Goal: Task Accomplishment & Management: Manage account settings

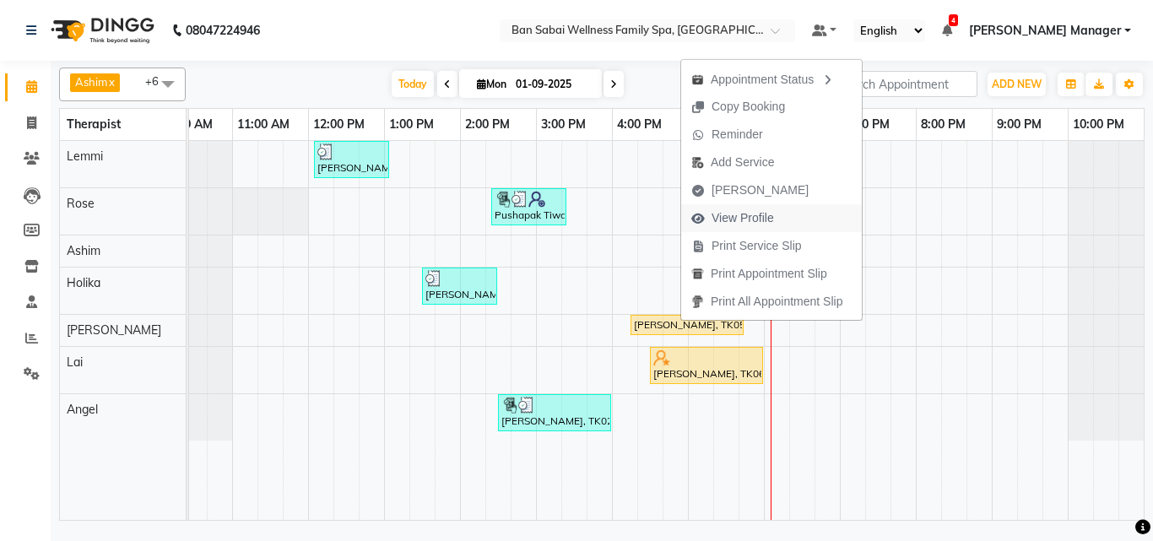
click at [742, 218] on span "View Profile" at bounding box center [743, 218] width 62 height 18
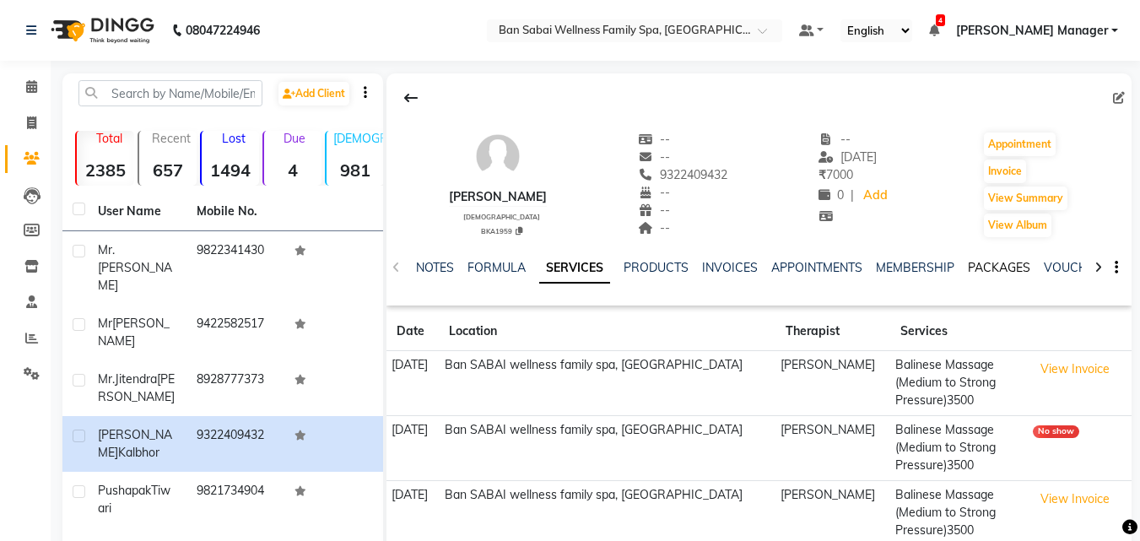
click at [986, 271] on link "PACKAGES" at bounding box center [999, 267] width 62 height 15
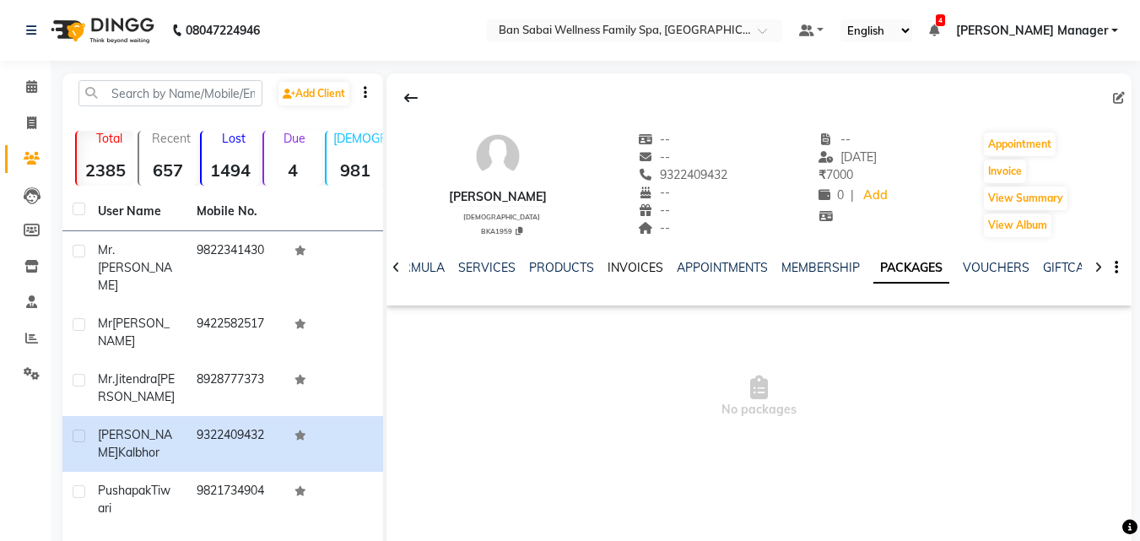
click at [637, 268] on link "INVOICES" at bounding box center [636, 267] width 56 height 15
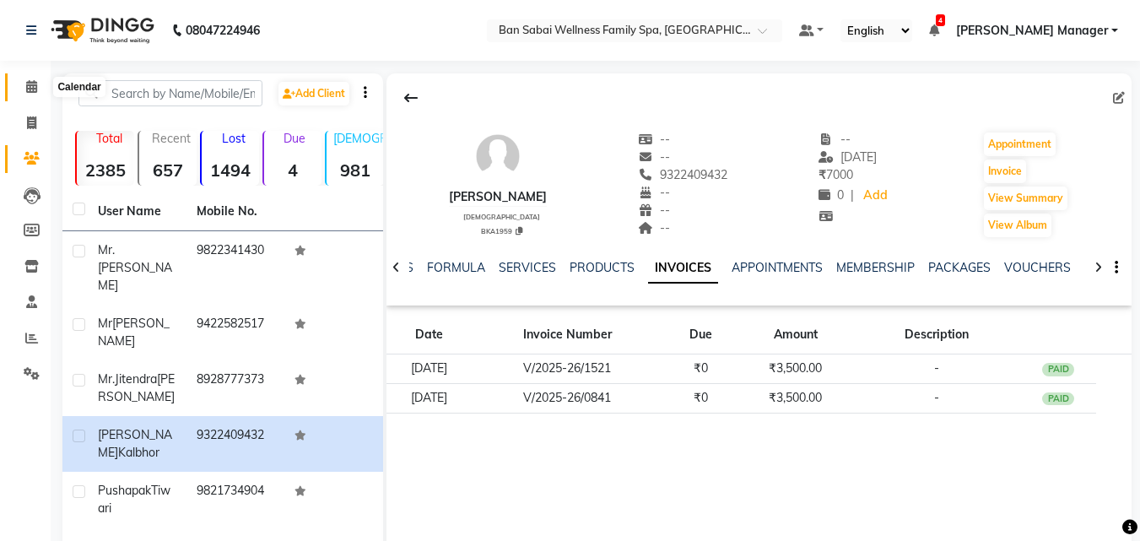
click at [36, 84] on icon at bounding box center [31, 86] width 11 height 13
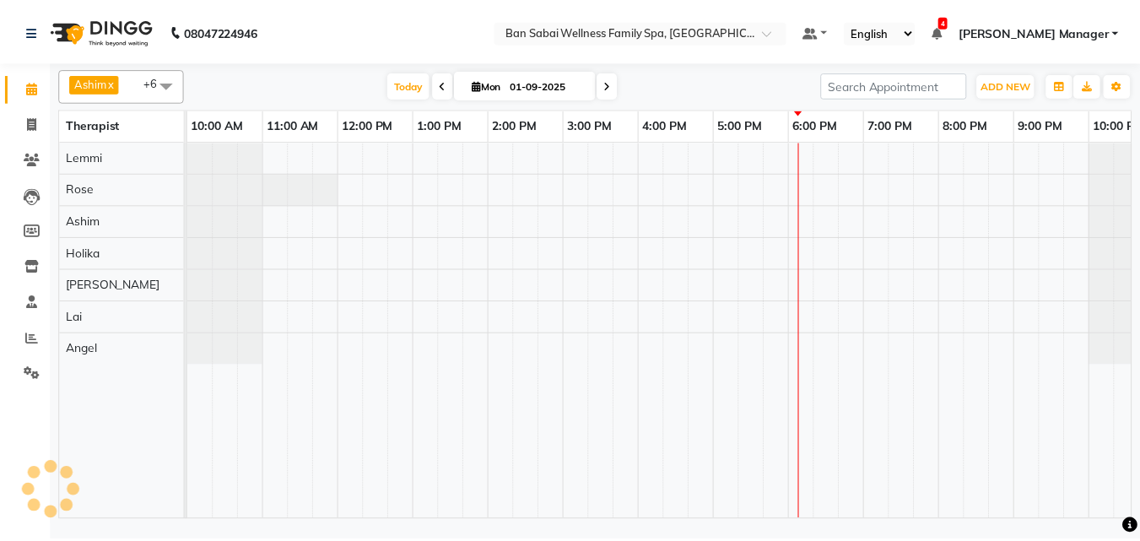
scroll to position [0, 33]
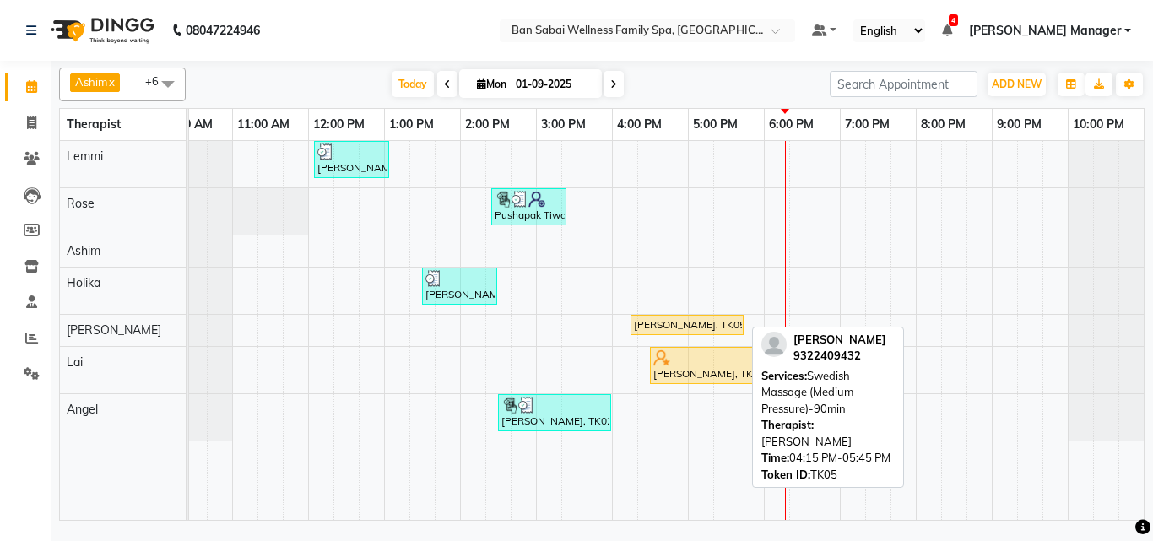
click at [668, 323] on div "[PERSON_NAME], TK05, 04:15 PM-05:45 PM, Swedish Massage (Medium Pressure)-90min" at bounding box center [687, 324] width 110 height 15
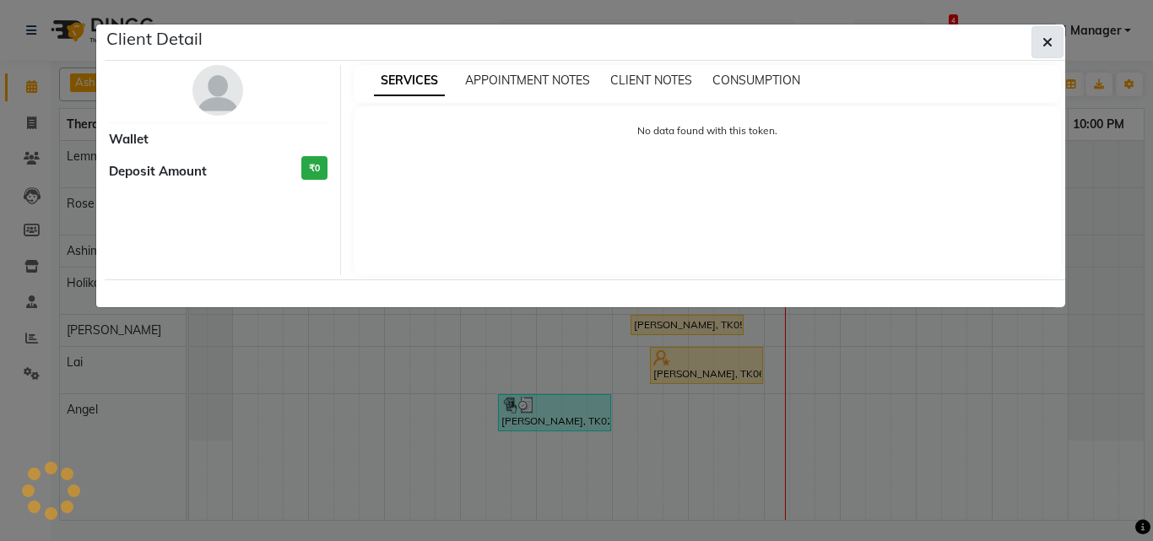
select select "1"
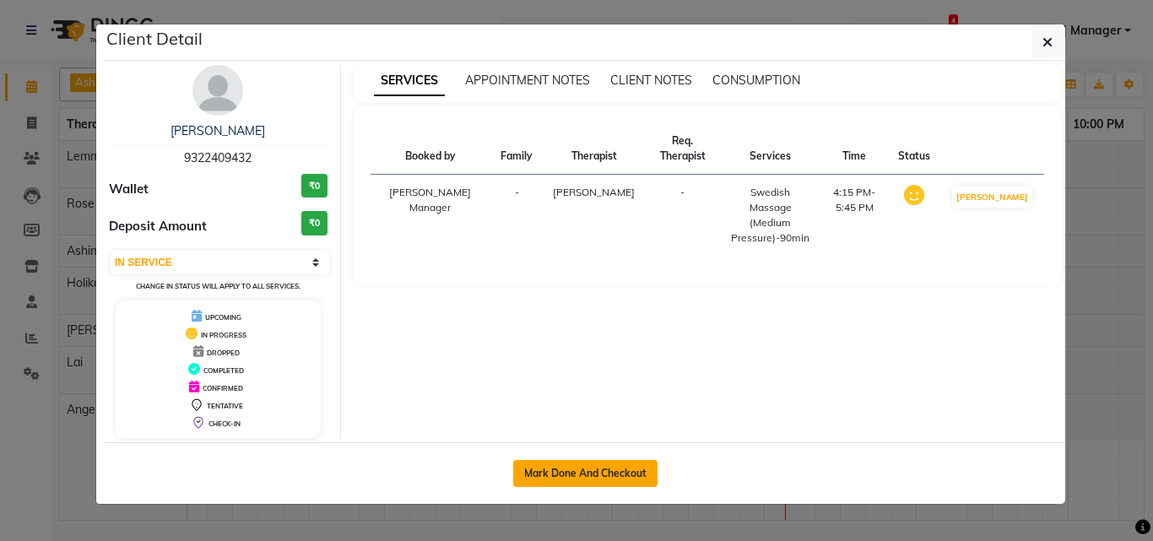
click at [609, 469] on button "Mark Done And Checkout" at bounding box center [585, 473] width 144 height 27
select select "service"
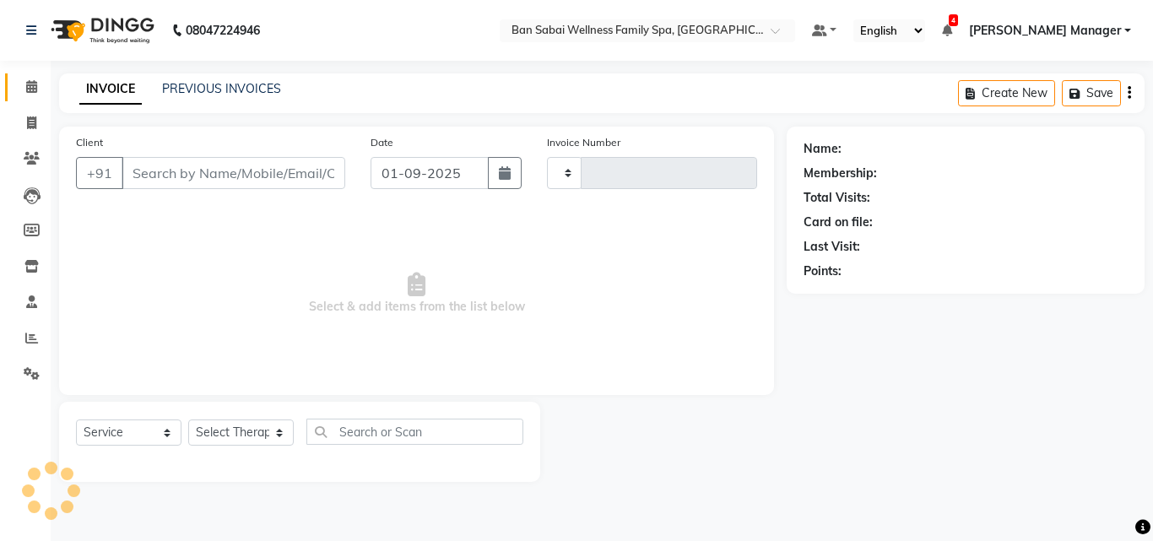
type input "2219"
select select "8225"
type input "9322409432"
select select "87127"
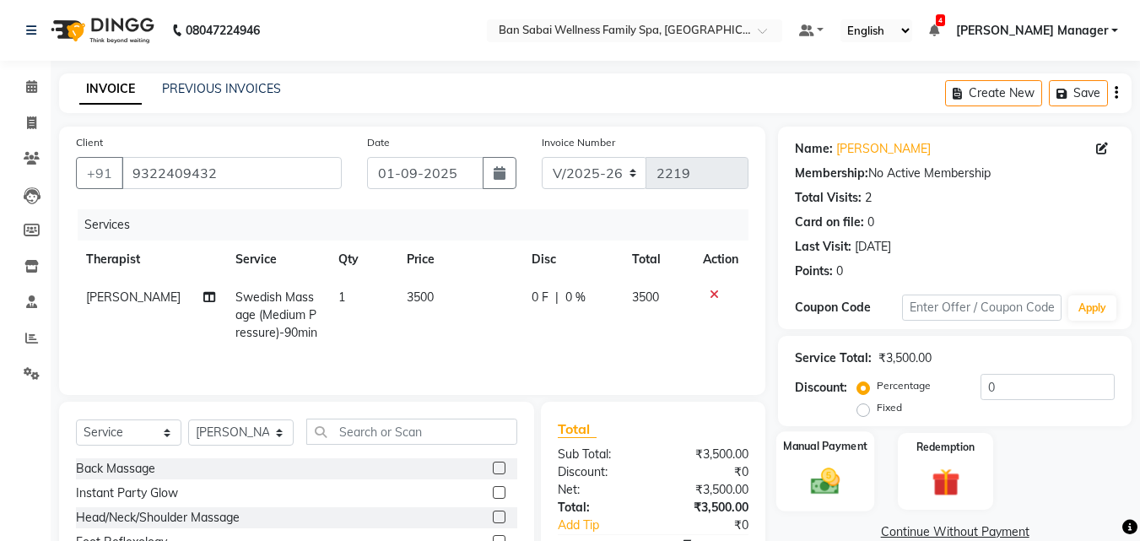
click at [869, 463] on div "Manual Payment" at bounding box center [826, 471] width 99 height 80
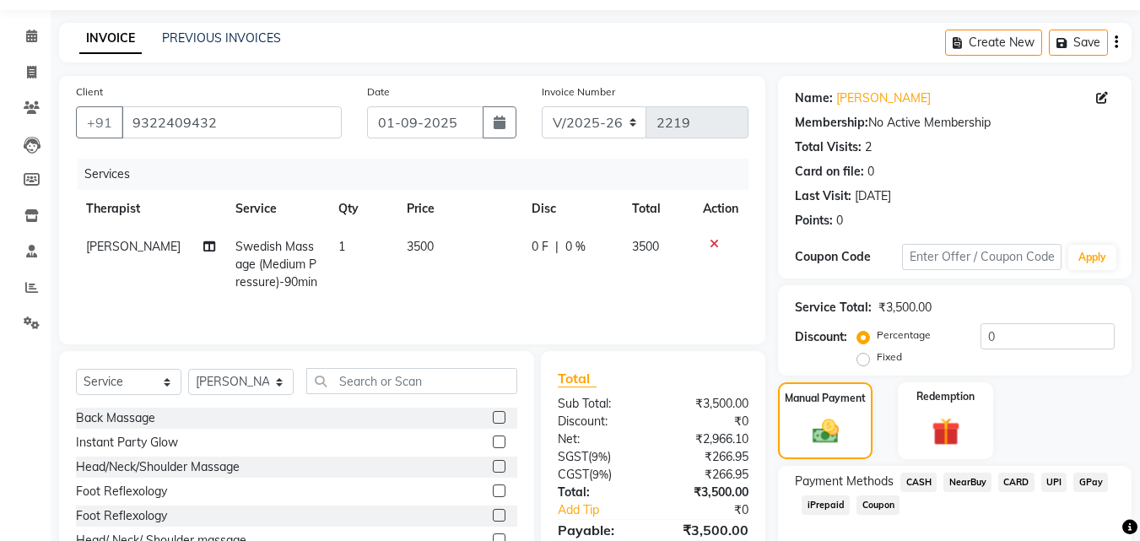
scroll to position [137, 0]
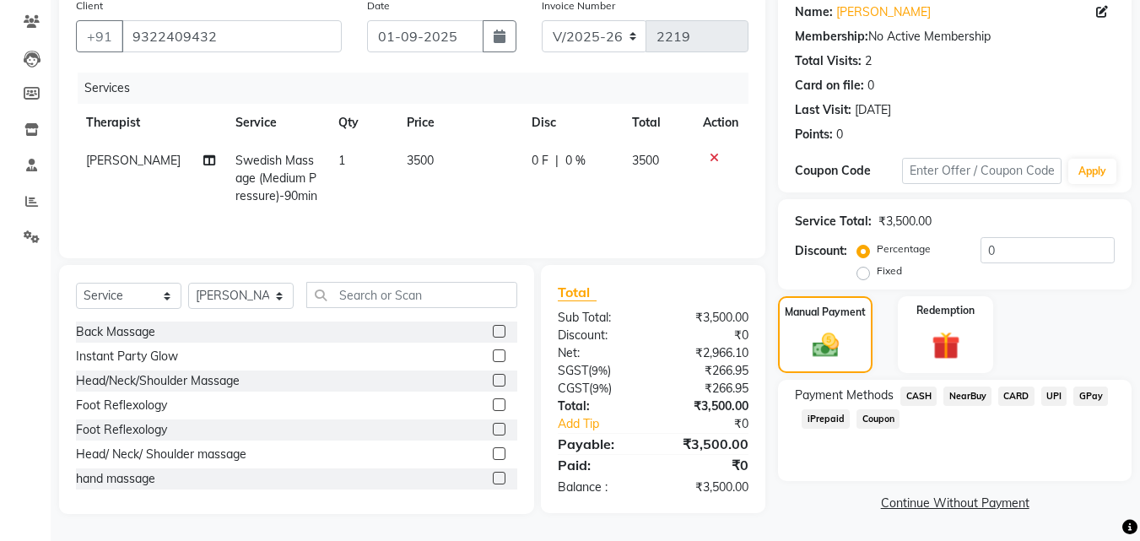
click at [930, 393] on span "CASH" at bounding box center [919, 396] width 36 height 19
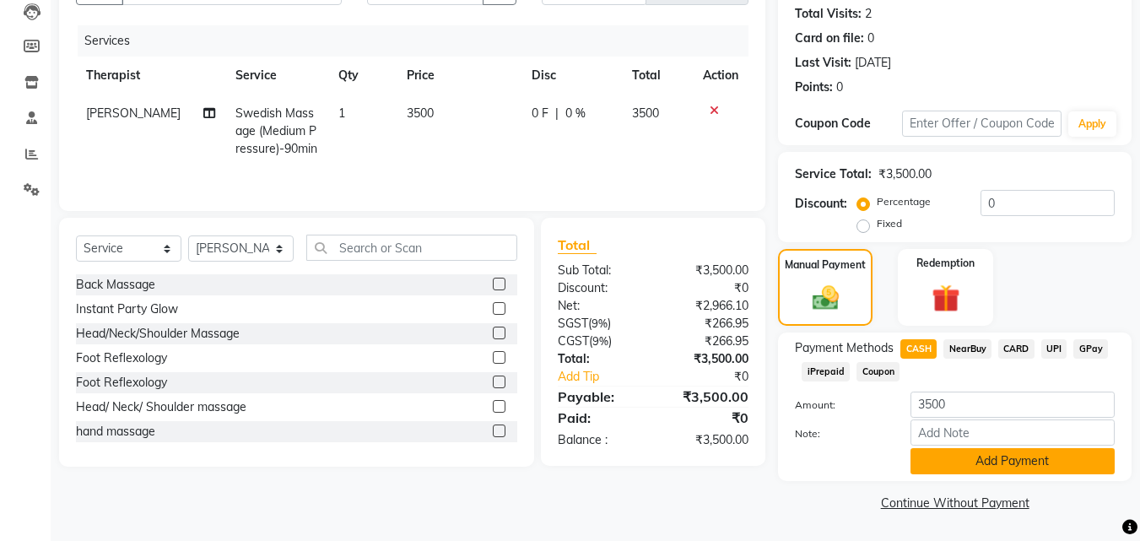
click at [996, 459] on button "Add Payment" at bounding box center [1013, 461] width 204 height 26
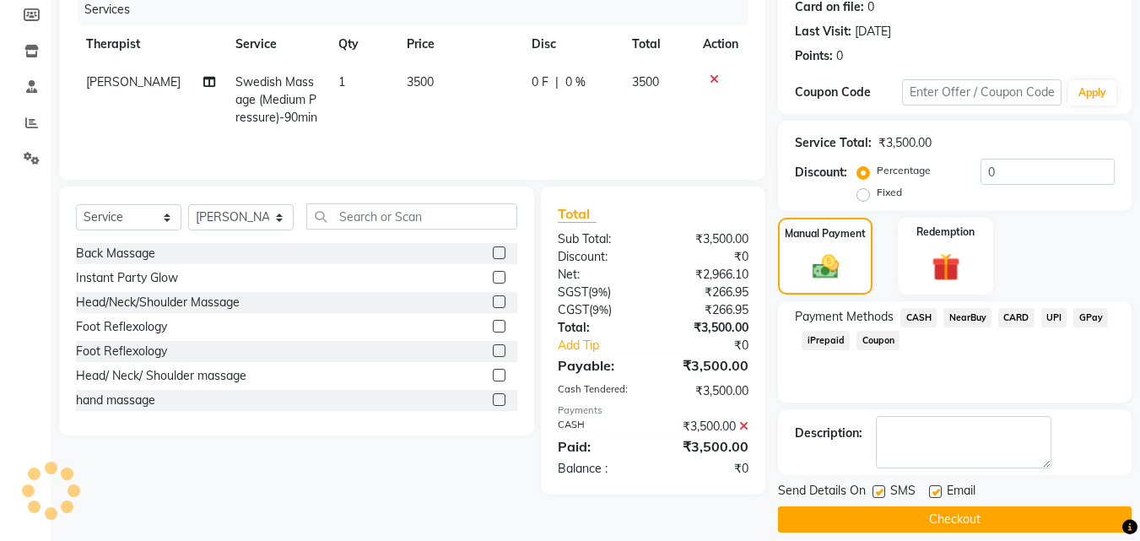
scroll to position [232, 0]
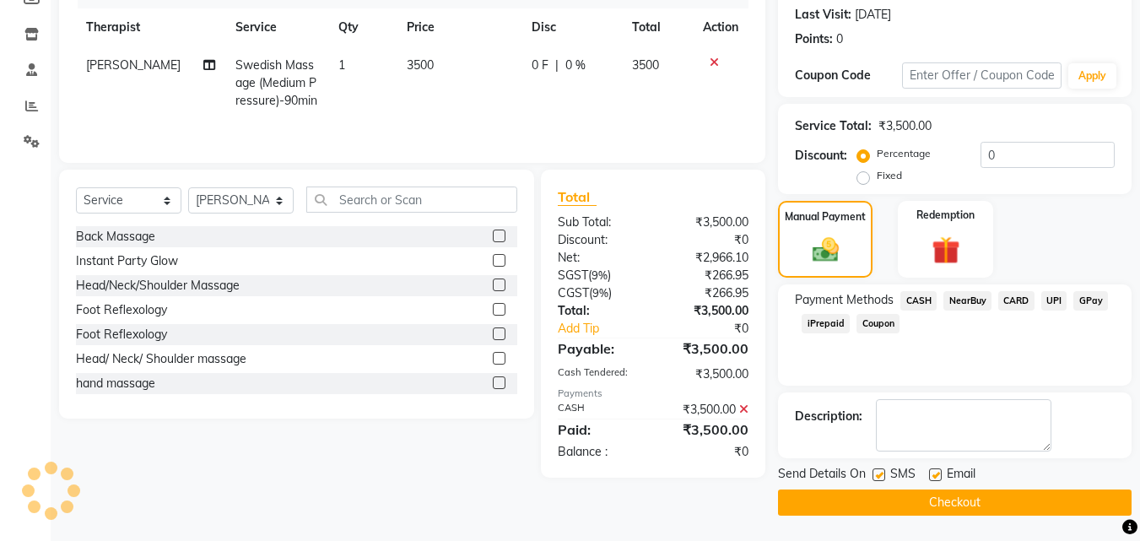
click at [913, 496] on button "Checkout" at bounding box center [955, 503] width 354 height 26
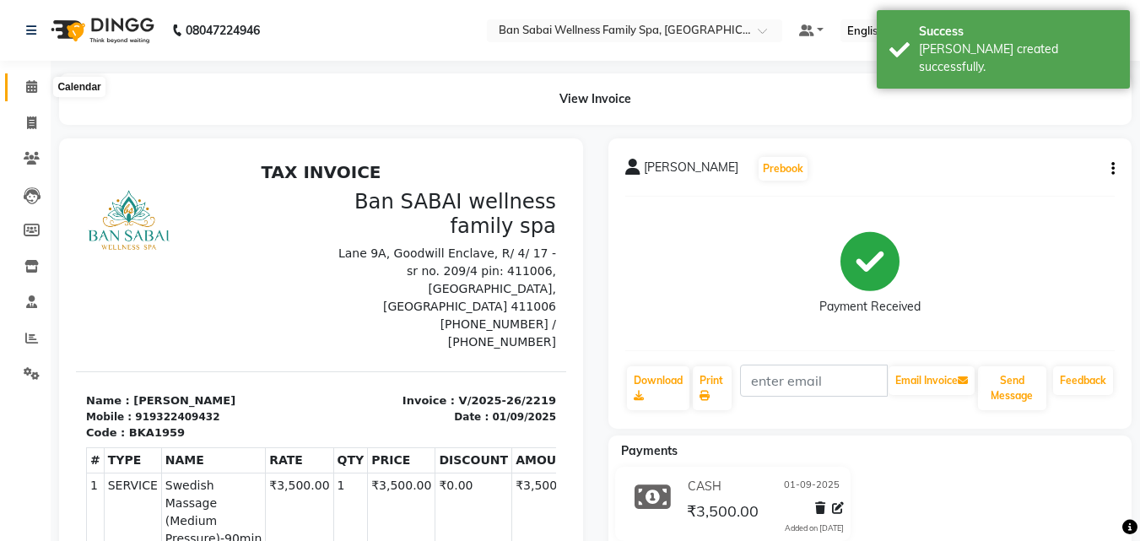
click at [29, 89] on icon at bounding box center [31, 86] width 11 height 13
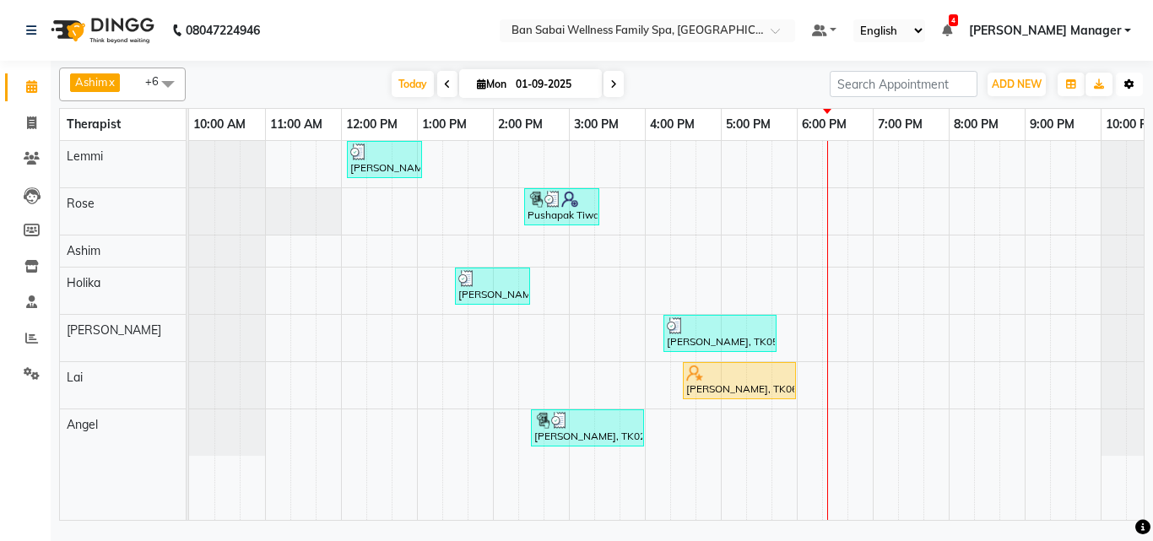
click at [1127, 83] on icon "button" at bounding box center [1129, 84] width 10 height 10
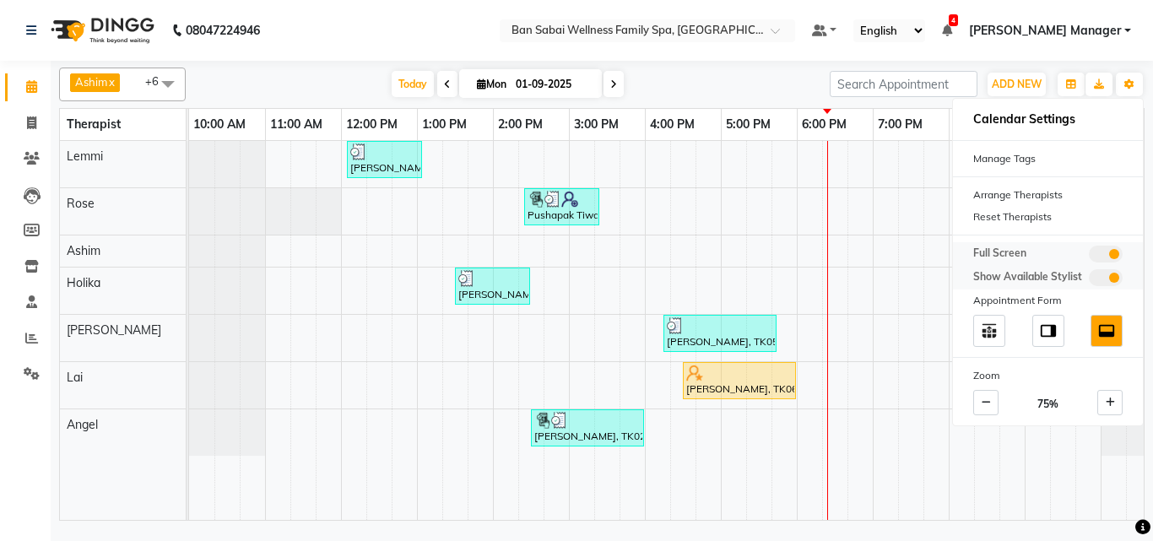
click at [1099, 257] on span at bounding box center [1106, 254] width 34 height 17
click at [1089, 257] on input "checkbox" at bounding box center [1089, 257] width 0 height 0
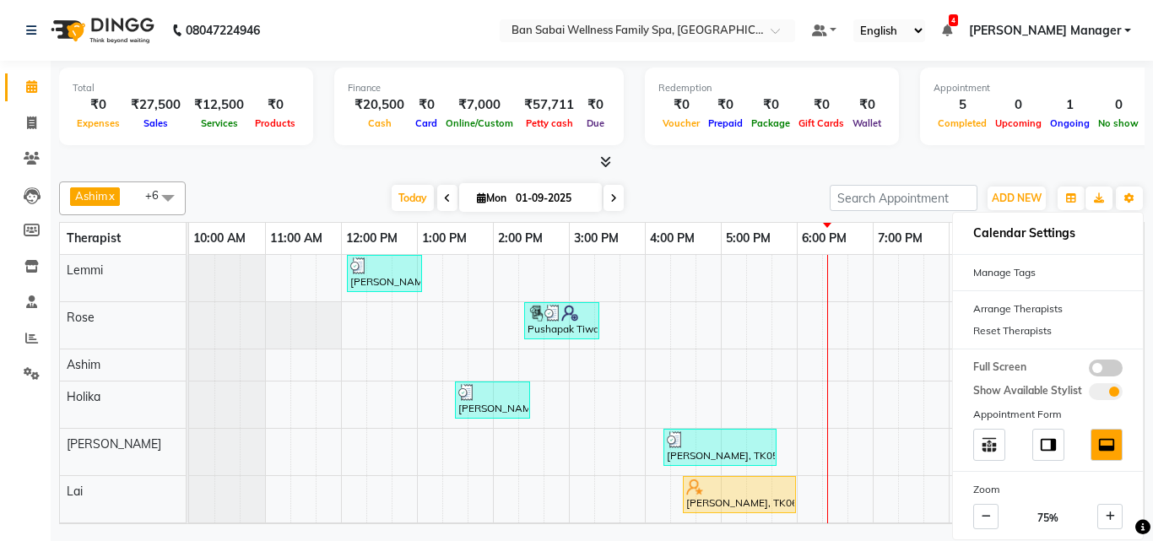
click at [1152, 484] on div "Total ₹0 Expenses ₹27,500 Sales ₹12,500 Services ₹0 Products Finance ₹20,500 Ca…" at bounding box center [602, 295] width 1102 height 468
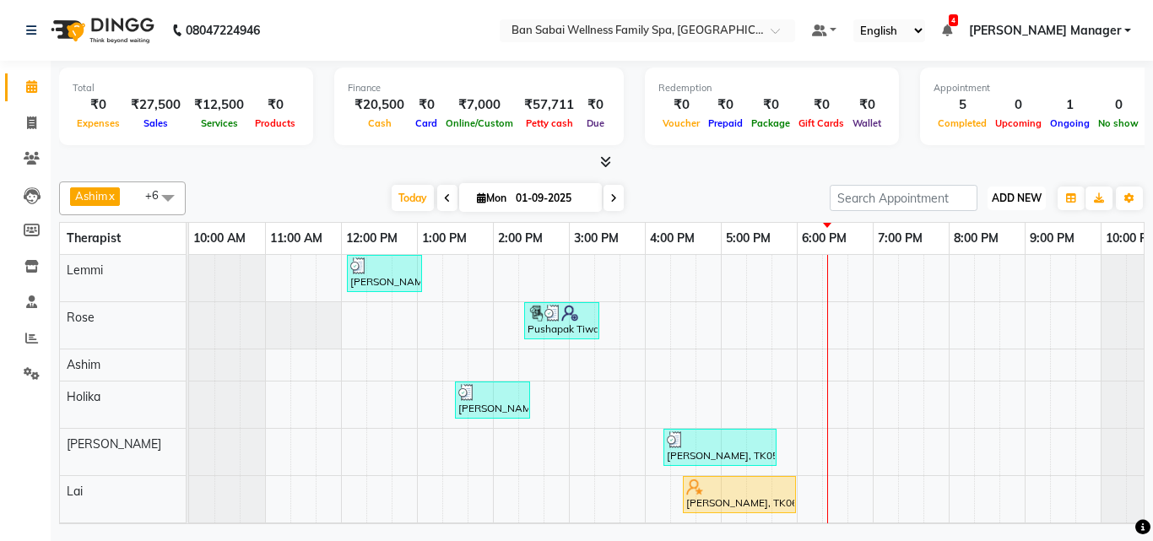
click at [1010, 196] on span "ADD NEW" at bounding box center [1017, 198] width 50 height 13
click at [952, 272] on link "Add Expense" at bounding box center [978, 274] width 133 height 22
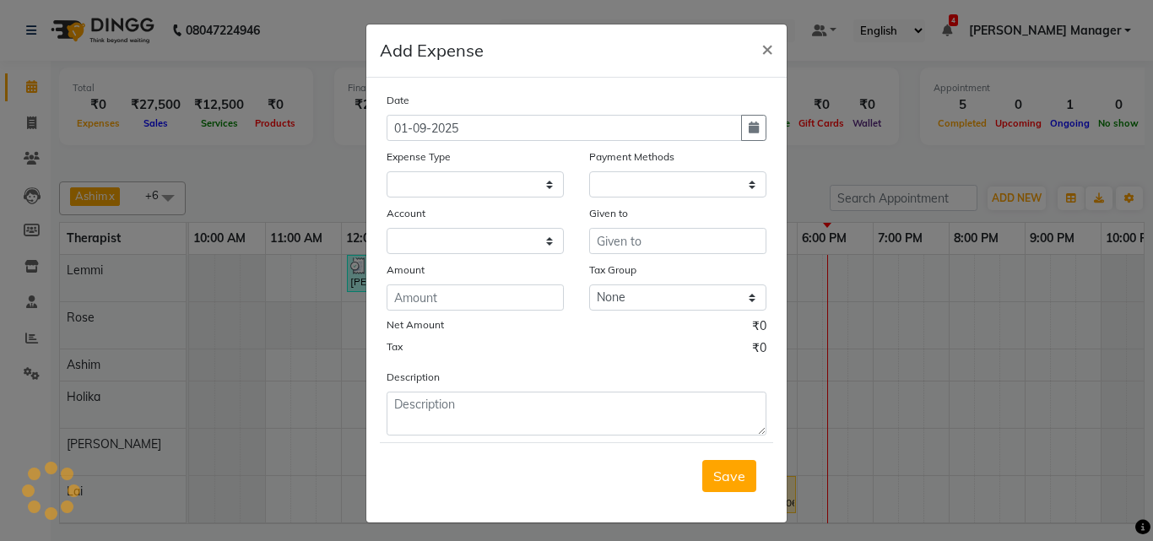
select select
select select "1"
select select "7353"
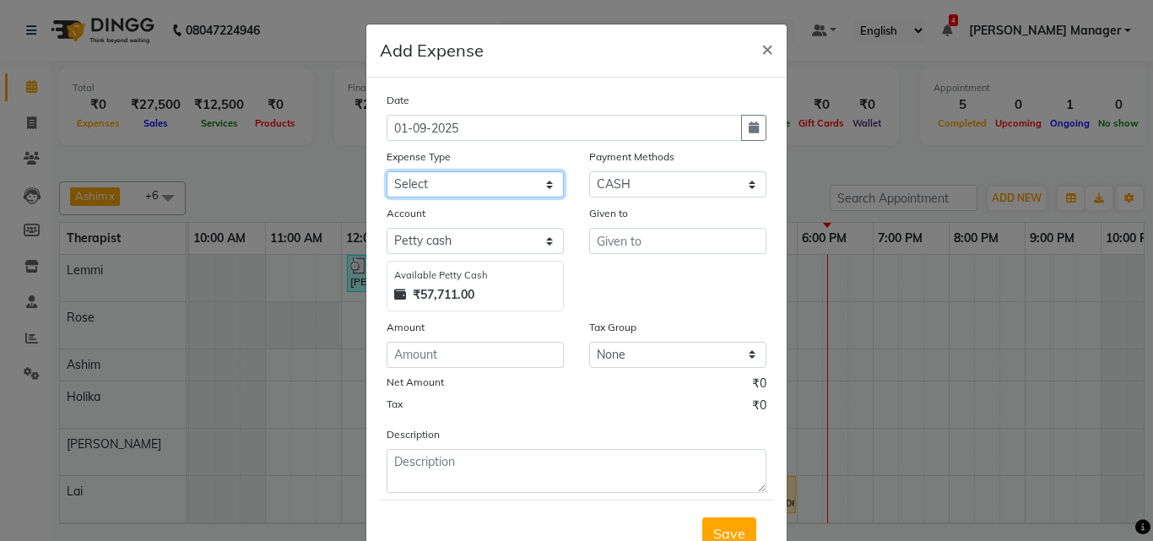
click at [498, 181] on select "Select Advance Salary Bank charges birthday cake birthday gifts Car maintenance…" at bounding box center [475, 184] width 177 height 26
select select "22192"
click at [387, 171] on select "Select Advance Salary Bank charges birthday cake birthday gifts Car maintenance…" at bounding box center [475, 184] width 177 height 26
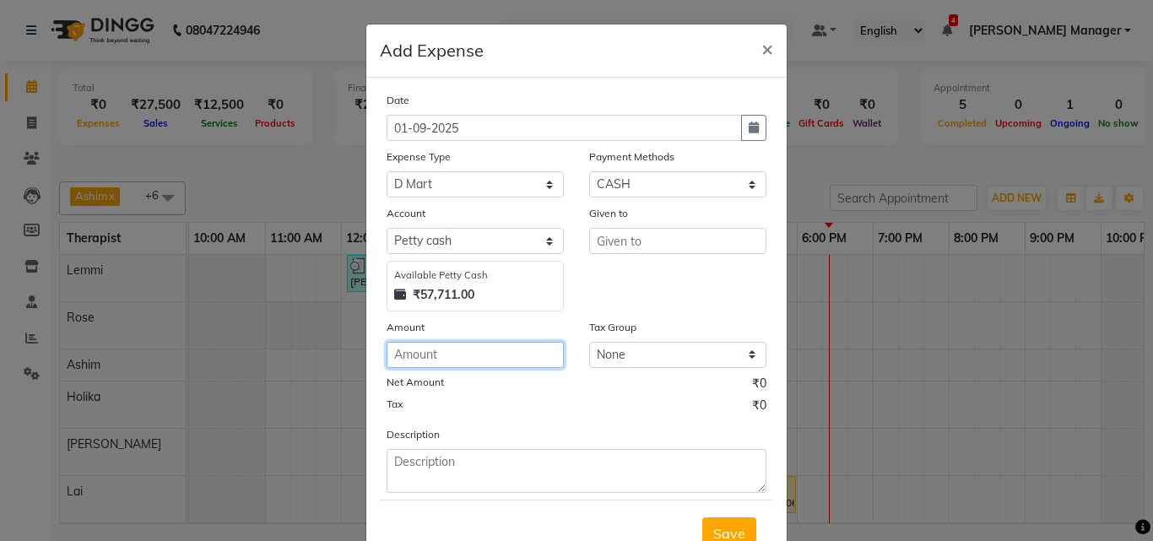
click at [499, 361] on input "number" at bounding box center [475, 355] width 177 height 26
type input "2"
type input "4100"
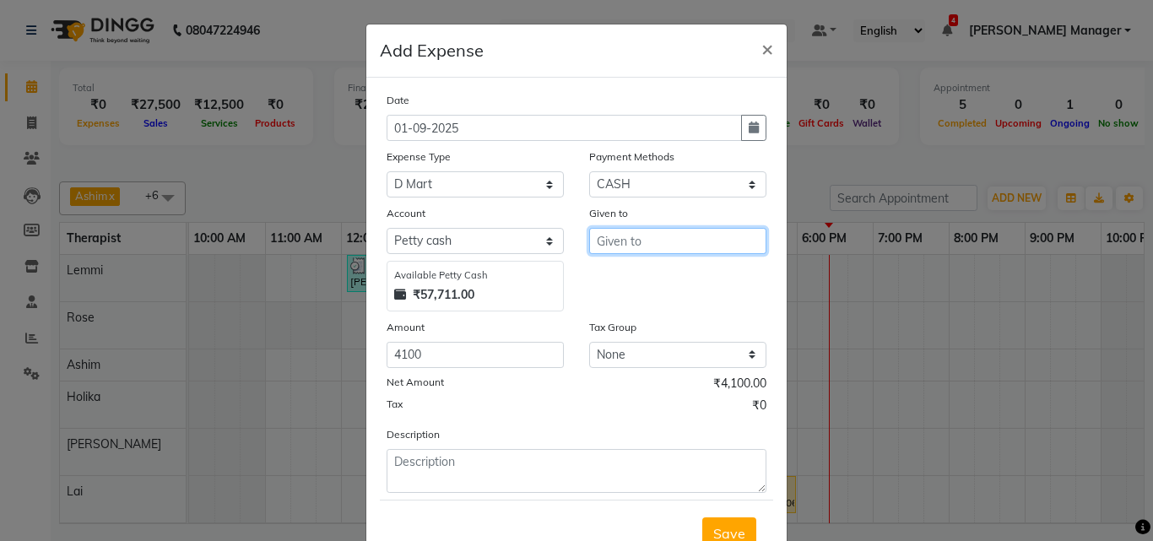
click at [614, 242] on input "text" at bounding box center [677, 241] width 177 height 26
type input "dmart"
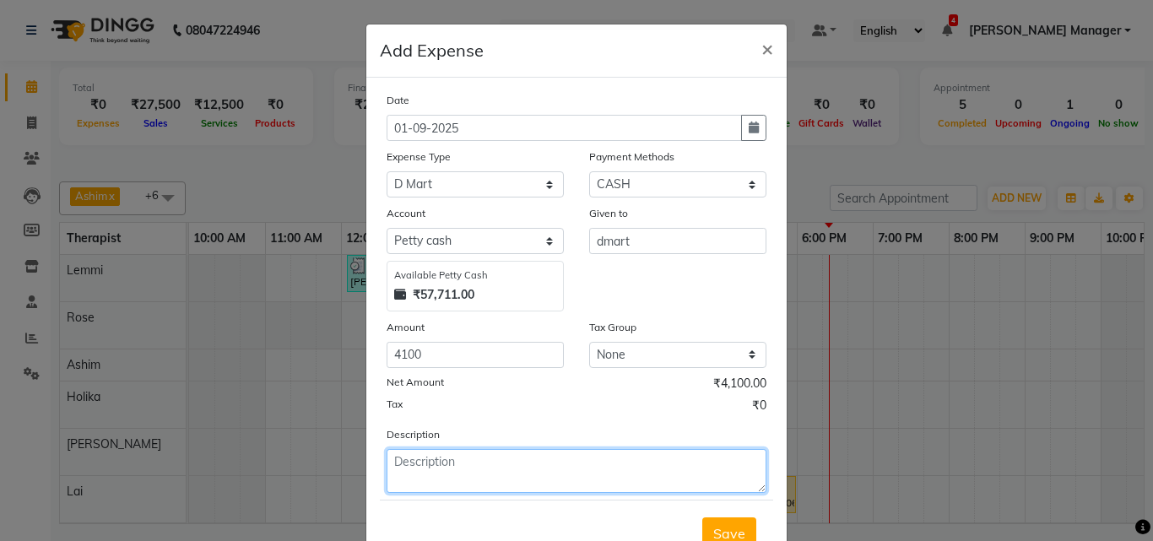
click at [588, 472] on textarea at bounding box center [577, 471] width 380 height 44
type textarea "s"
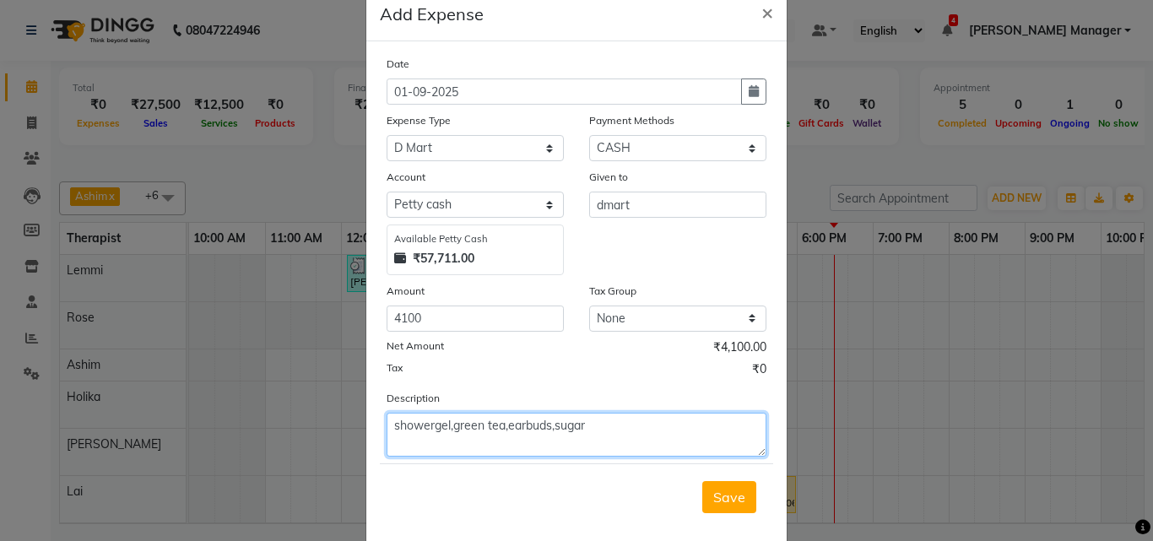
scroll to position [63, 0]
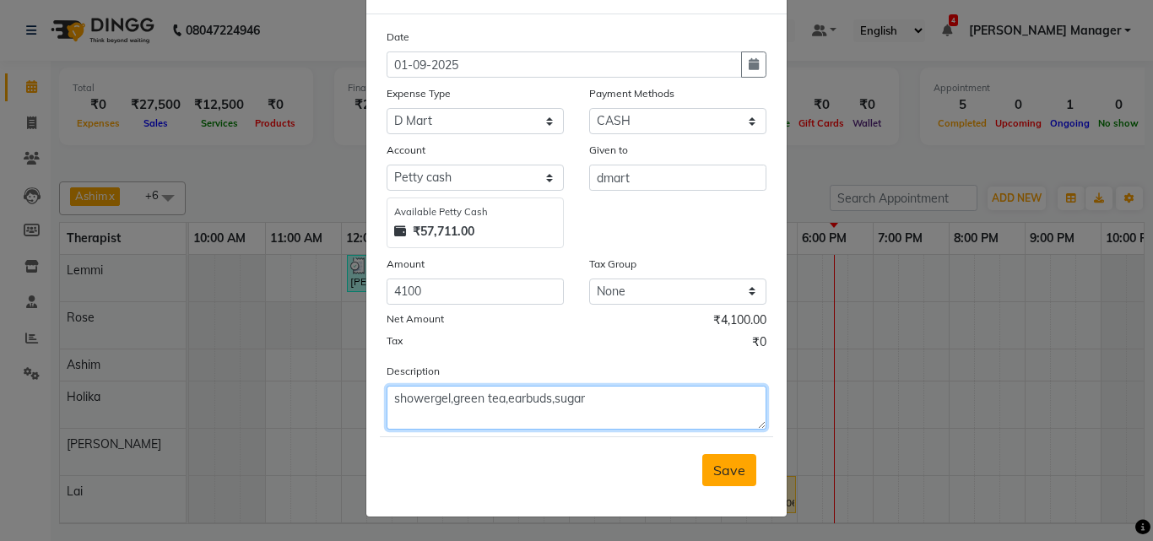
type textarea "showergel,green tea,earbuds,sugar"
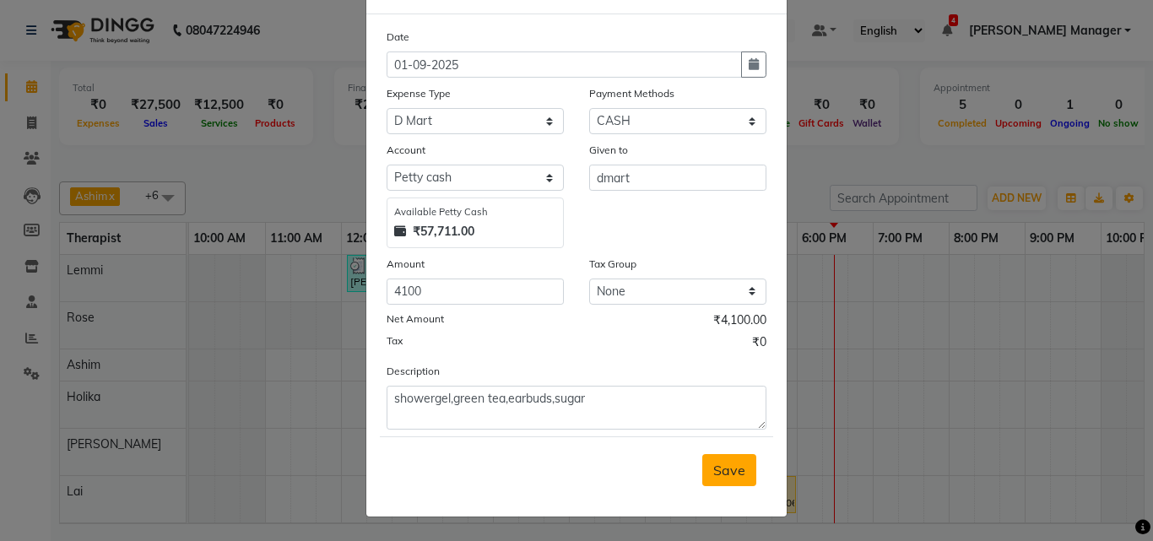
click at [741, 468] on button "Save" at bounding box center [729, 470] width 54 height 32
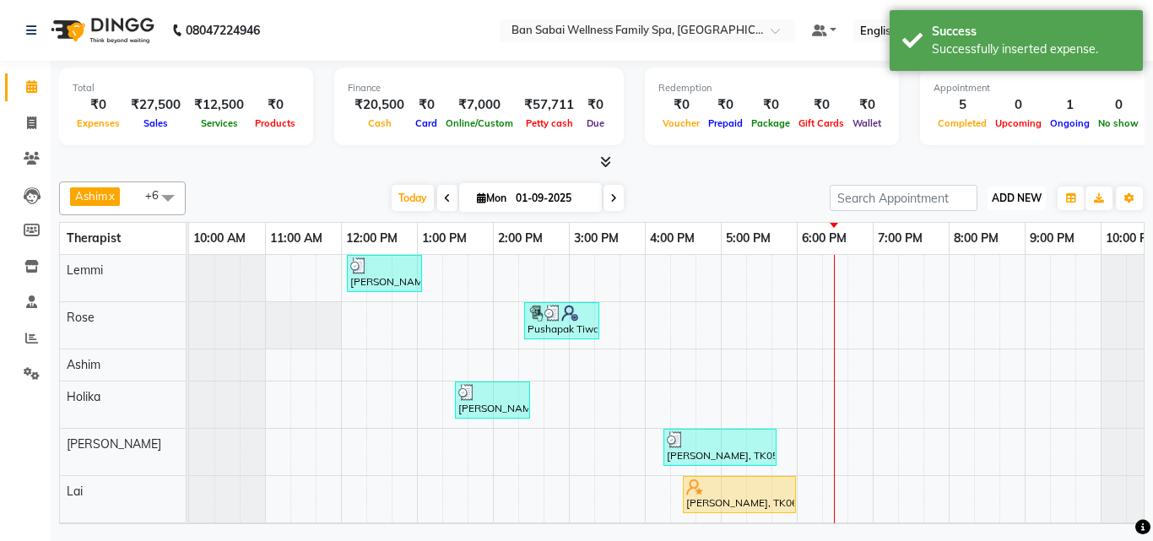
click at [1012, 197] on span "ADD NEW" at bounding box center [1017, 198] width 50 height 13
click at [973, 271] on link "Add Expense" at bounding box center [978, 274] width 133 height 22
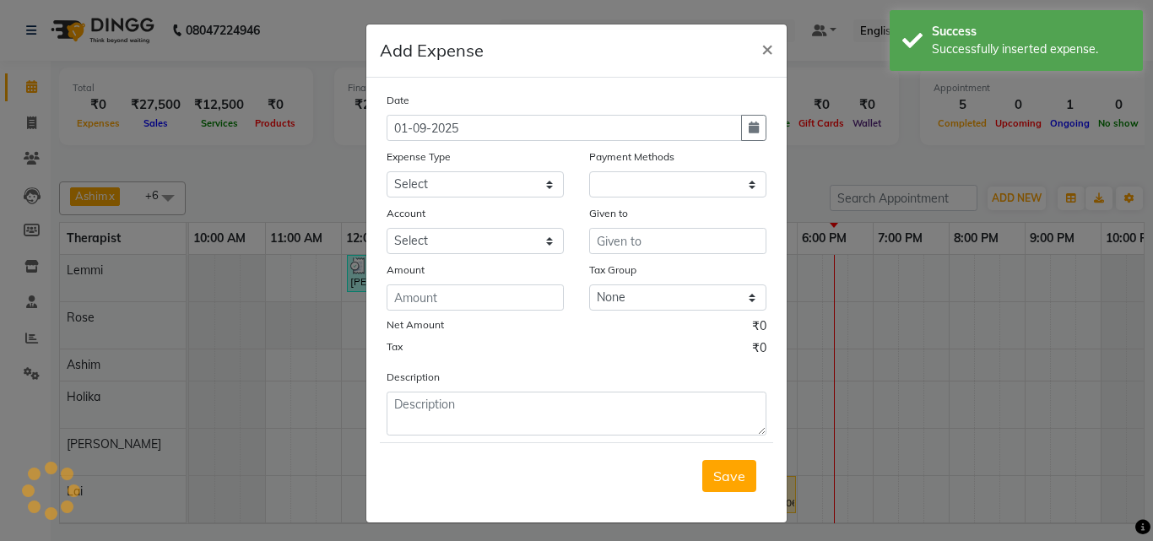
select select "1"
select select "7353"
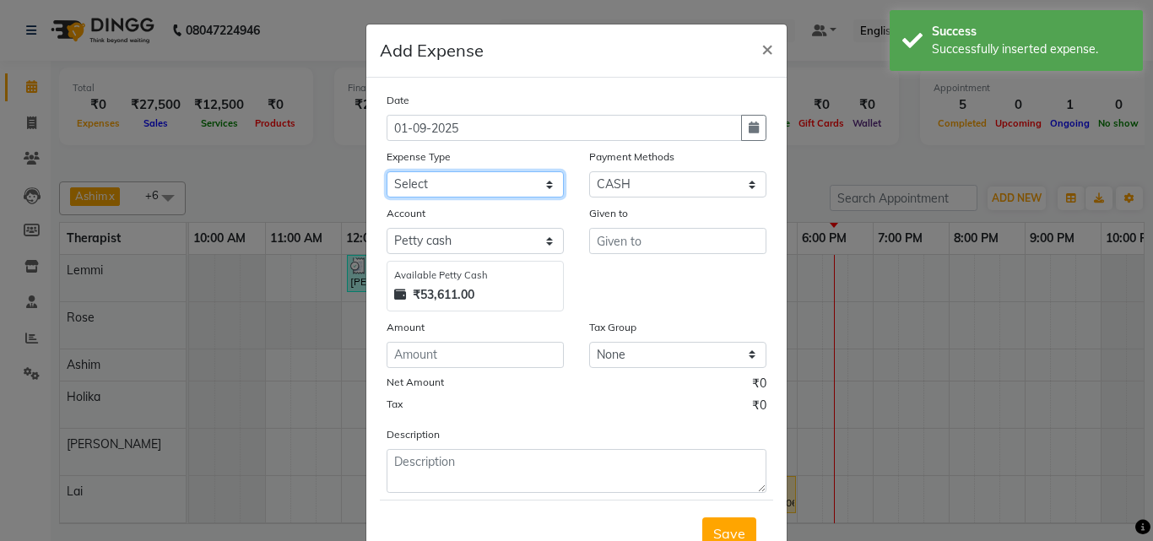
click at [504, 183] on select "Select Advance Salary Bank charges birthday cake birthday gifts Car maintenance…" at bounding box center [475, 184] width 177 height 26
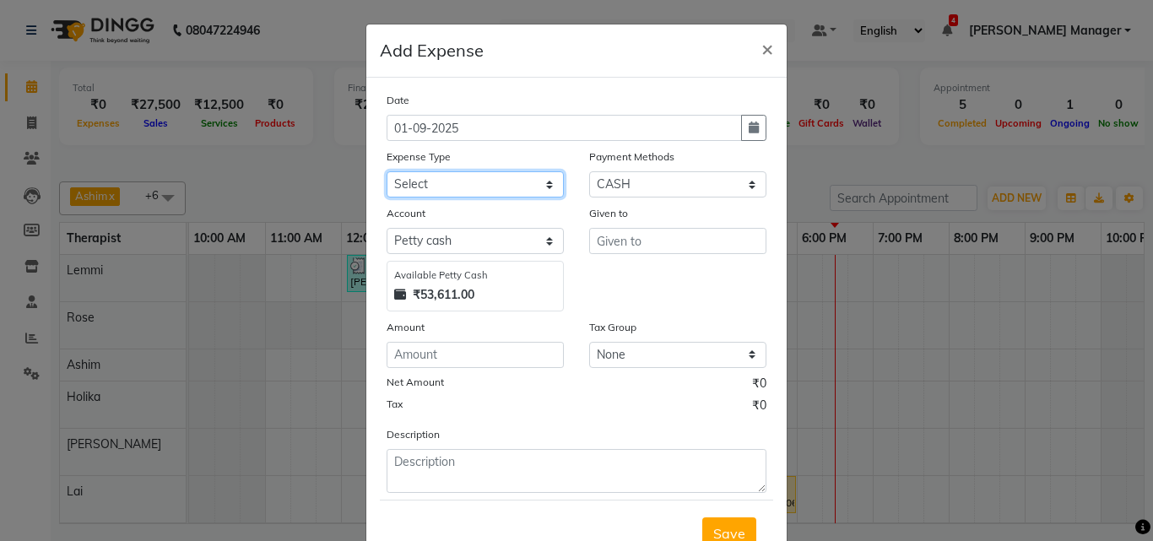
select select "22167"
click at [387, 171] on select "Select Advance Salary Bank charges birthday cake birthday gifts Car maintenance…" at bounding box center [475, 184] width 177 height 26
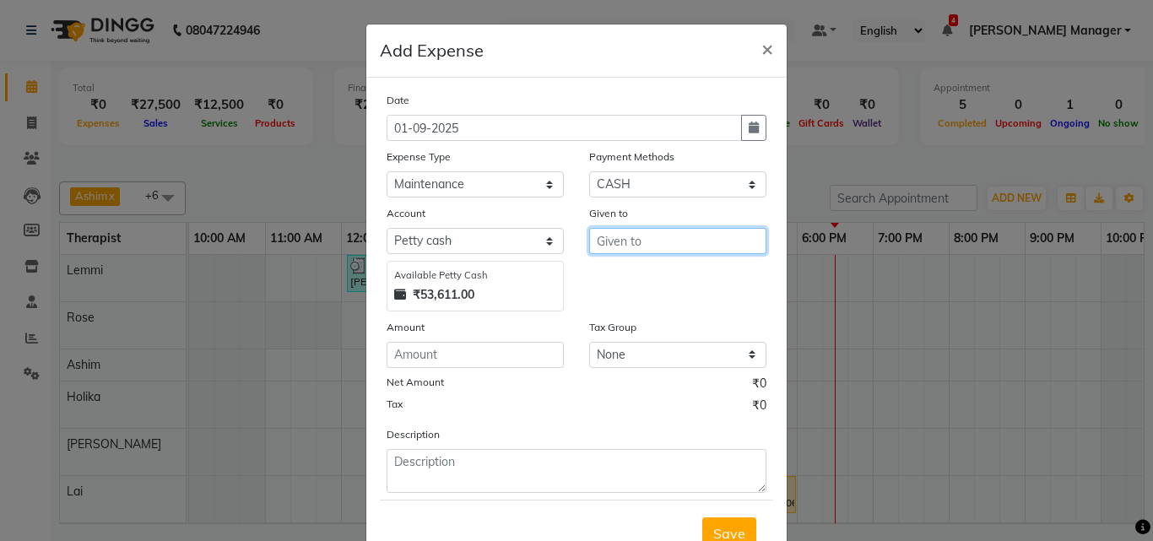
click at [673, 245] on input "text" at bounding box center [677, 241] width 177 height 26
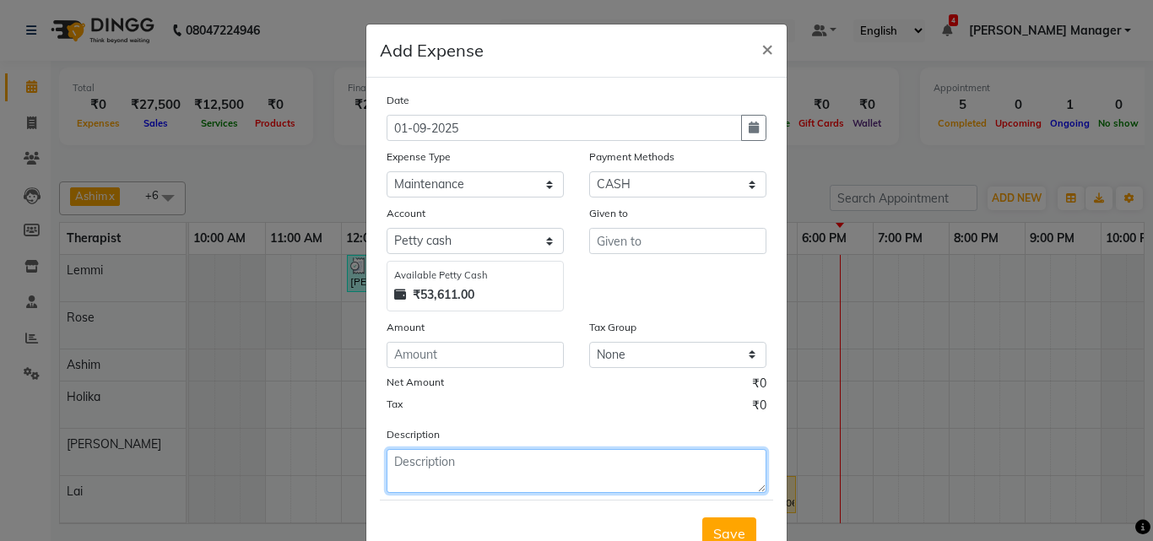
click at [486, 473] on textarea at bounding box center [577, 471] width 380 height 44
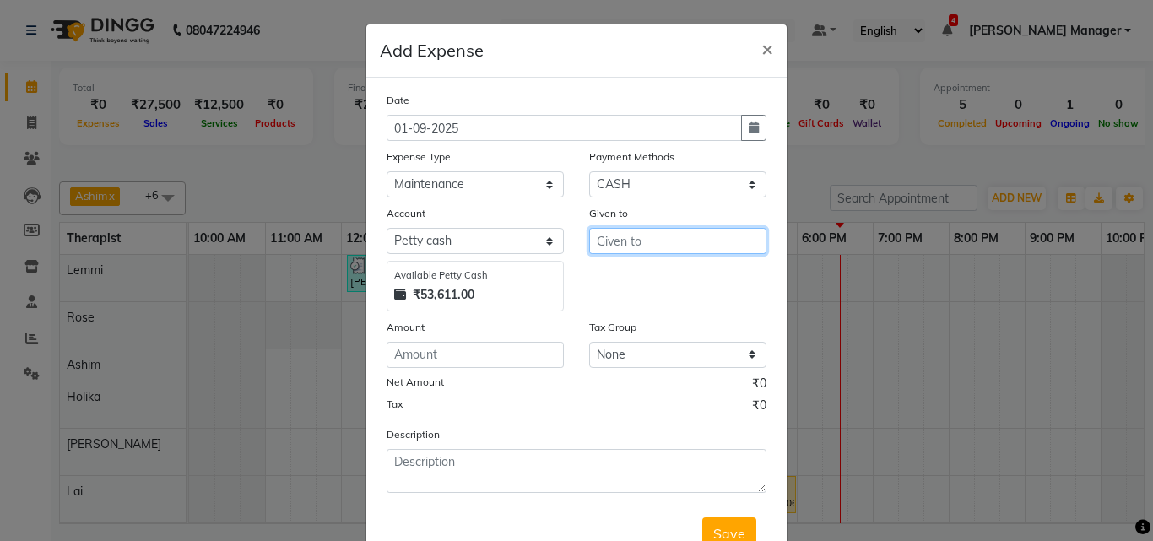
click at [659, 233] on input "text" at bounding box center [677, 241] width 177 height 26
type input "c"
type input "chainaramkalirana"
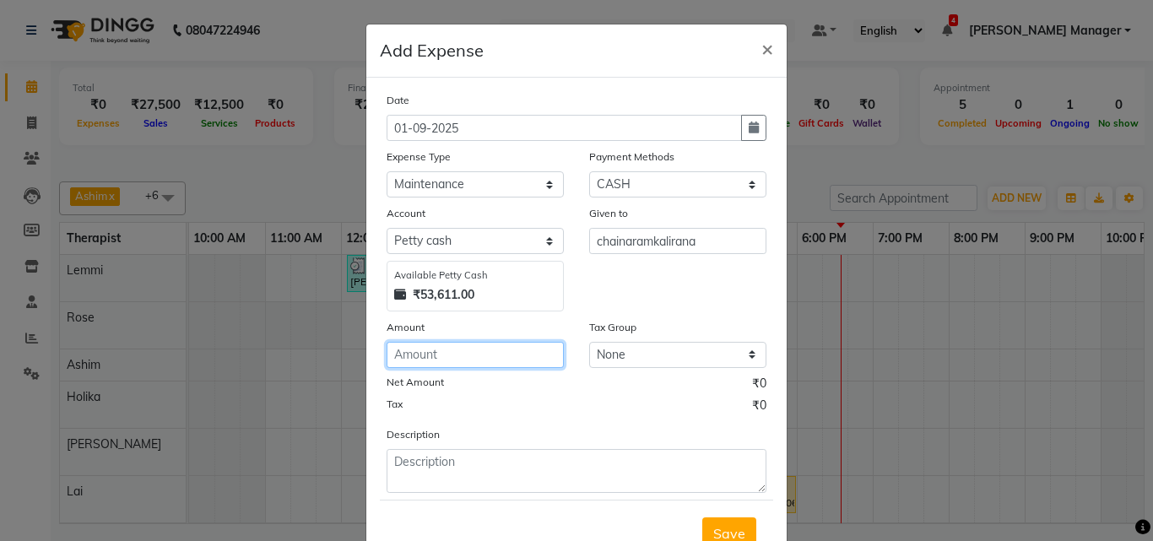
click at [509, 360] on input "number" at bounding box center [475, 355] width 177 height 26
type input "3200"
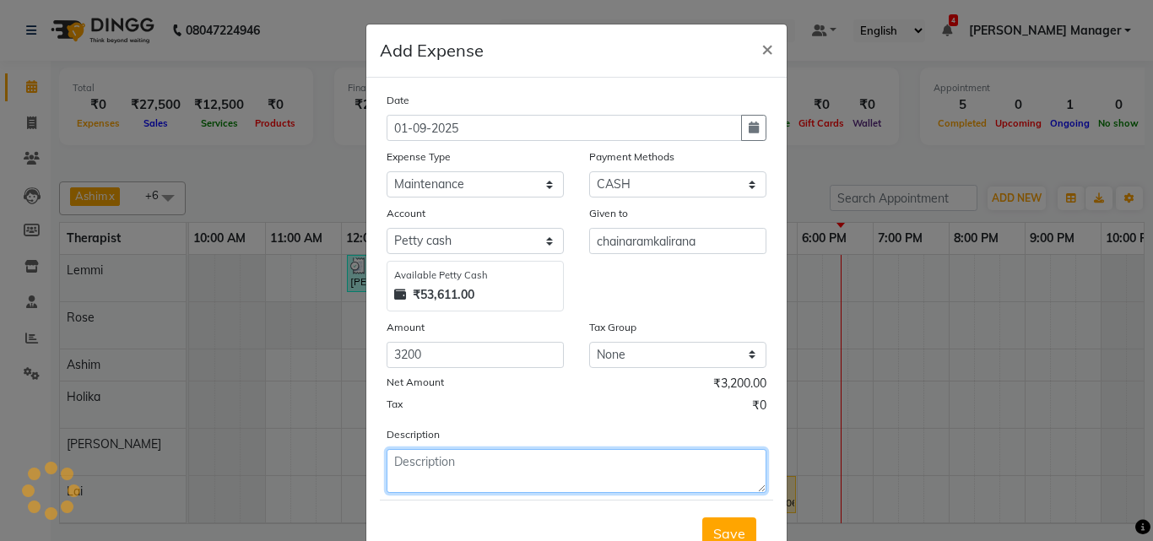
click at [524, 468] on textarea at bounding box center [577, 471] width 380 height 44
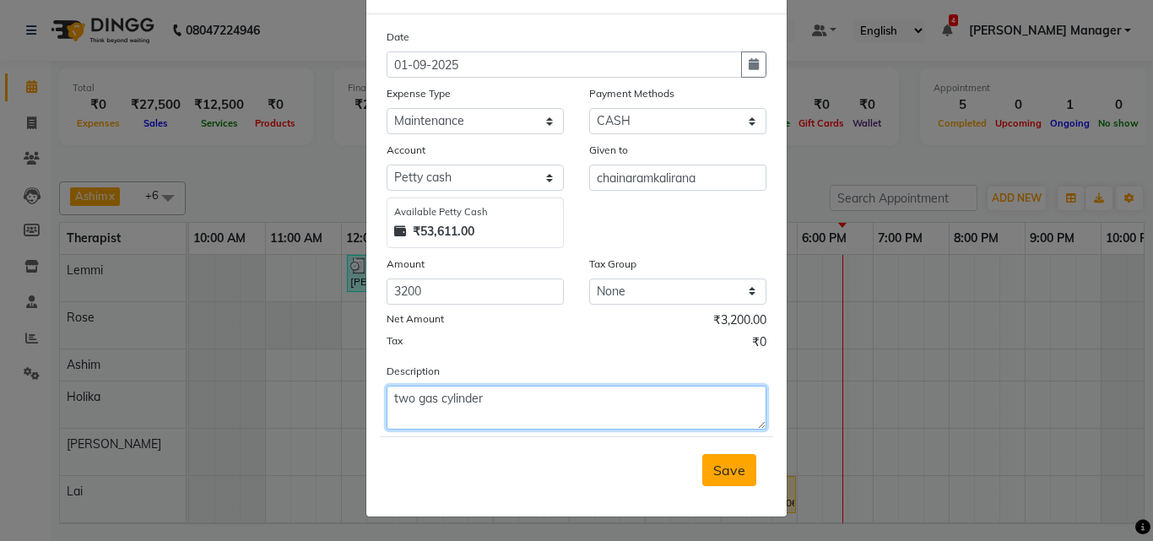
type textarea "two gas cylinder"
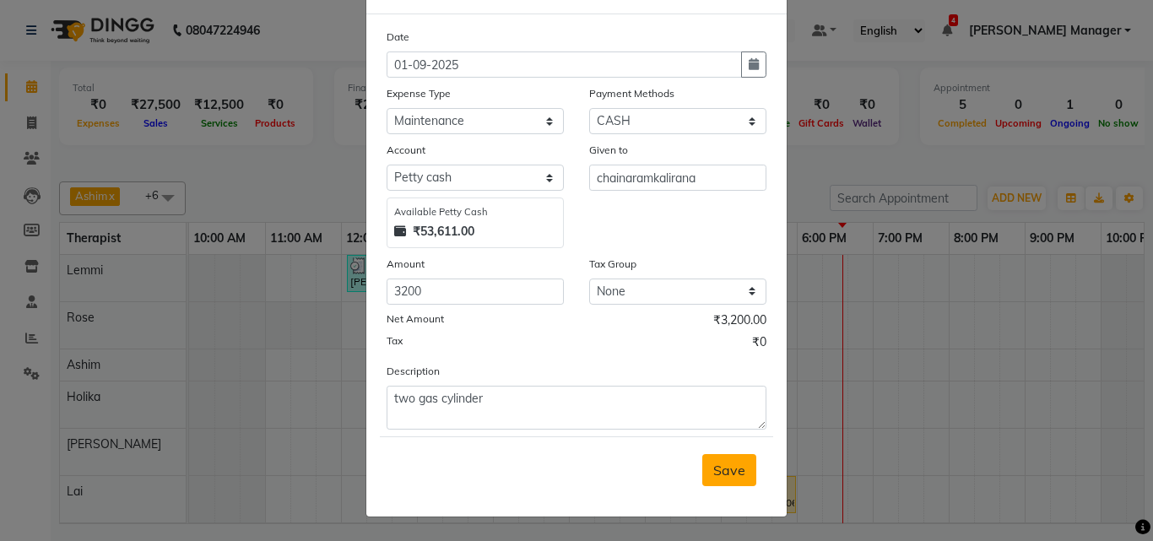
click at [713, 469] on span "Save" at bounding box center [729, 470] width 32 height 17
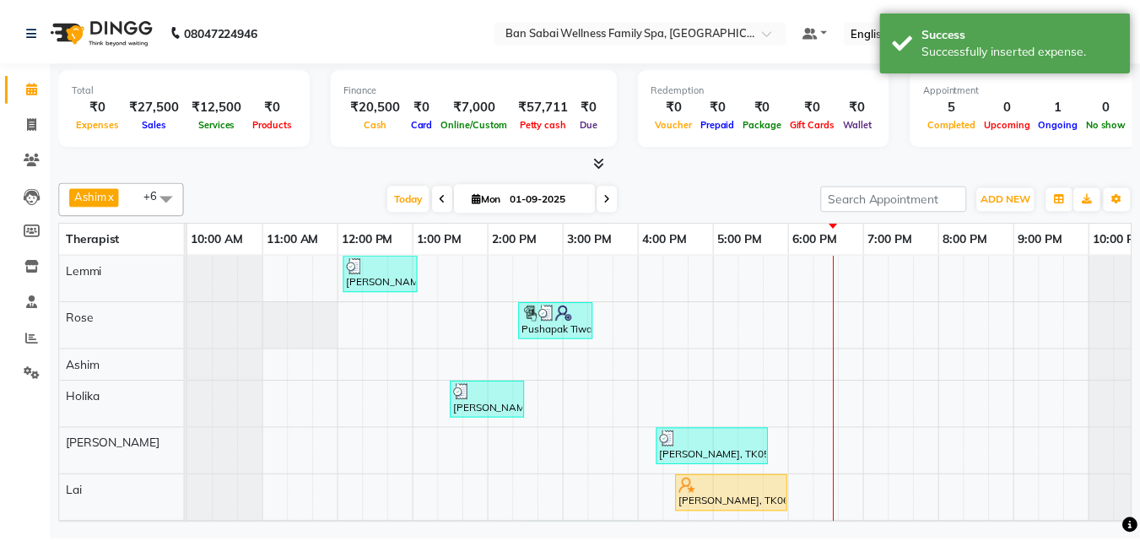
scroll to position [59, 0]
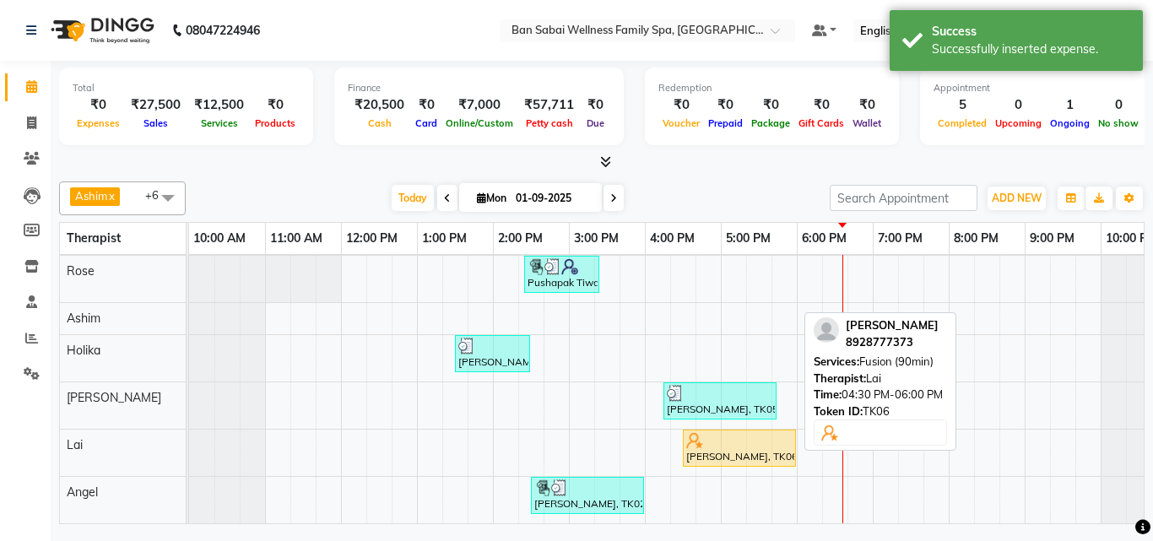
click at [757, 436] on div "[PERSON_NAME], TK06, 04:30 PM-06:00 PM, Fusion (90min)" at bounding box center [740, 448] width 110 height 32
select select "1"
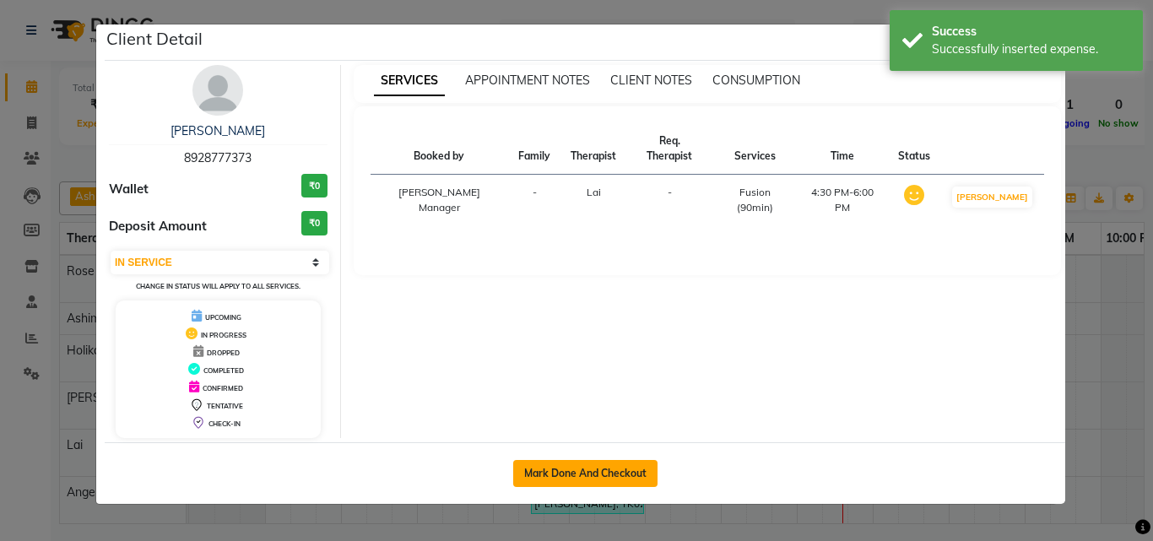
click at [604, 468] on button "Mark Done And Checkout" at bounding box center [585, 473] width 144 height 27
select select "service"
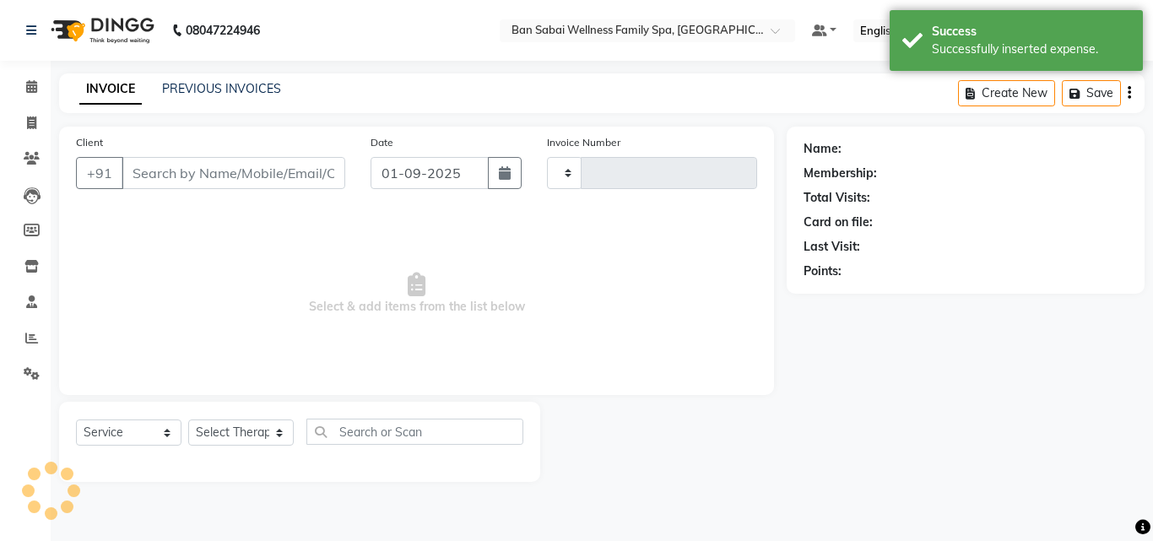
type input "2220"
select select "8225"
type input "8928777373"
select select "90338"
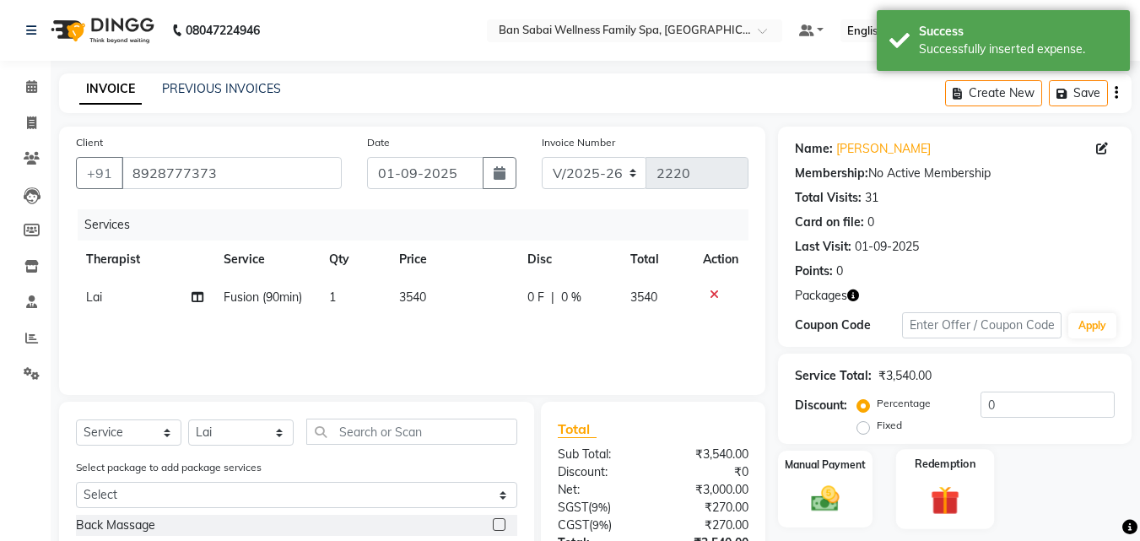
click at [974, 468] on label "Redemption" at bounding box center [946, 464] width 61 height 16
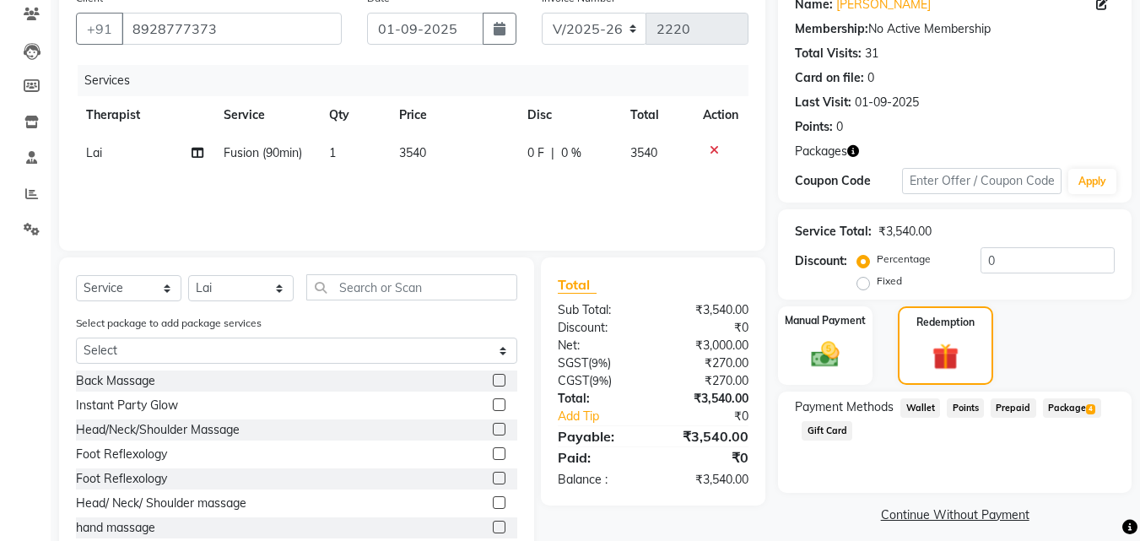
scroll to position [192, 0]
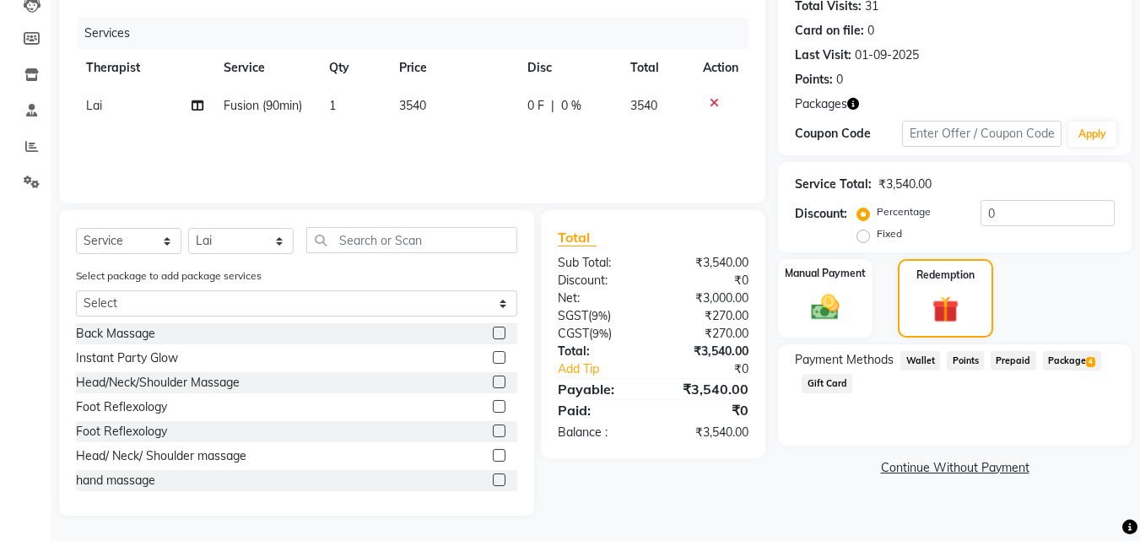
click at [1090, 357] on span "4" at bounding box center [1090, 362] width 9 height 10
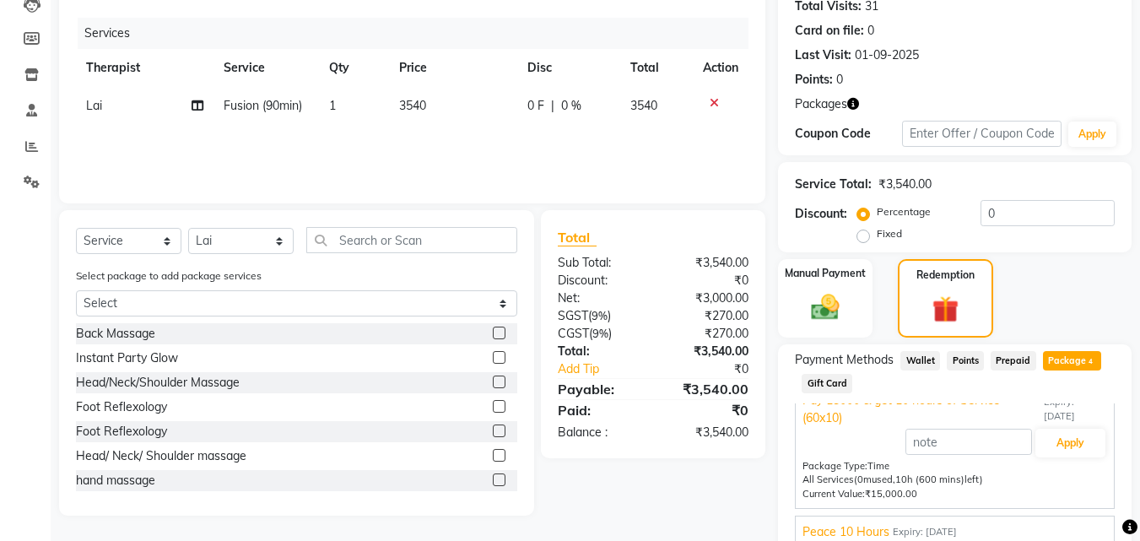
scroll to position [0, 0]
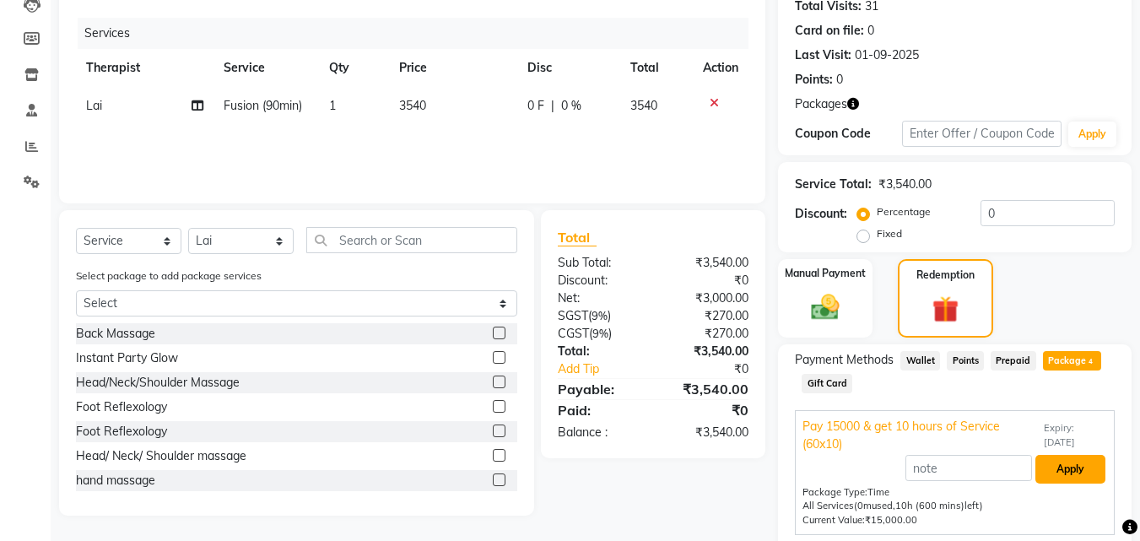
click at [1059, 472] on button "Apply" at bounding box center [1071, 469] width 70 height 29
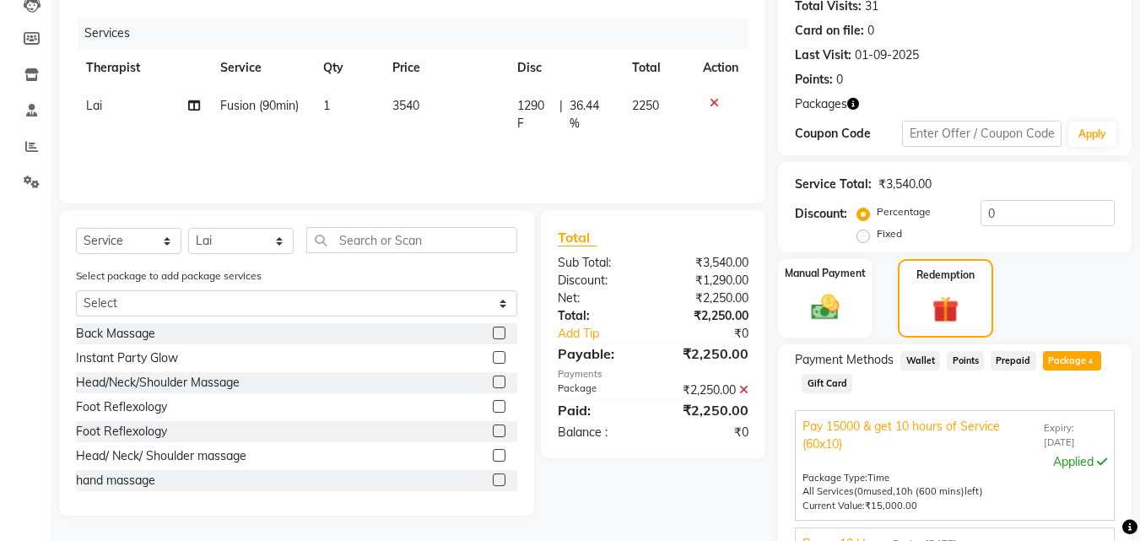
scroll to position [410, 0]
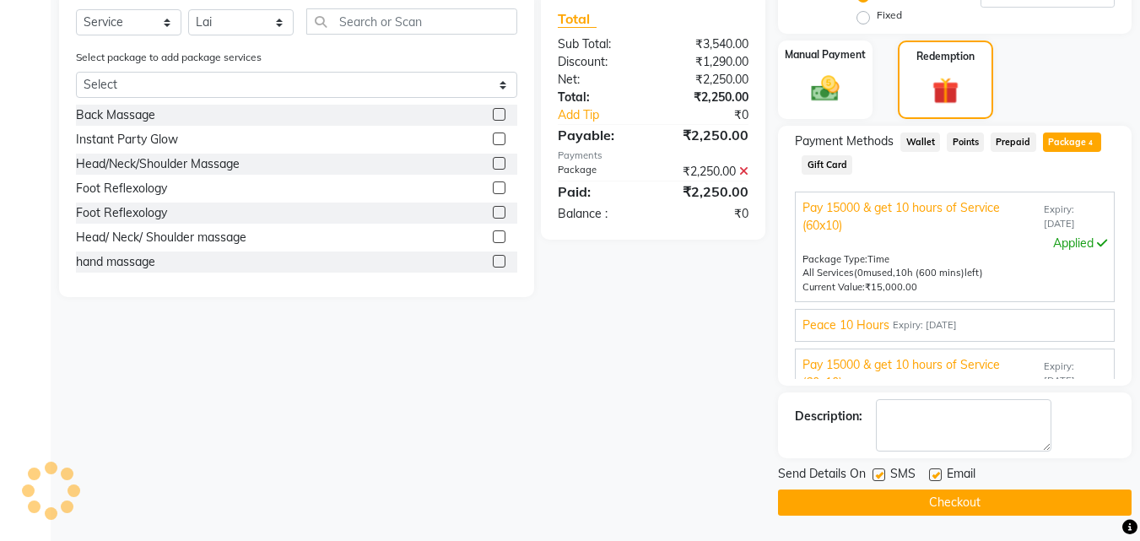
click at [1024, 506] on button "Checkout" at bounding box center [955, 503] width 354 height 26
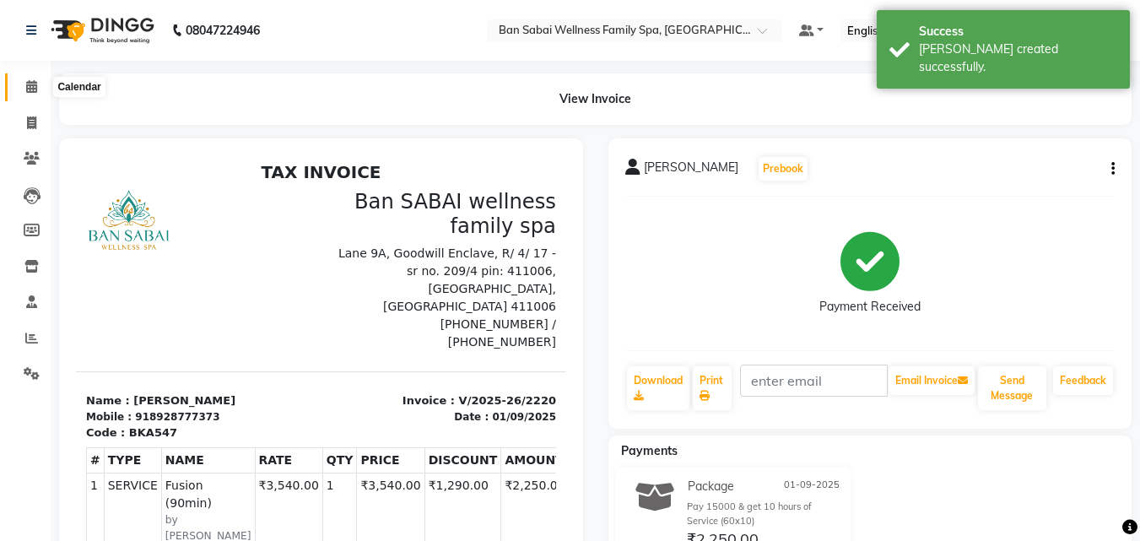
click at [30, 87] on icon at bounding box center [31, 86] width 11 height 13
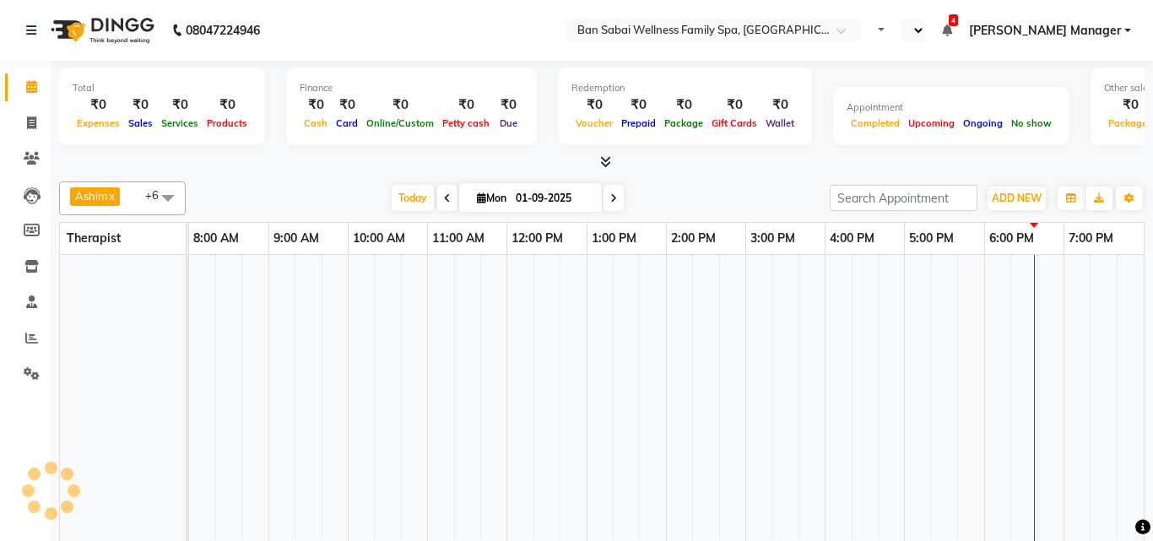
select select "en"
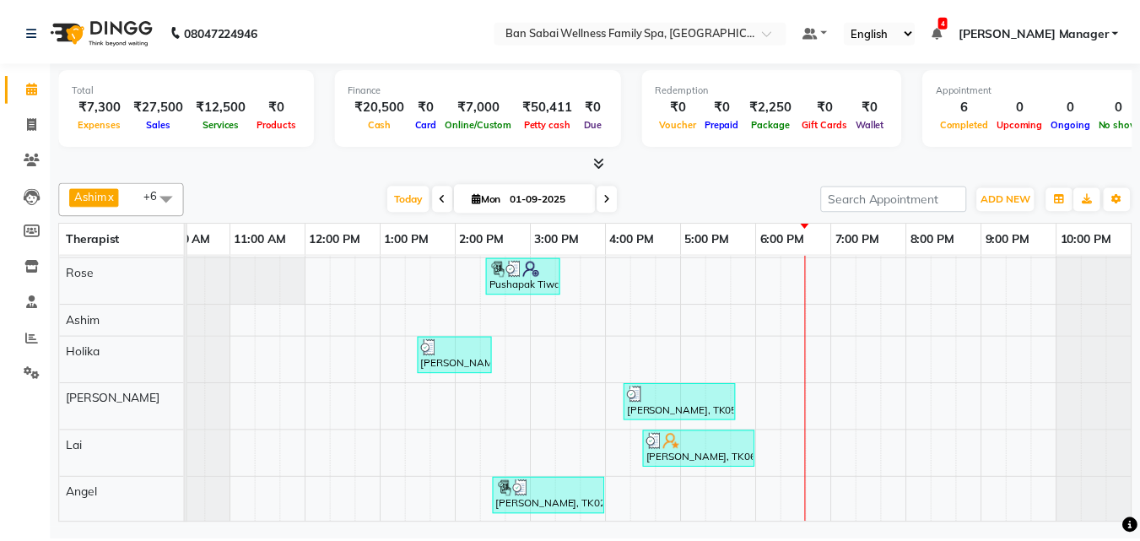
scroll to position [59, 0]
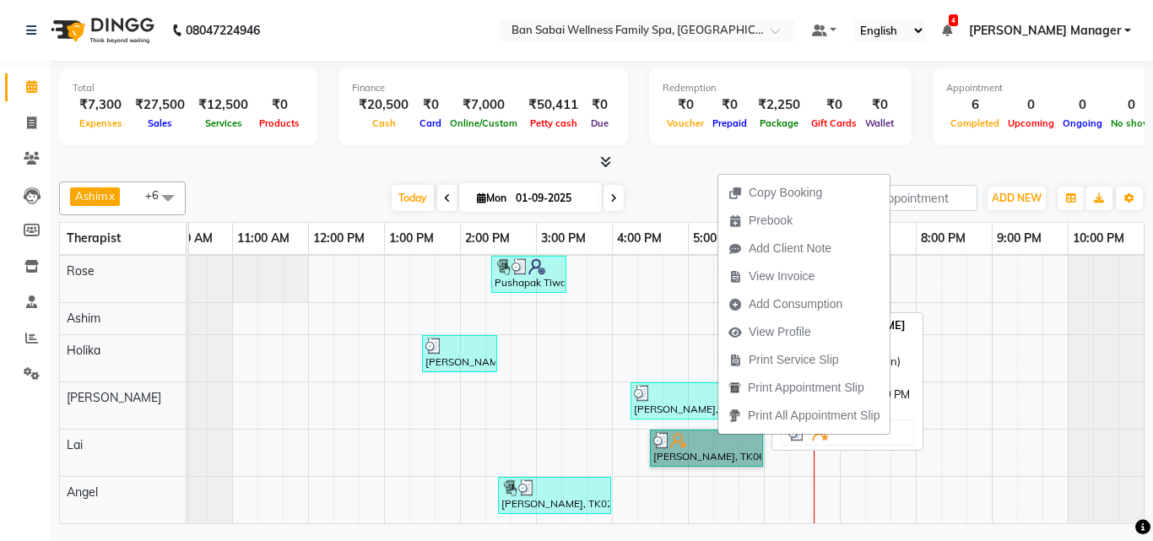
click at [685, 432] on link "[PERSON_NAME], TK06, 04:30 PM-06:00 PM, Fusion (90min)" at bounding box center [706, 448] width 113 height 37
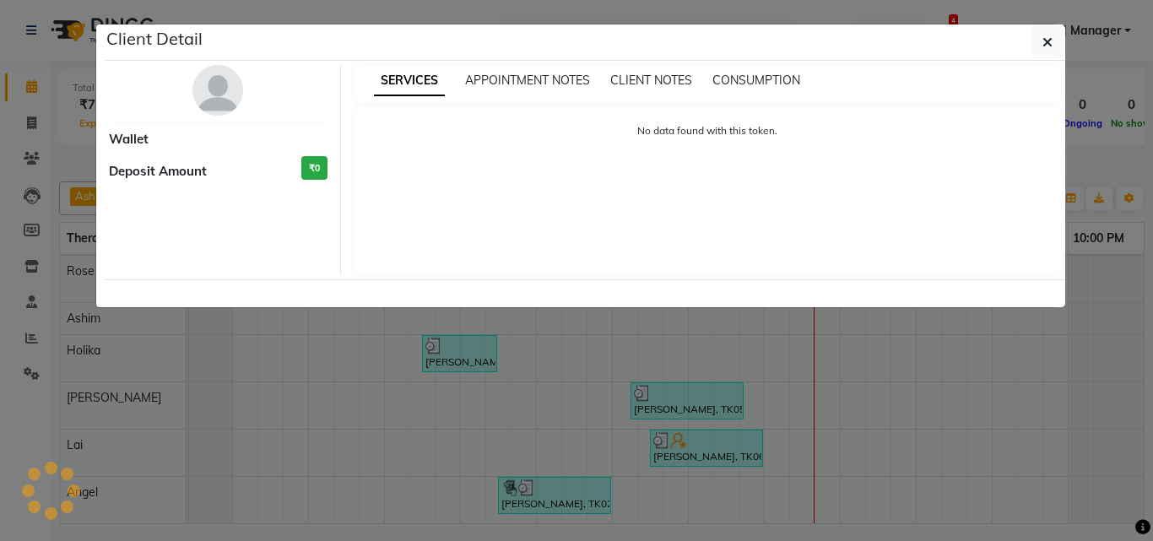
select select "3"
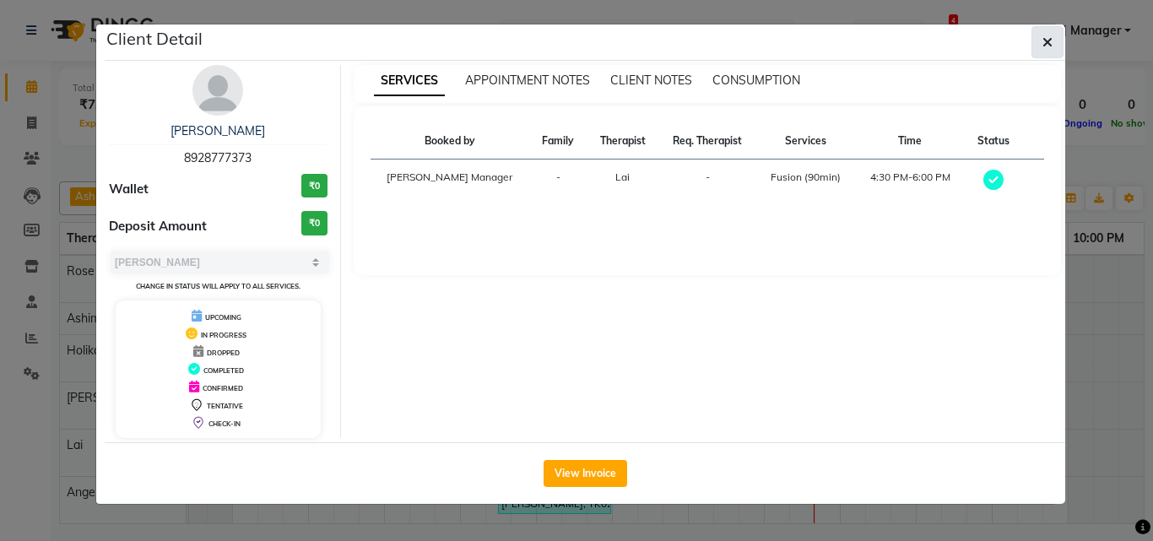
click at [1047, 40] on icon "button" at bounding box center [1047, 42] width 10 height 14
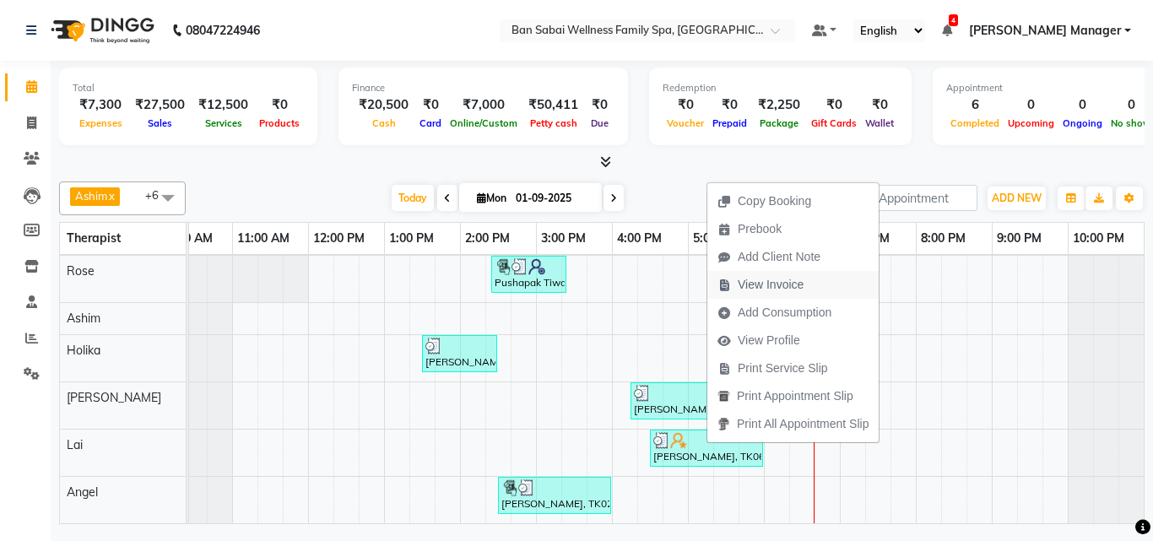
click at [771, 284] on span "View Invoice" at bounding box center [771, 285] width 66 height 18
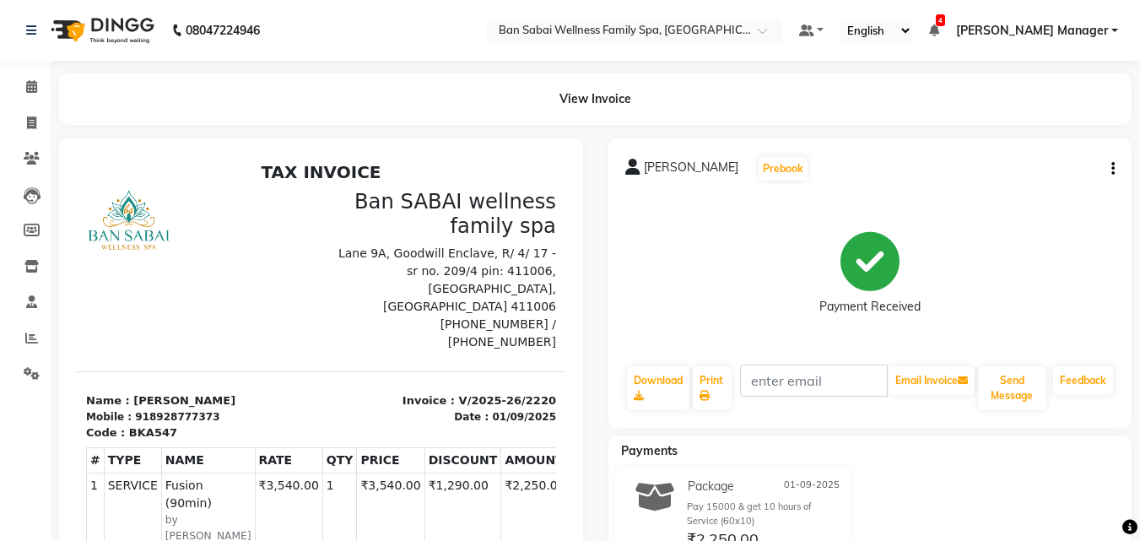
click at [1112, 169] on icon "button" at bounding box center [1113, 169] width 3 height 1
click at [1014, 136] on div "Cancel Invoice" at bounding box center [1030, 137] width 116 height 21
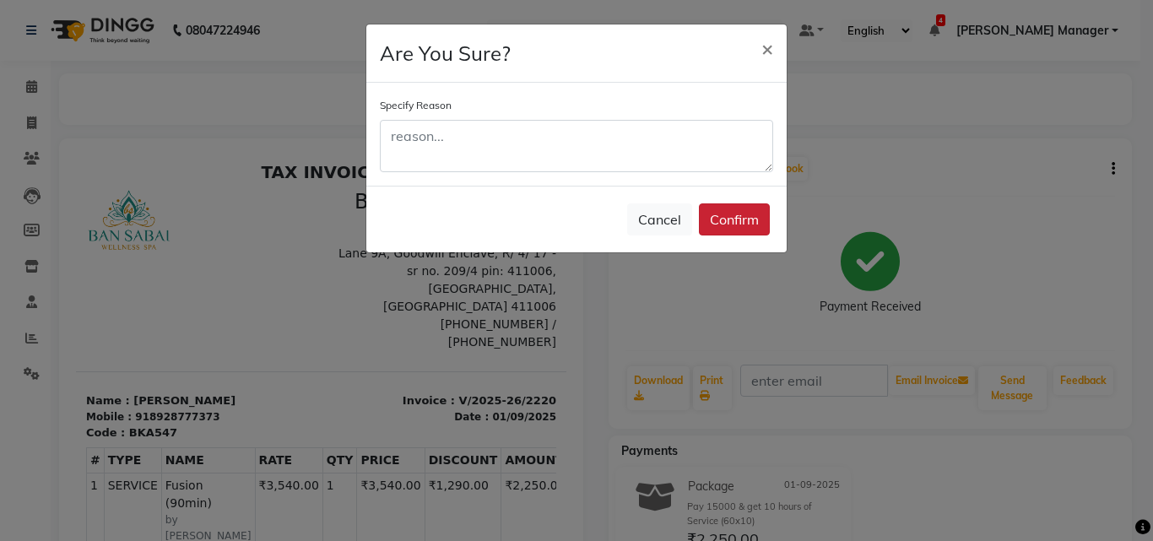
click at [724, 217] on button "Confirm" at bounding box center [734, 219] width 71 height 32
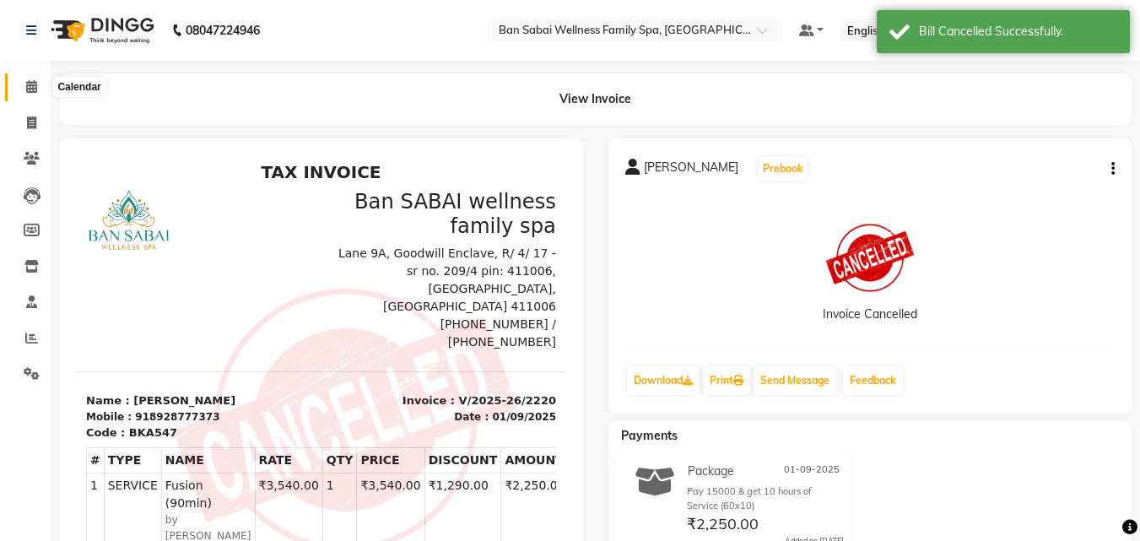
click at [36, 83] on icon at bounding box center [31, 86] width 11 height 13
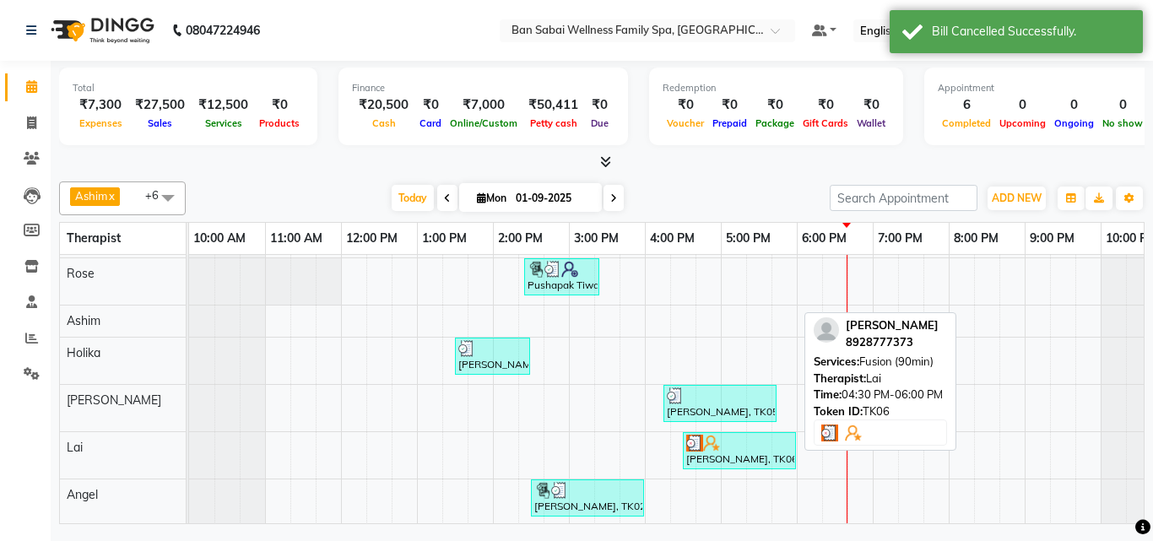
scroll to position [59, 0]
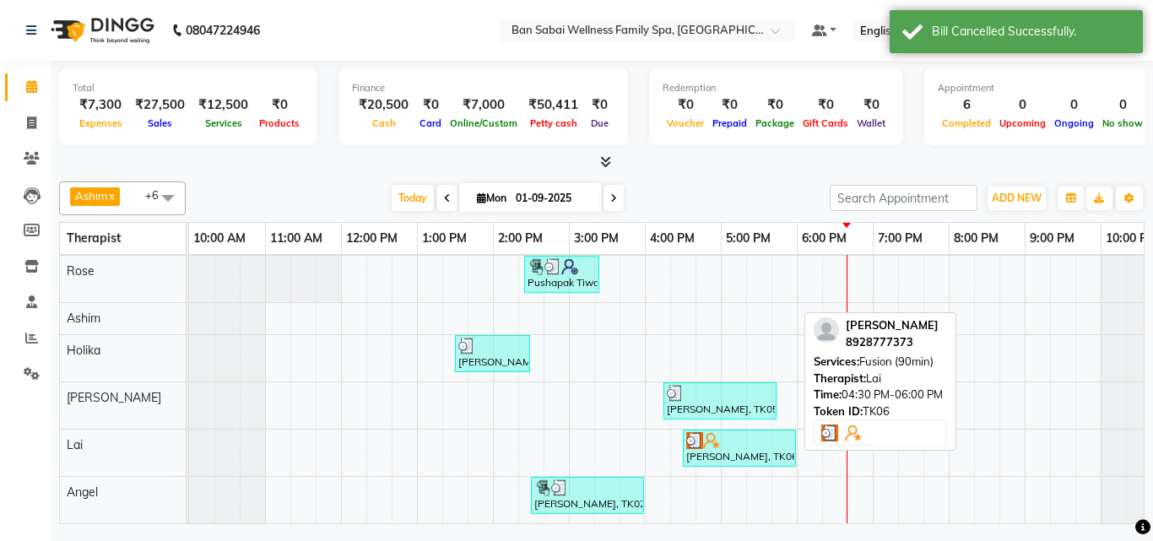
click at [712, 438] on div "[PERSON_NAME], TK06, 04:30 PM-06:00 PM, Fusion (90min)" at bounding box center [740, 448] width 110 height 32
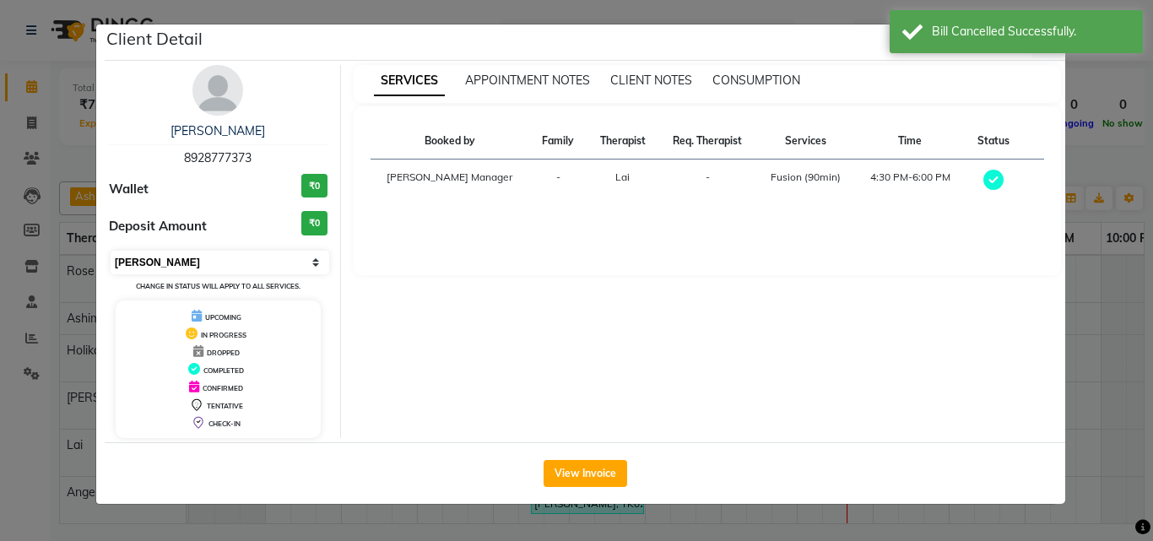
click at [313, 266] on select "Select MARK DONE UPCOMING" at bounding box center [220, 263] width 219 height 24
select select "5"
click at [111, 251] on select "Select MARK DONE UPCOMING" at bounding box center [220, 263] width 219 height 24
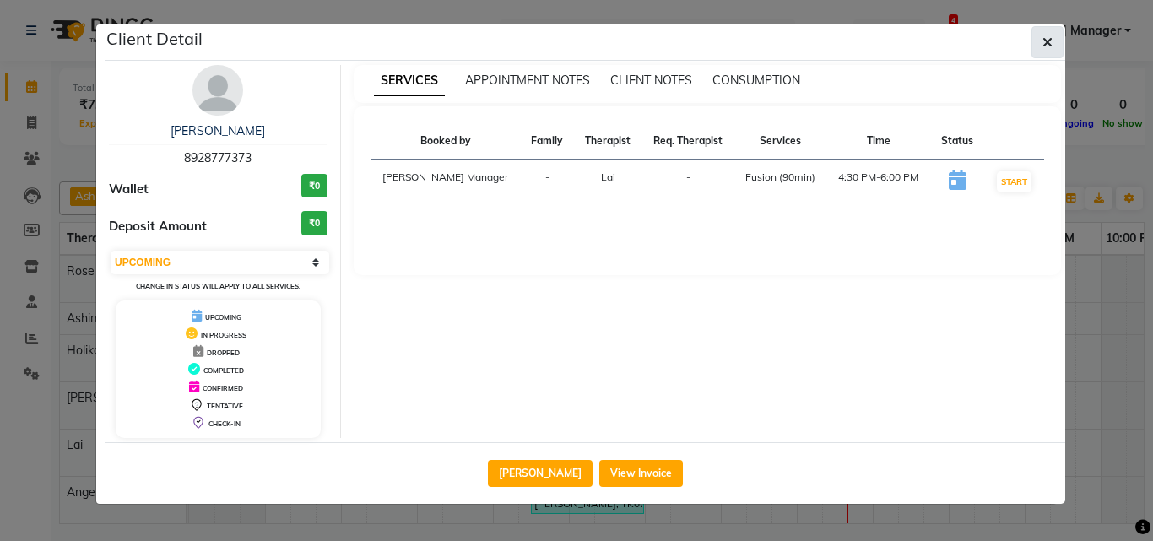
click at [1051, 45] on icon "button" at bounding box center [1047, 42] width 10 height 14
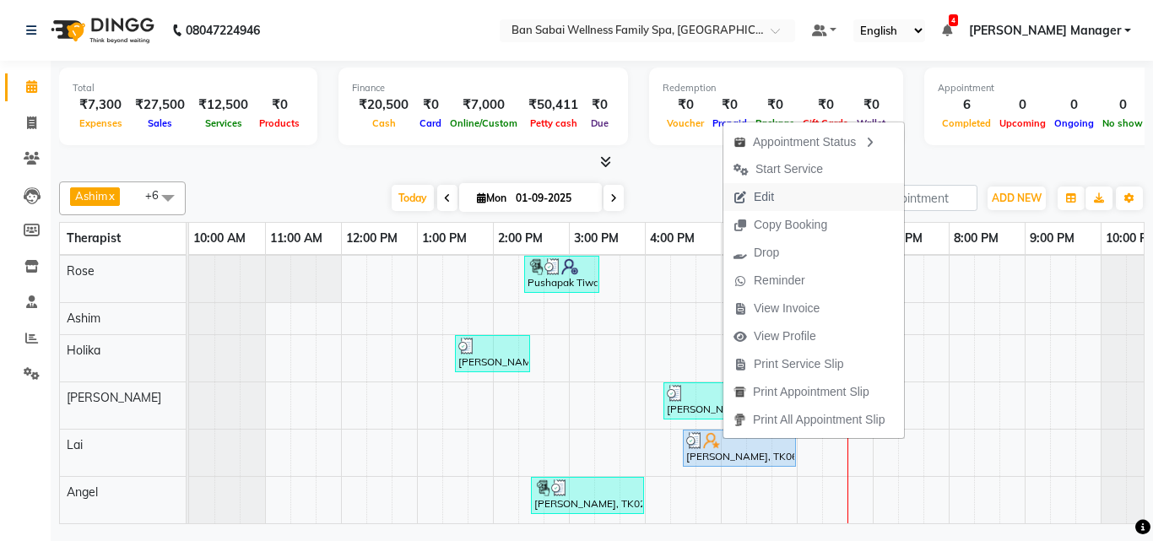
click at [776, 201] on span "Edit" at bounding box center [753, 197] width 61 height 28
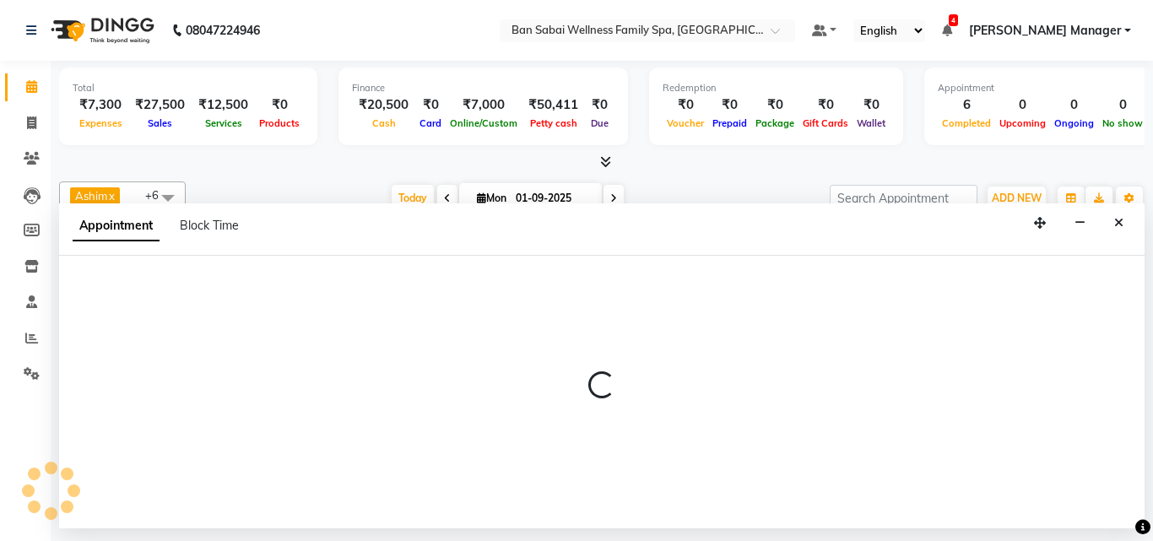
select select "tentative"
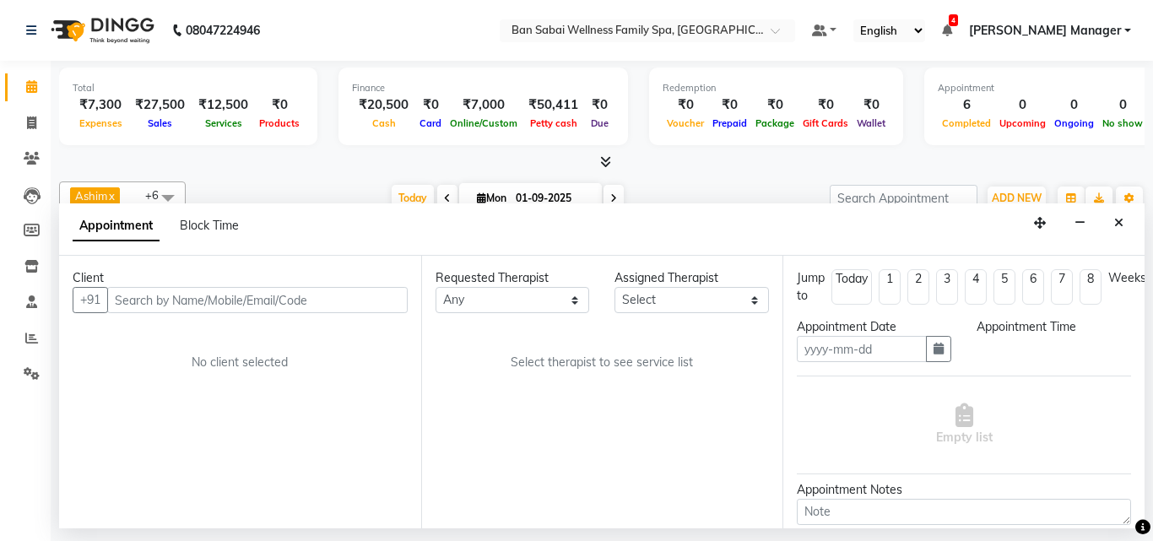
type input "01-09-2025"
select select "upcoming"
select select "990"
select select "90338"
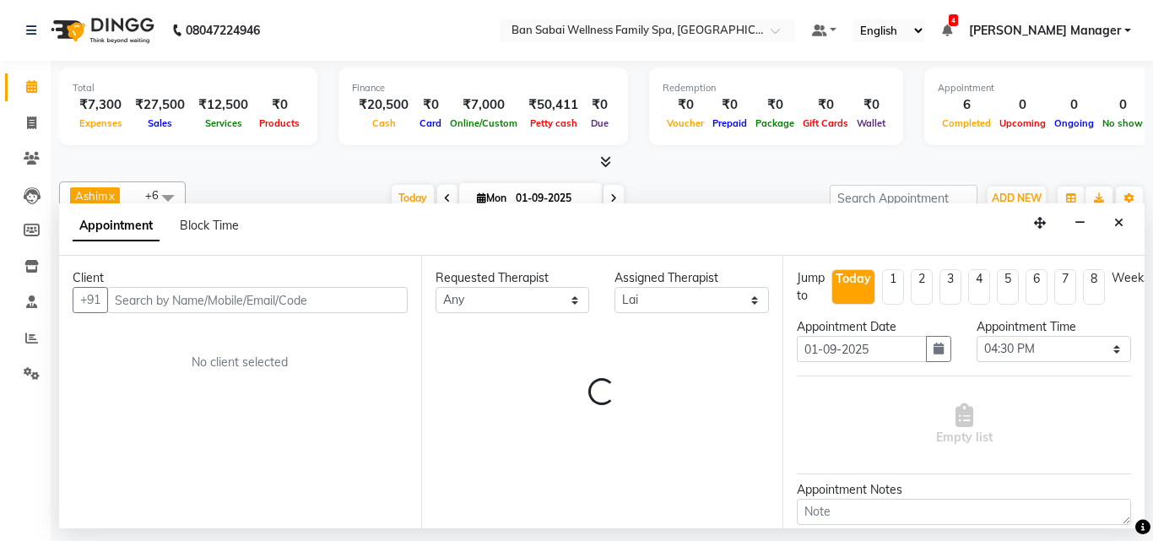
scroll to position [59, 33]
select select "4209"
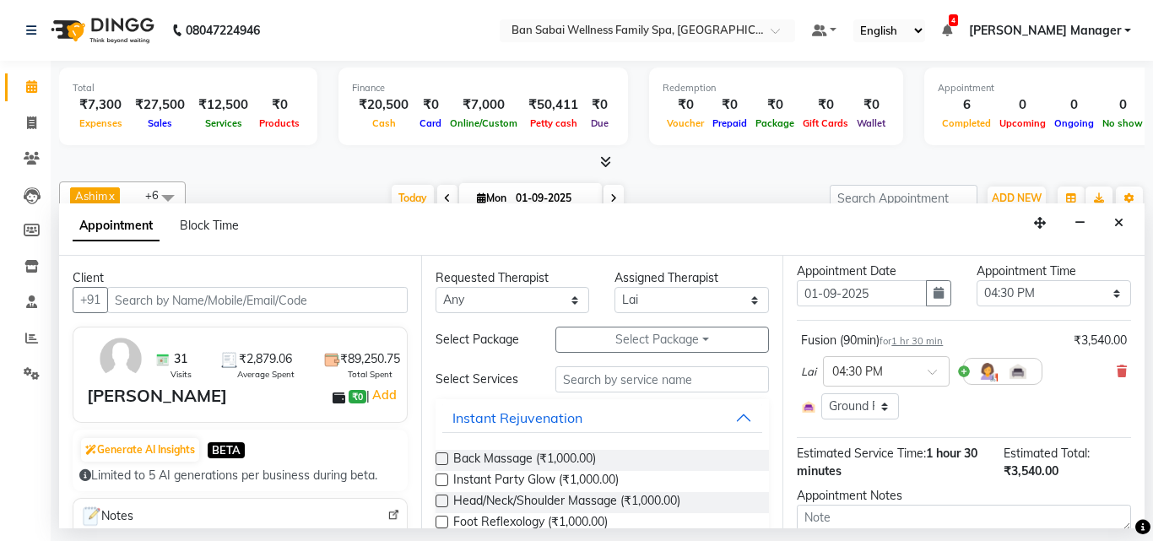
scroll to position [84, 0]
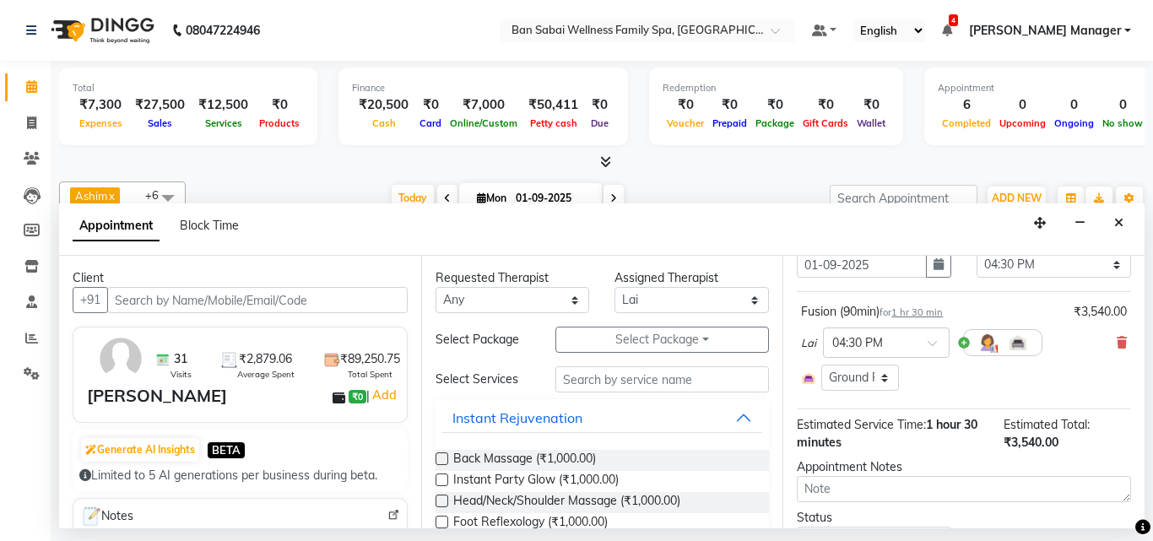
click at [1109, 331] on div "Lai × 04:30 PM" at bounding box center [964, 343] width 326 height 44
click at [1117, 338] on icon at bounding box center [1122, 343] width 10 height 12
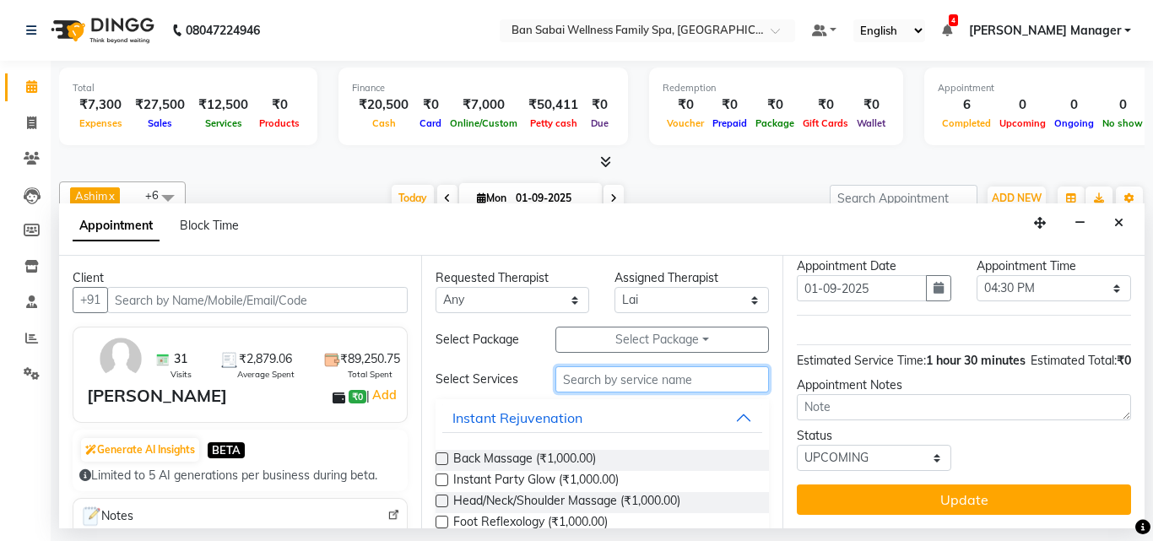
click at [674, 381] on input "text" at bounding box center [662, 379] width 214 height 26
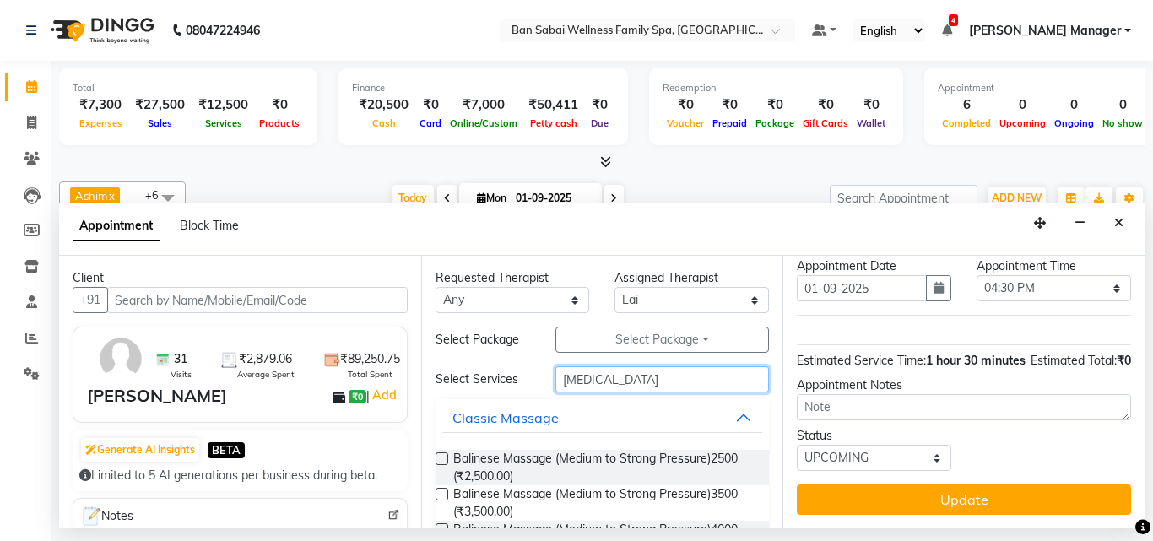
type input "[MEDICAL_DATA]"
click at [441, 459] on label at bounding box center [442, 458] width 13 height 13
click at [441, 459] on input "checkbox" at bounding box center [441, 460] width 11 height 11
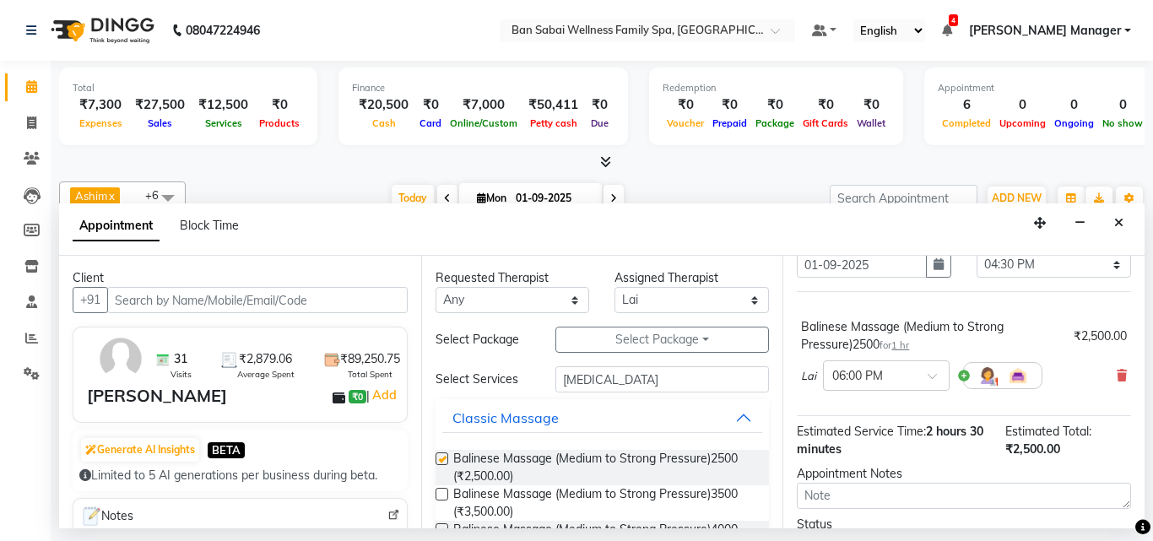
checkbox input "false"
click at [858, 366] on input "text" at bounding box center [869, 374] width 74 height 18
click at [872, 495] on div "04:40 PM" at bounding box center [886, 497] width 125 height 31
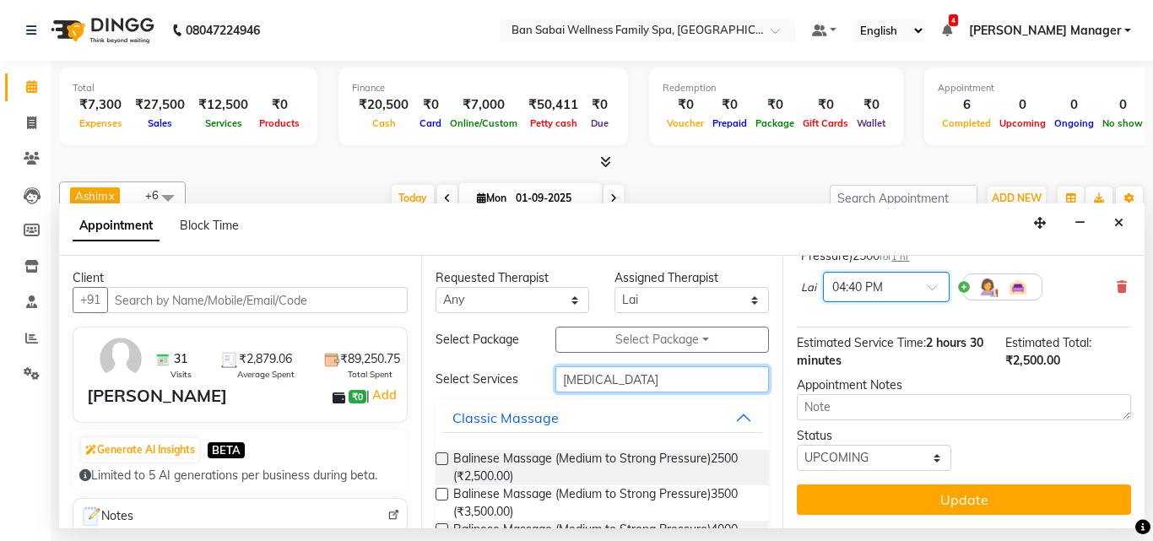
click at [625, 372] on input "[MEDICAL_DATA]" at bounding box center [662, 379] width 214 height 26
type input "b"
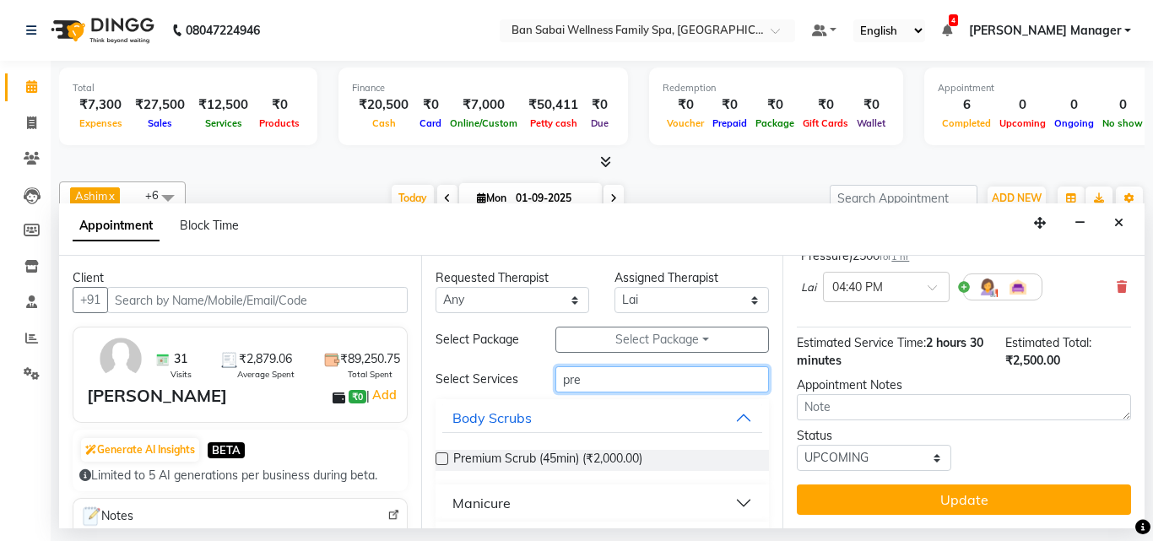
type input "pre"
click at [446, 459] on label at bounding box center [442, 458] width 13 height 13
click at [446, 459] on input "checkbox" at bounding box center [441, 460] width 11 height 11
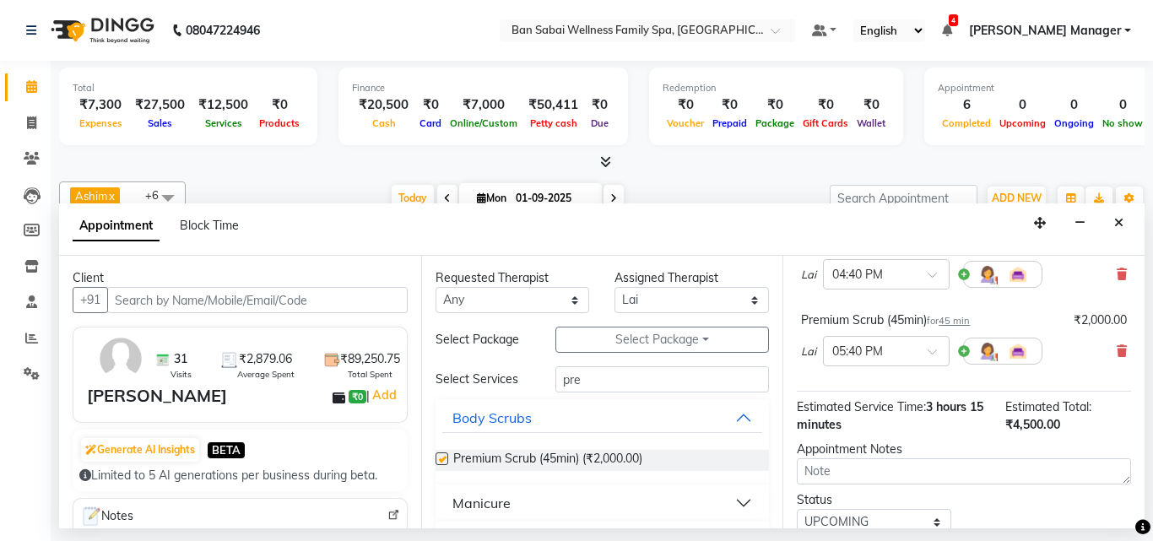
checkbox input "false"
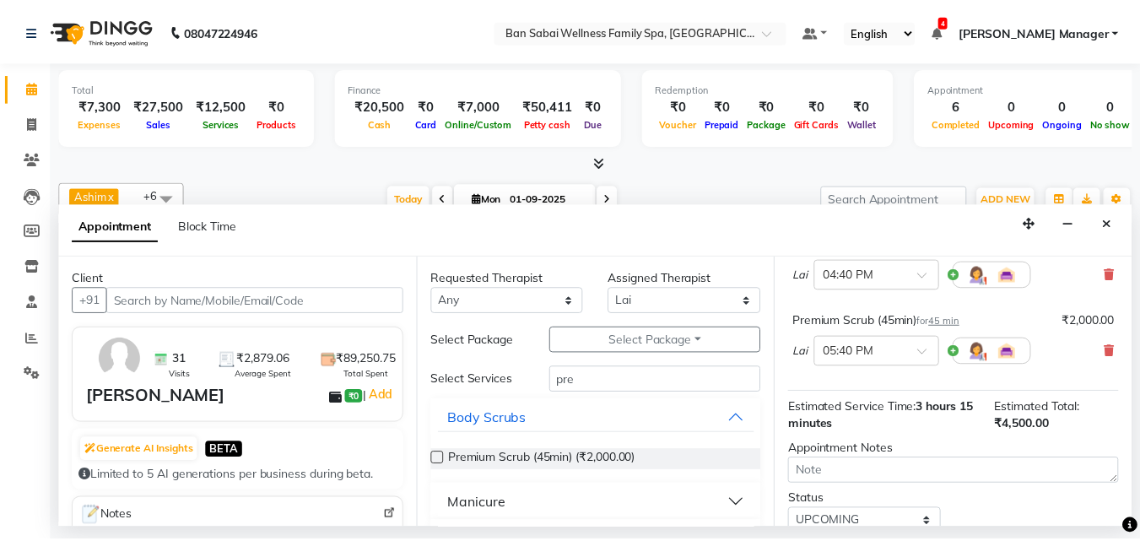
scroll to position [263, 0]
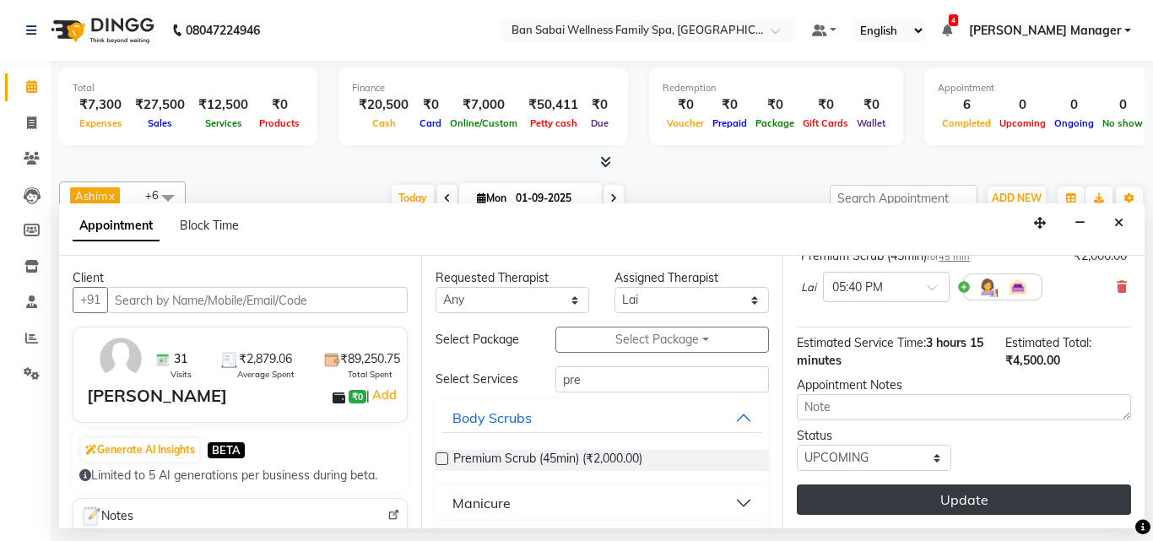
click at [1019, 491] on button "Update" at bounding box center [964, 499] width 334 height 30
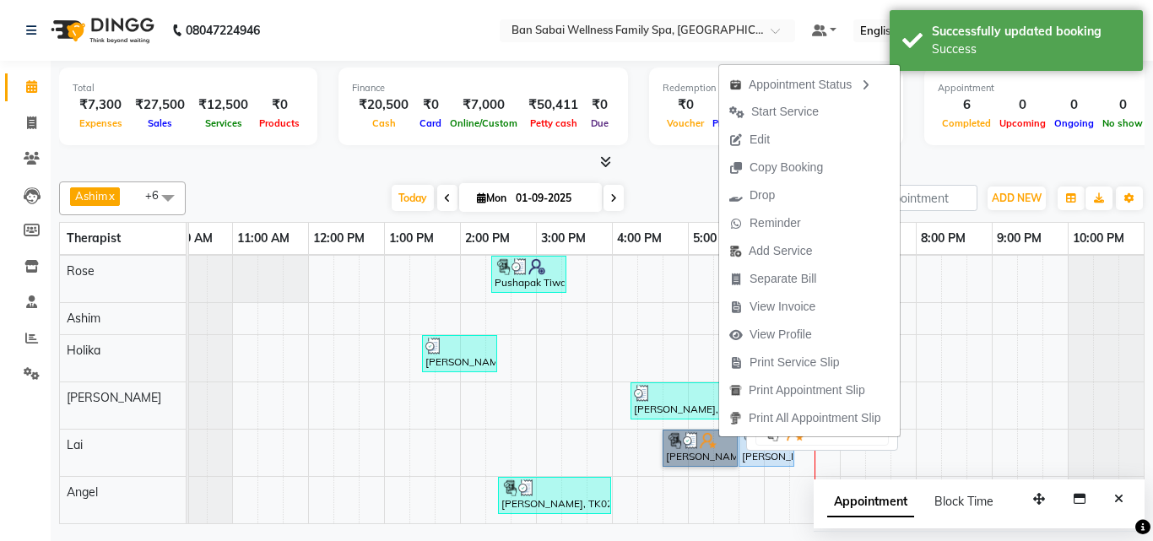
click at [718, 437] on link "[PERSON_NAME], TK06, 04:40 PM-05:40 PM, Balinese Massage (Medium to Strong Pres…" at bounding box center [700, 448] width 75 height 37
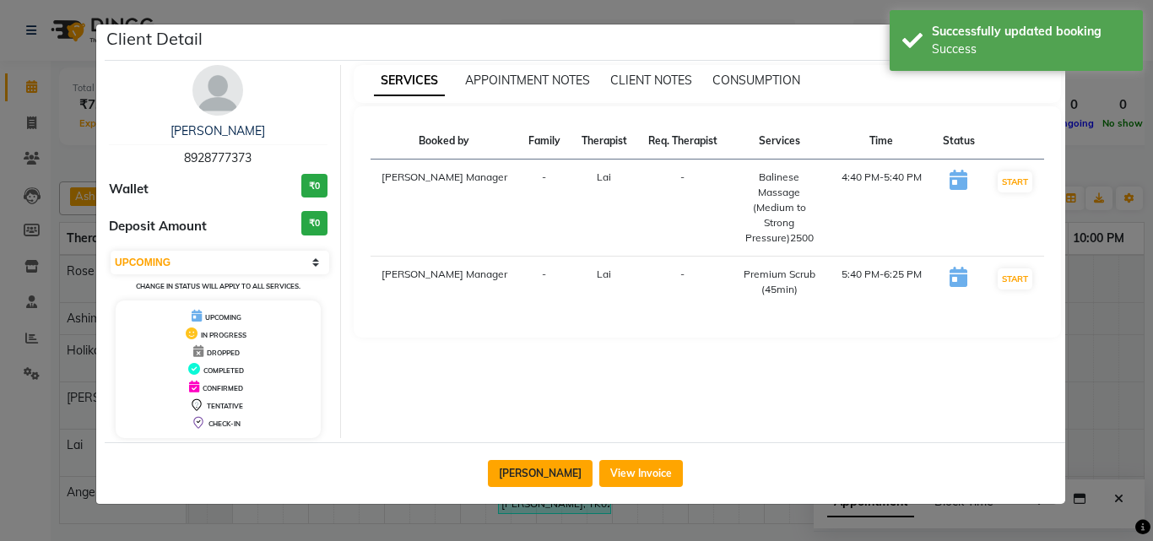
click at [555, 476] on button "[PERSON_NAME]" at bounding box center [540, 473] width 105 height 27
select select "select"
click at [578, 479] on button "View Invoice" at bounding box center [586, 473] width 84 height 27
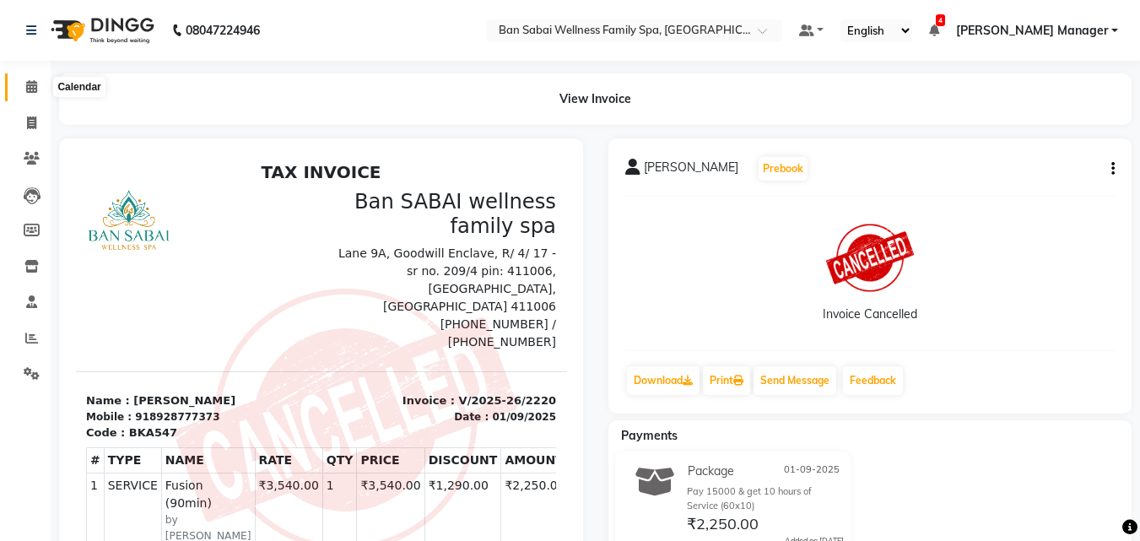
click at [31, 78] on span at bounding box center [32, 87] width 30 height 19
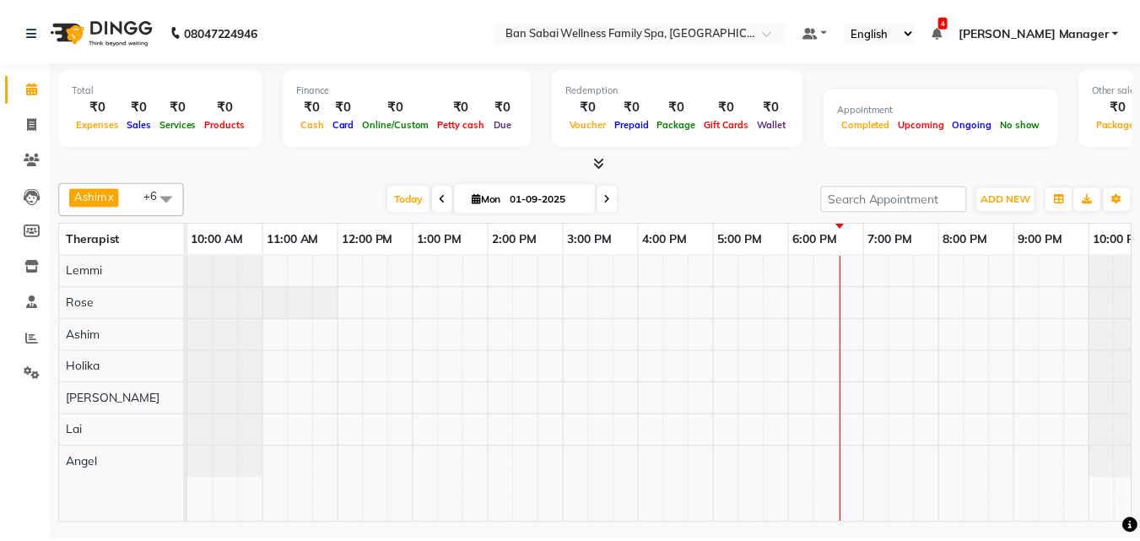
scroll to position [0, 33]
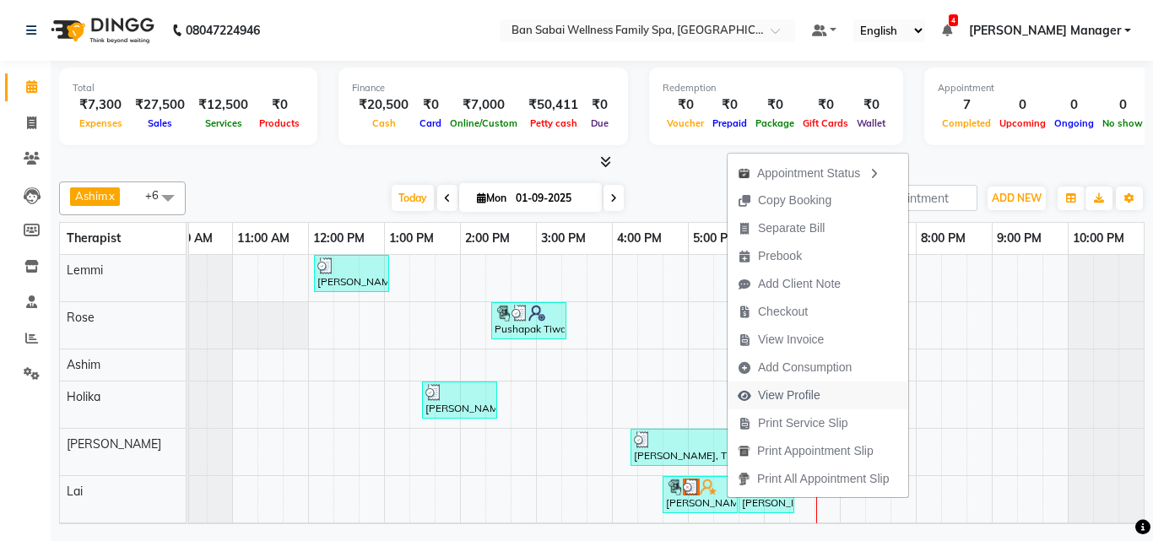
click at [804, 393] on span "View Profile" at bounding box center [789, 396] width 62 height 18
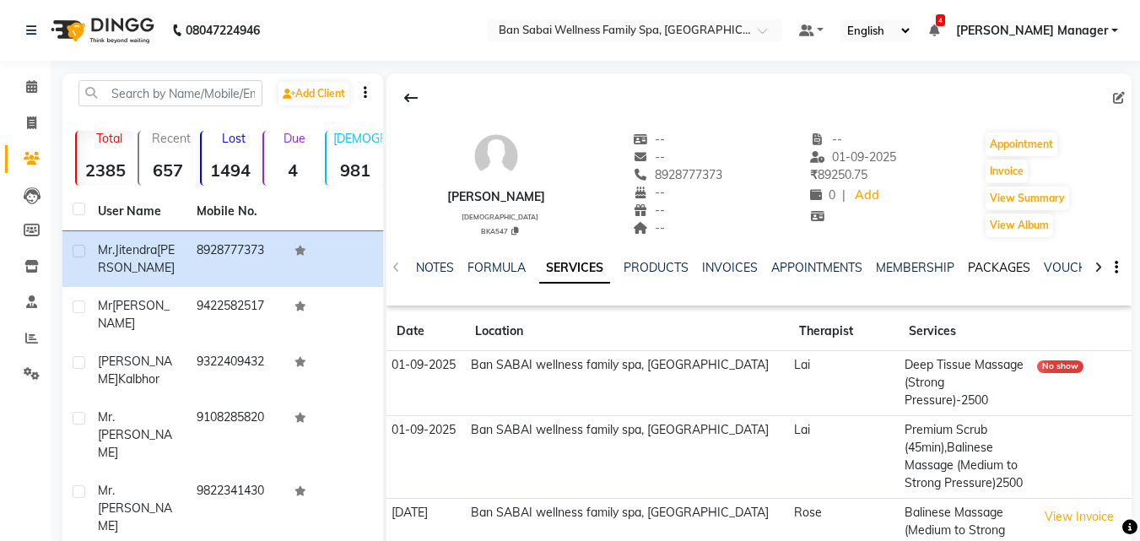
click at [995, 264] on link "PACKAGES" at bounding box center [999, 267] width 62 height 15
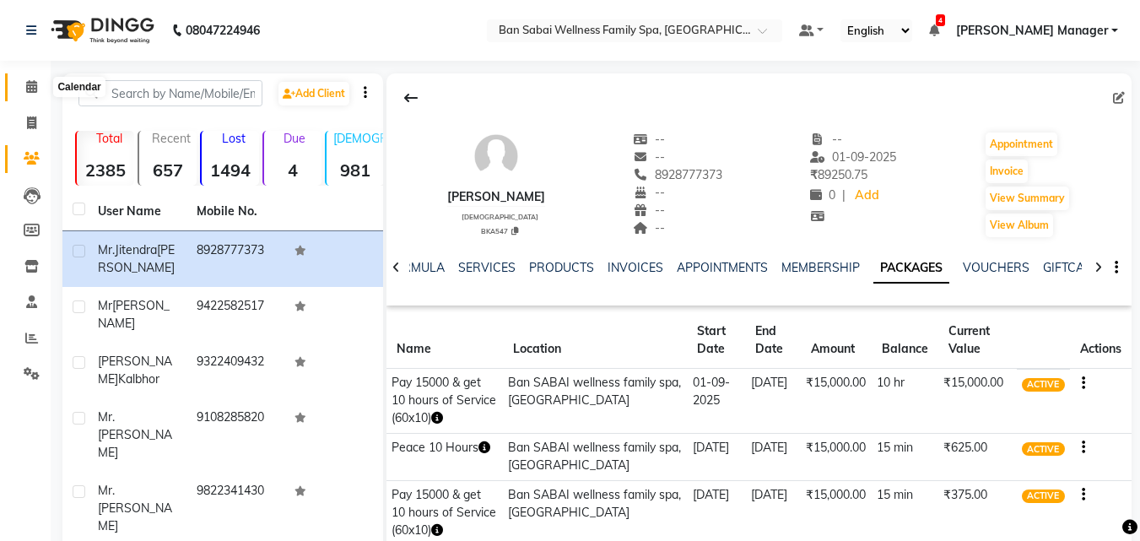
click at [31, 89] on icon at bounding box center [31, 86] width 11 height 13
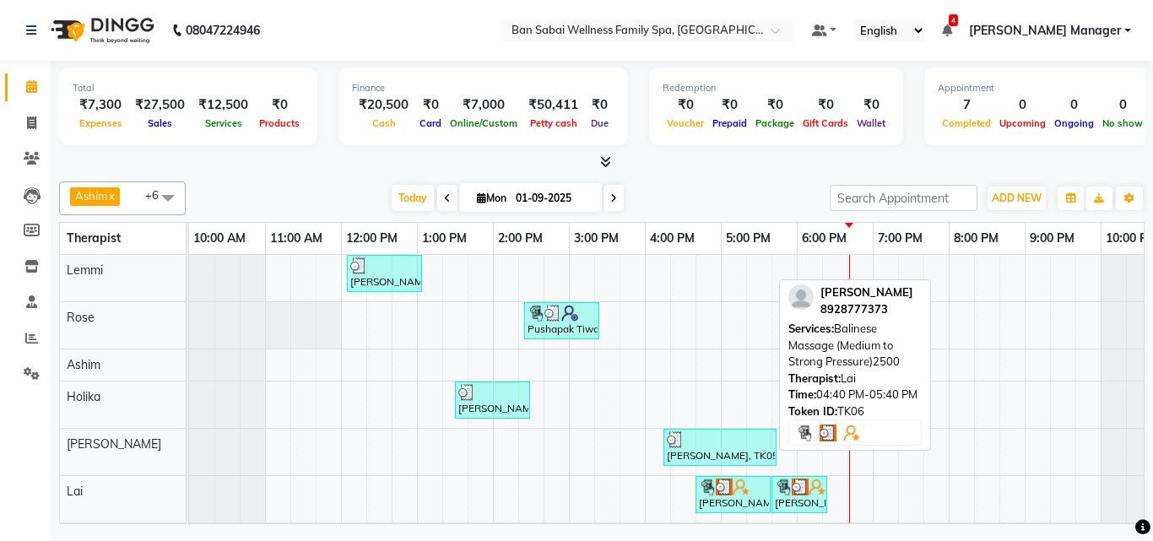
click at [744, 495] on div "[PERSON_NAME], TK06, 04:40 PM-05:40 PM, Balinese Massage (Medium to Strong Pres…" at bounding box center [733, 495] width 72 height 32
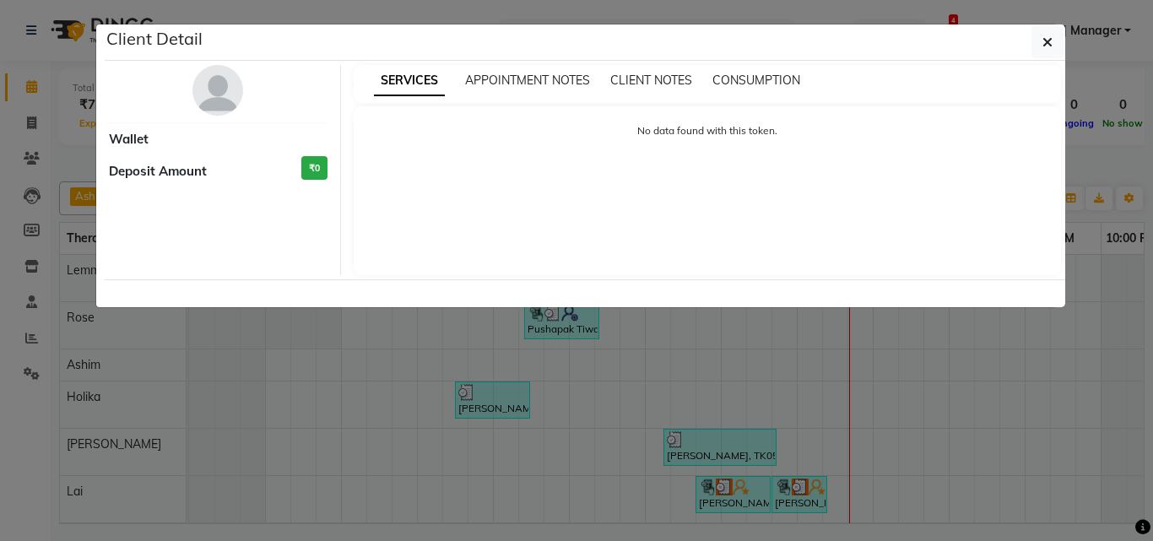
select select "3"
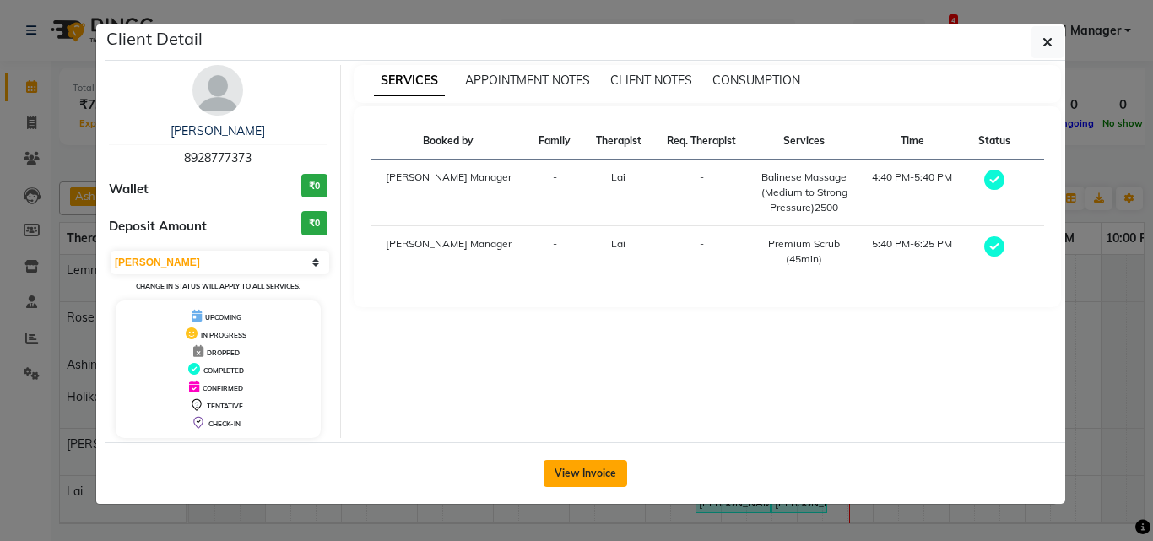
click at [595, 472] on button "View Invoice" at bounding box center [586, 473] width 84 height 27
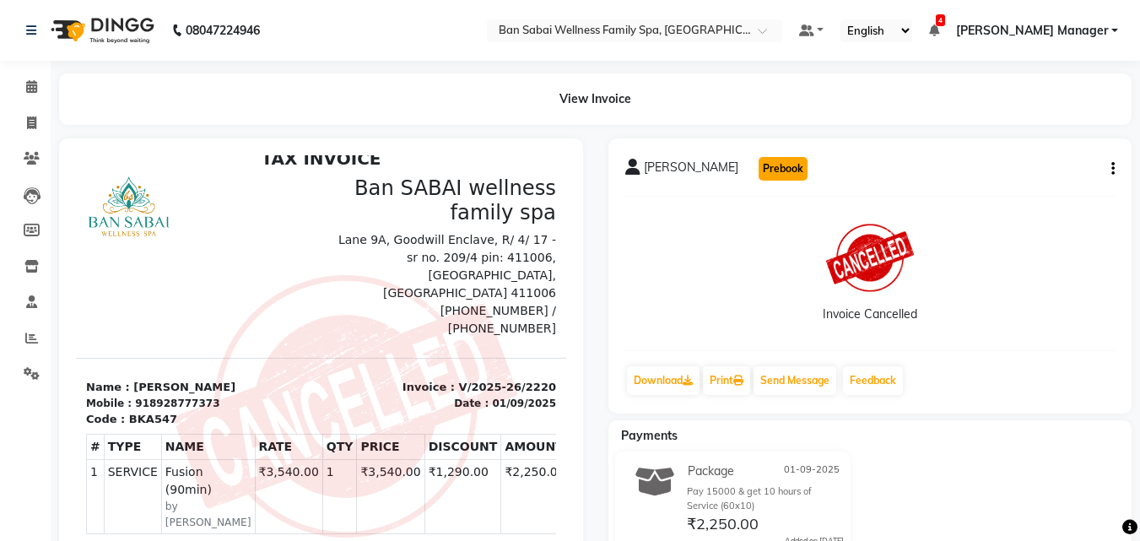
click at [788, 174] on button "Prebook" at bounding box center [783, 169] width 49 height 24
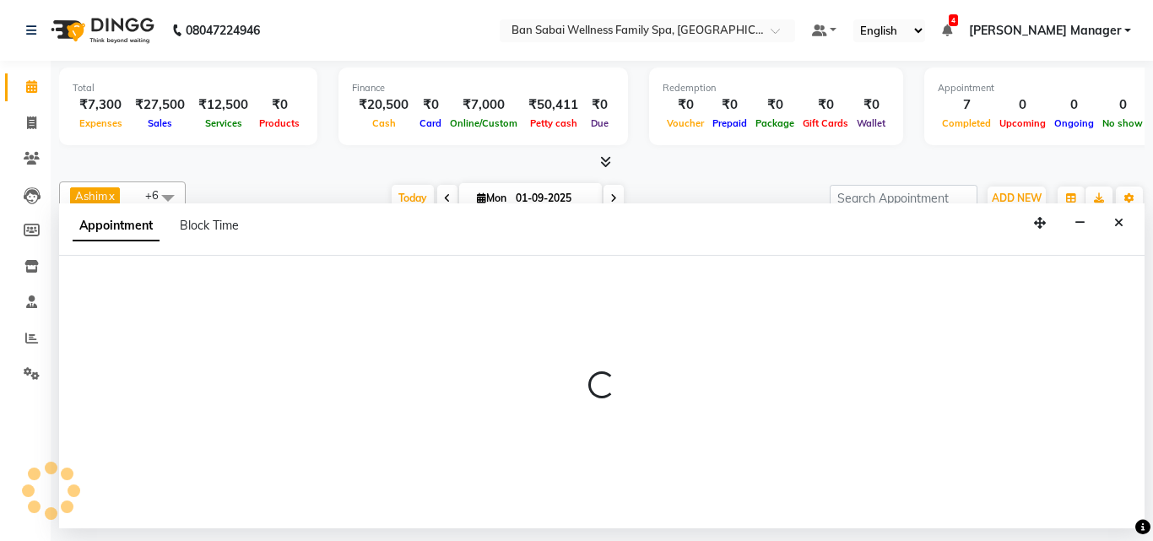
select select "90338"
select select "660"
select select "tentative"
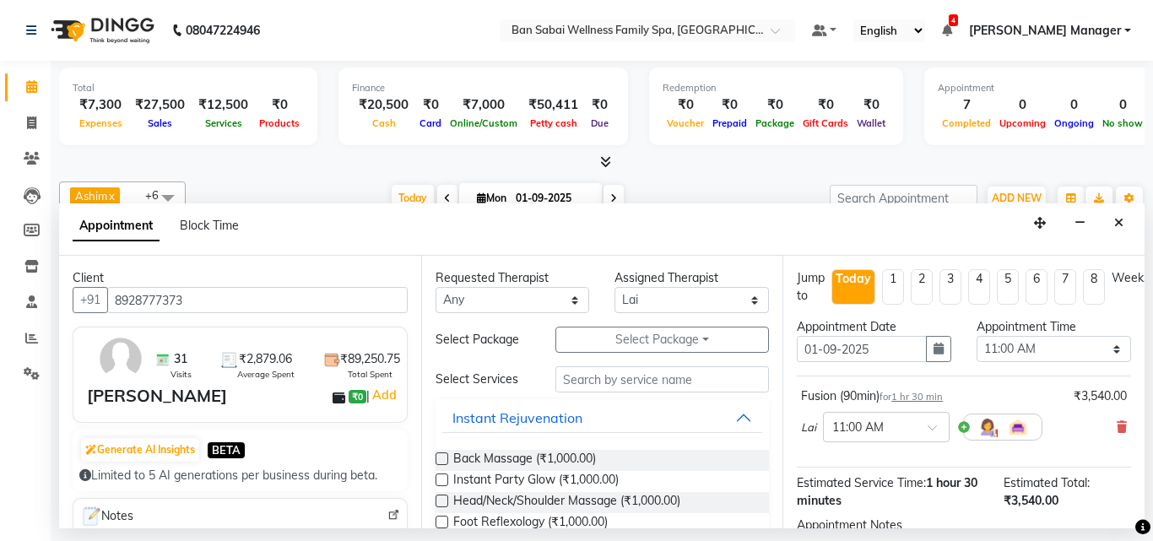
click at [1123, 220] on button "Close" at bounding box center [1119, 223] width 24 height 26
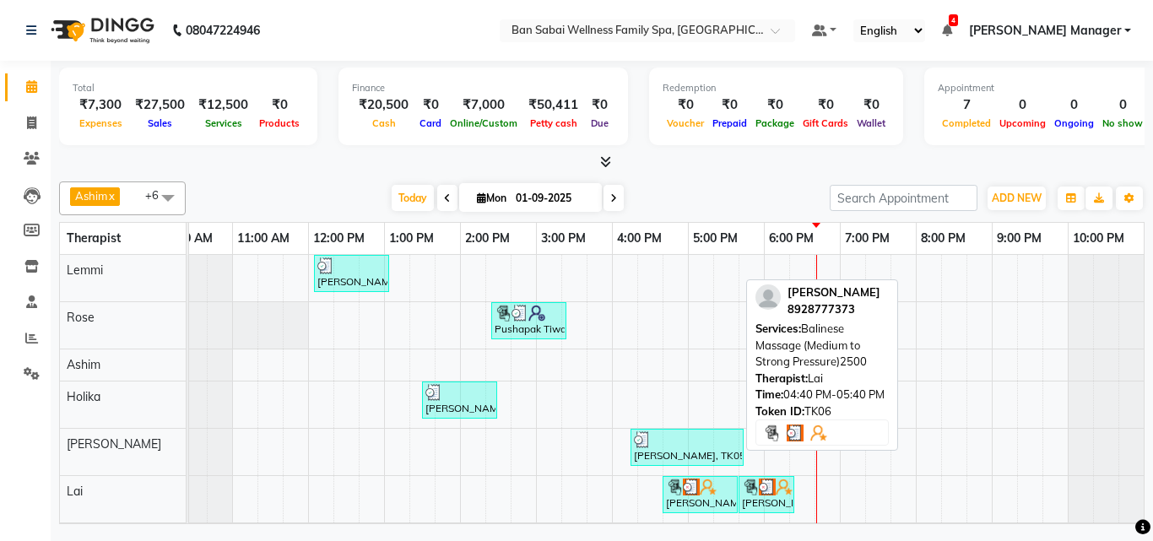
click at [722, 492] on div at bounding box center [700, 487] width 68 height 17
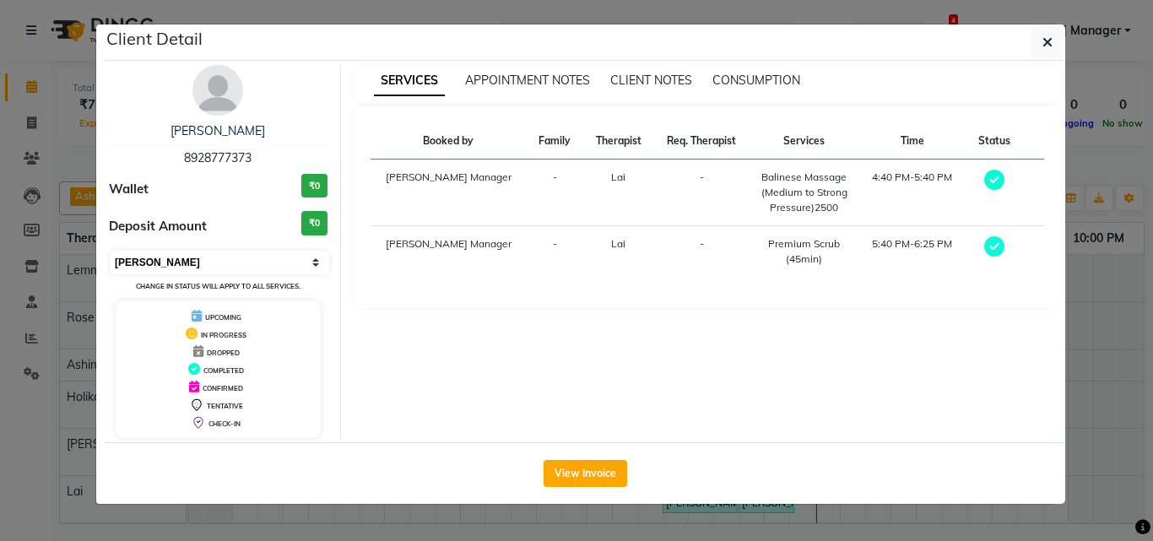
click at [313, 263] on select "Select MARK DONE UPCOMING" at bounding box center [220, 263] width 219 height 24
select select "5"
click at [111, 251] on select "Select MARK DONE UPCOMING" at bounding box center [220, 263] width 219 height 24
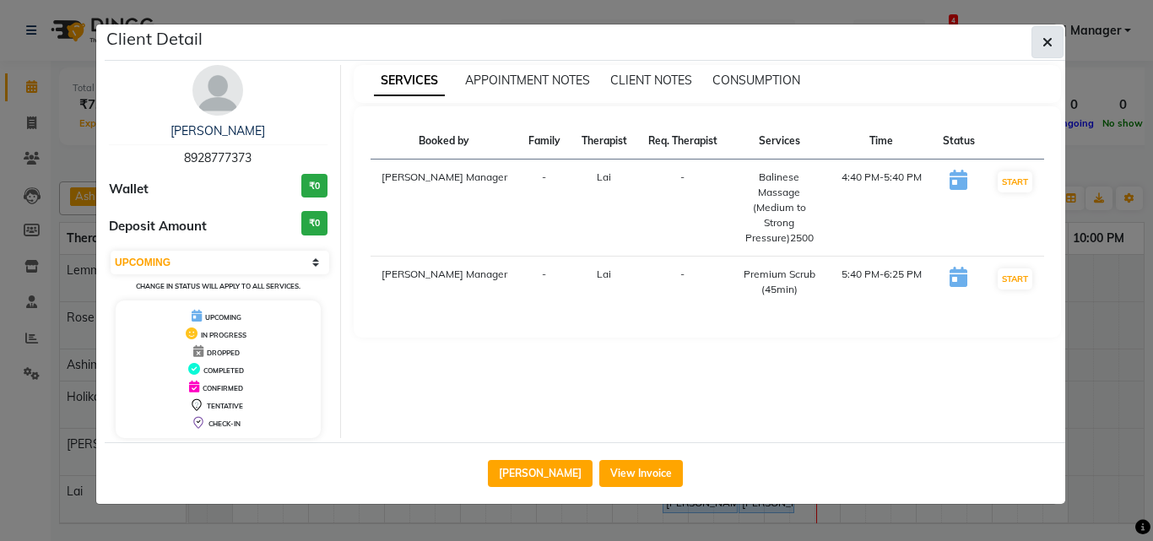
click at [1051, 40] on icon "button" at bounding box center [1047, 42] width 10 height 14
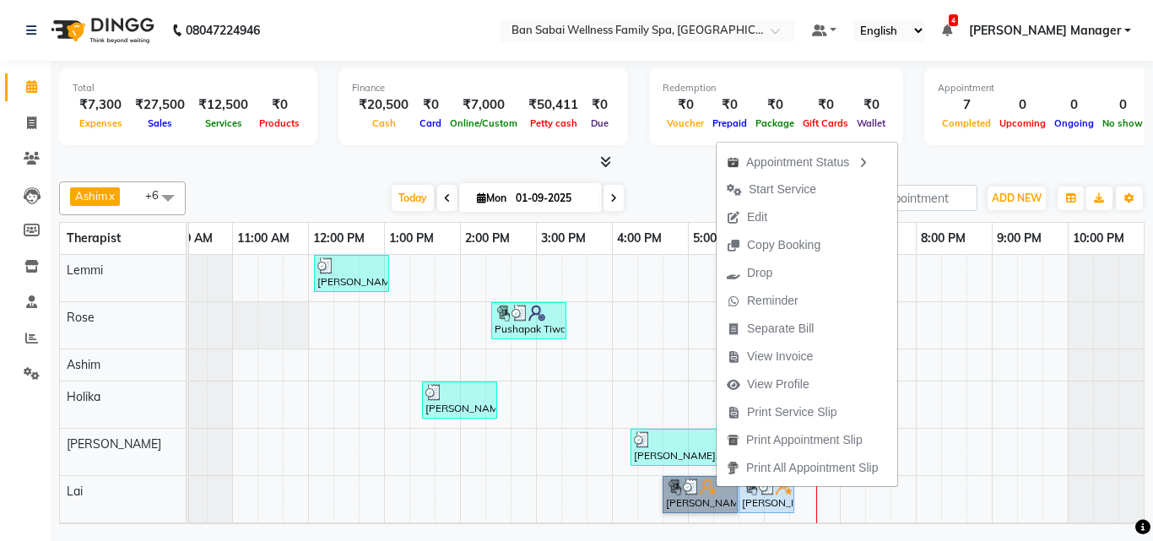
click at [717, 489] on link "[PERSON_NAME], TK06, 04:40 PM-05:40 PM, Balinese Massage (Medium to Strong Pres…" at bounding box center [700, 494] width 75 height 37
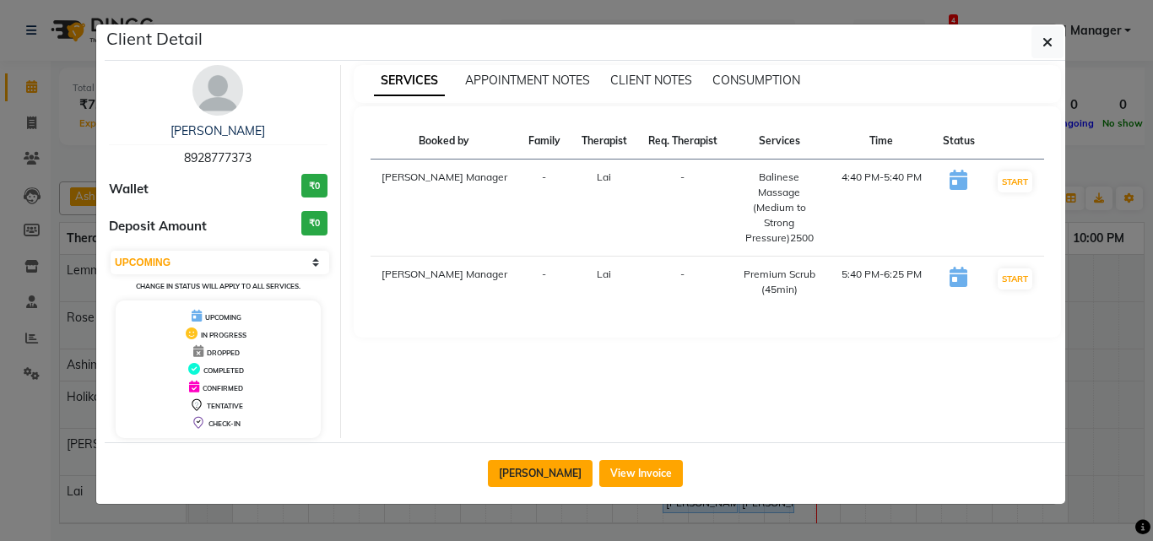
click at [556, 476] on button "[PERSON_NAME]" at bounding box center [540, 473] width 105 height 27
select select "3"
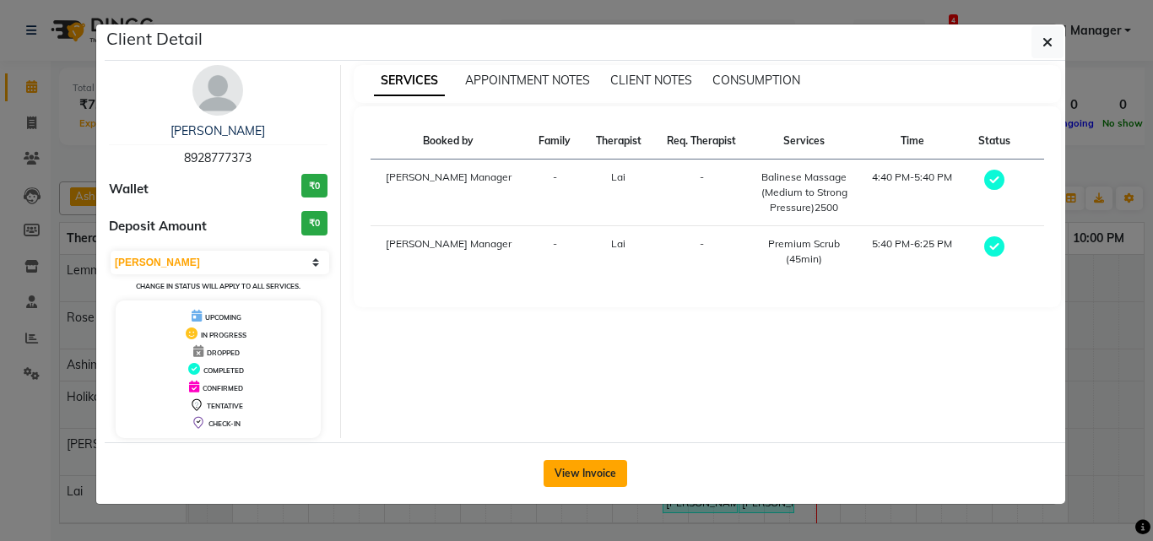
click at [590, 474] on button "View Invoice" at bounding box center [586, 473] width 84 height 27
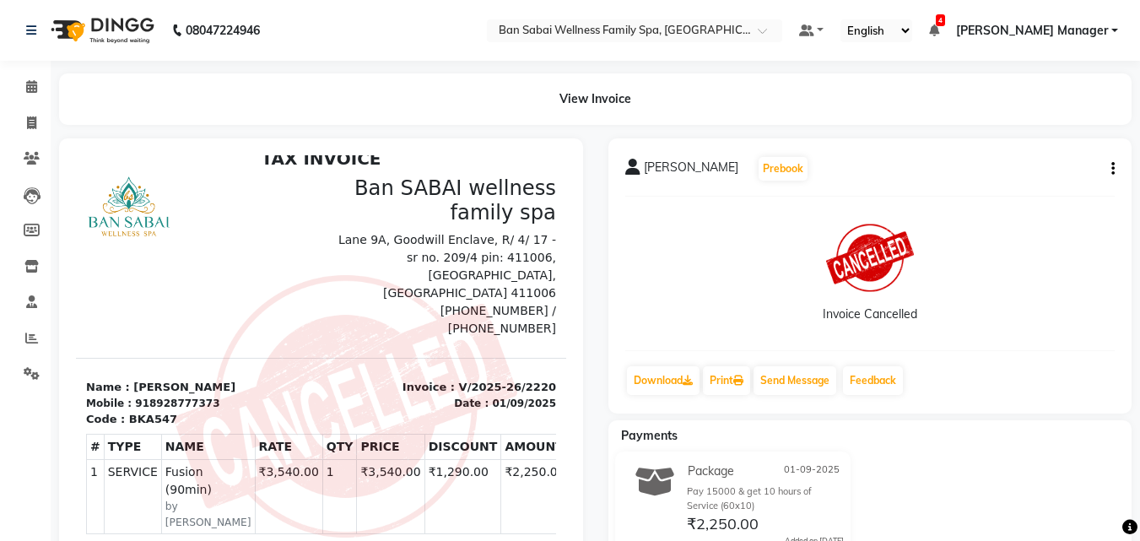
click at [1113, 170] on icon "button" at bounding box center [1113, 169] width 3 height 1
click at [26, 88] on icon at bounding box center [31, 86] width 11 height 13
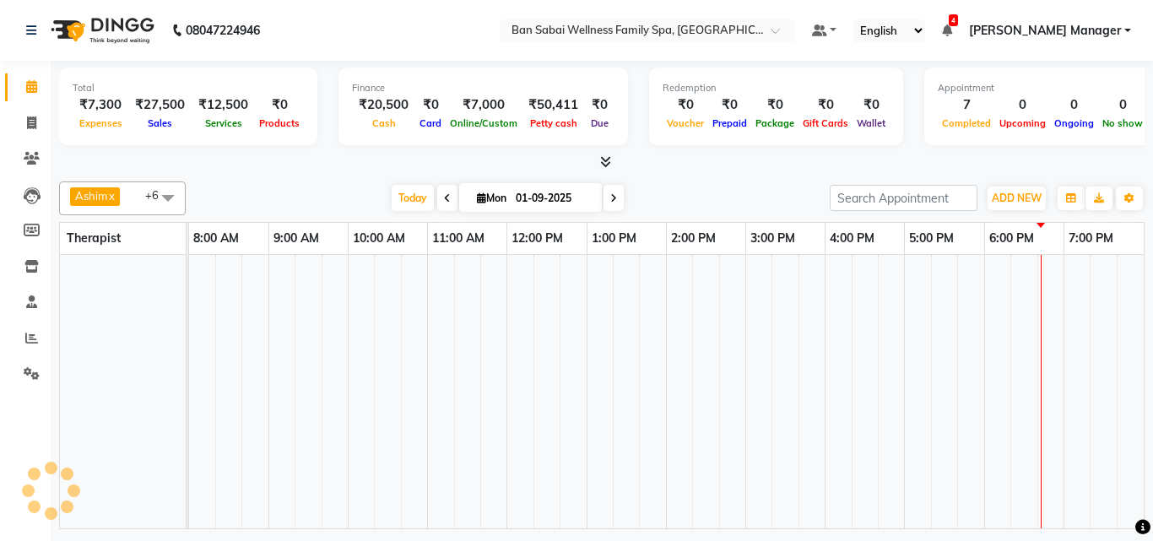
scroll to position [0, 33]
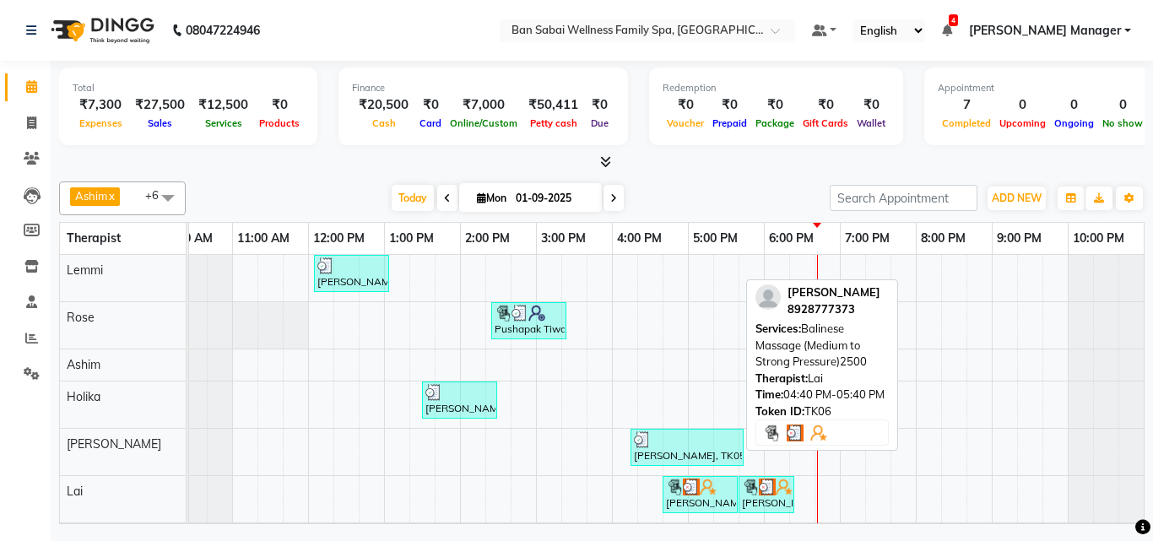
click at [706, 495] on div "[PERSON_NAME], TK06, 04:40 PM-05:40 PM, Balinese Massage (Medium to Strong Pres…" at bounding box center [700, 495] width 72 height 32
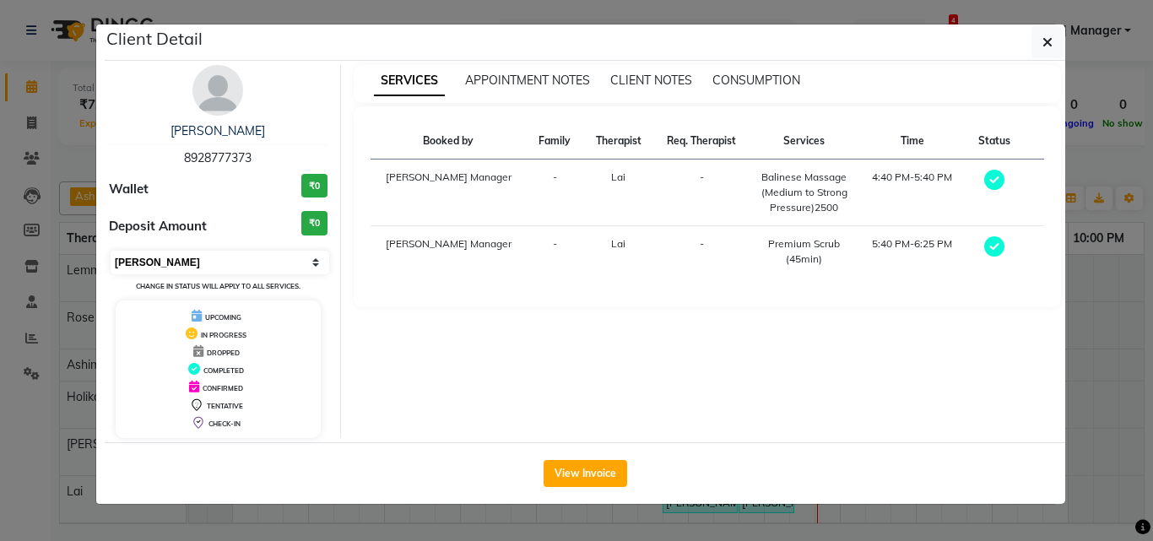
click at [313, 259] on select "Select MARK DONE UPCOMING" at bounding box center [220, 263] width 219 height 24
select select "5"
click at [111, 251] on select "Select MARK DONE UPCOMING" at bounding box center [220, 263] width 219 height 24
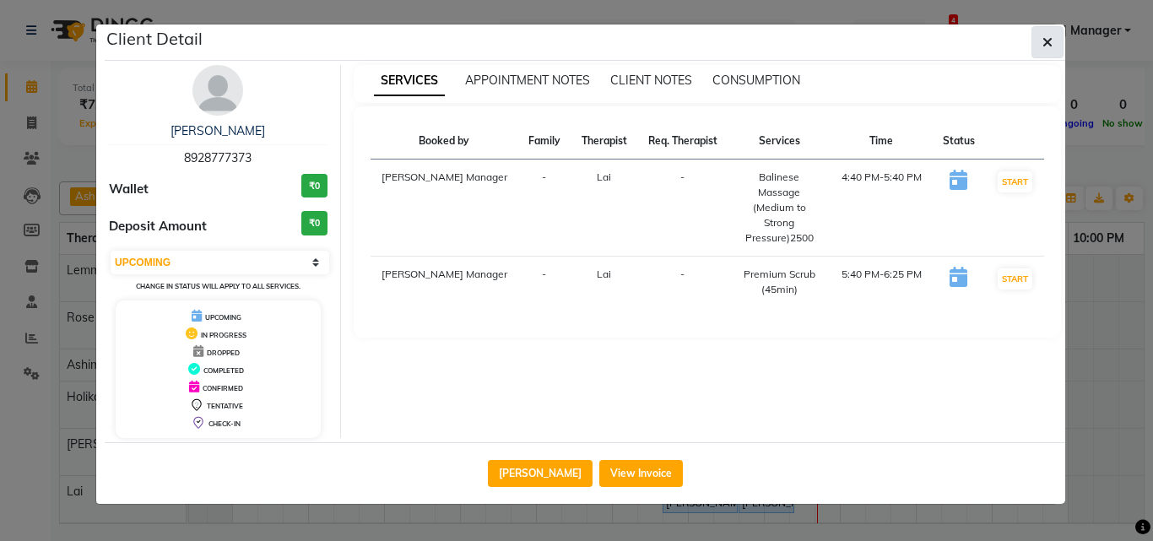
click at [1047, 39] on icon "button" at bounding box center [1047, 42] width 10 height 14
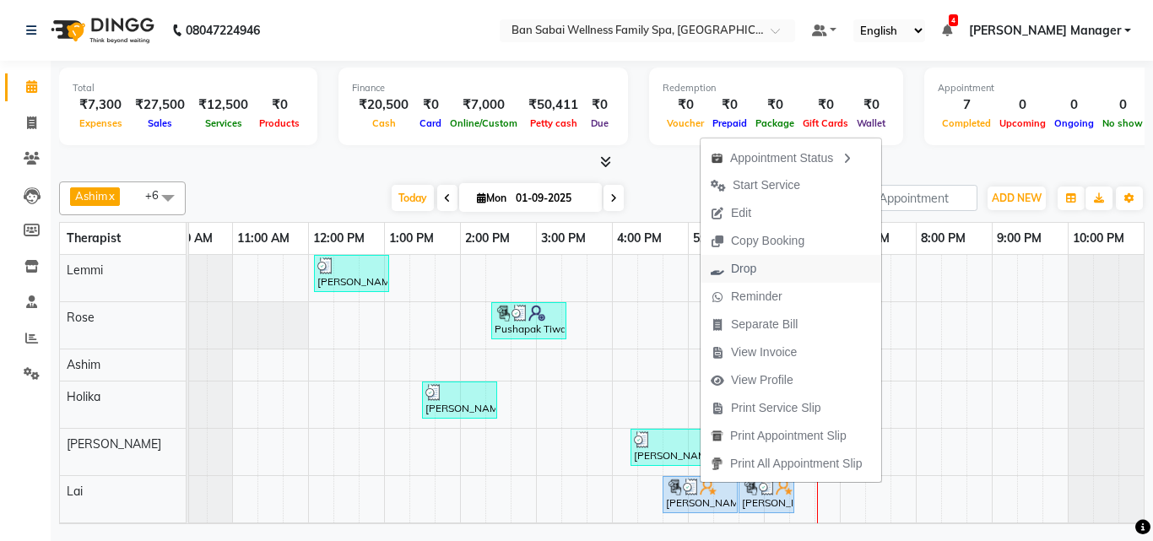
click at [743, 266] on span "Drop" at bounding box center [743, 269] width 25 height 18
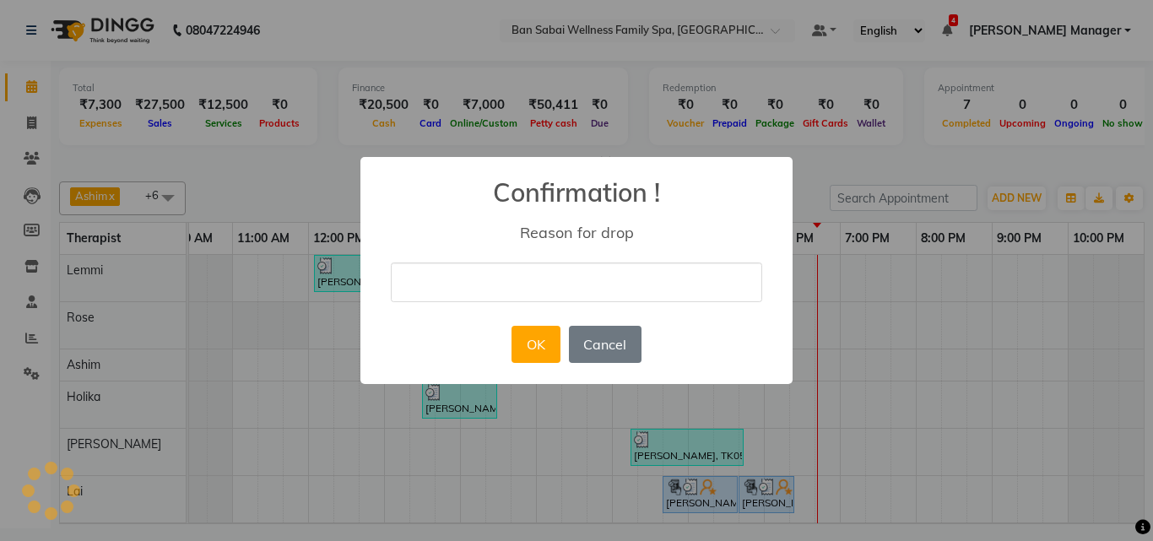
click at [590, 280] on input "text" at bounding box center [576, 283] width 371 height 40
click at [498, 284] on input "na" at bounding box center [576, 283] width 371 height 40
type input "n"
click at [457, 289] on input "text" at bounding box center [576, 283] width 371 height 40
type input "wrong punched"
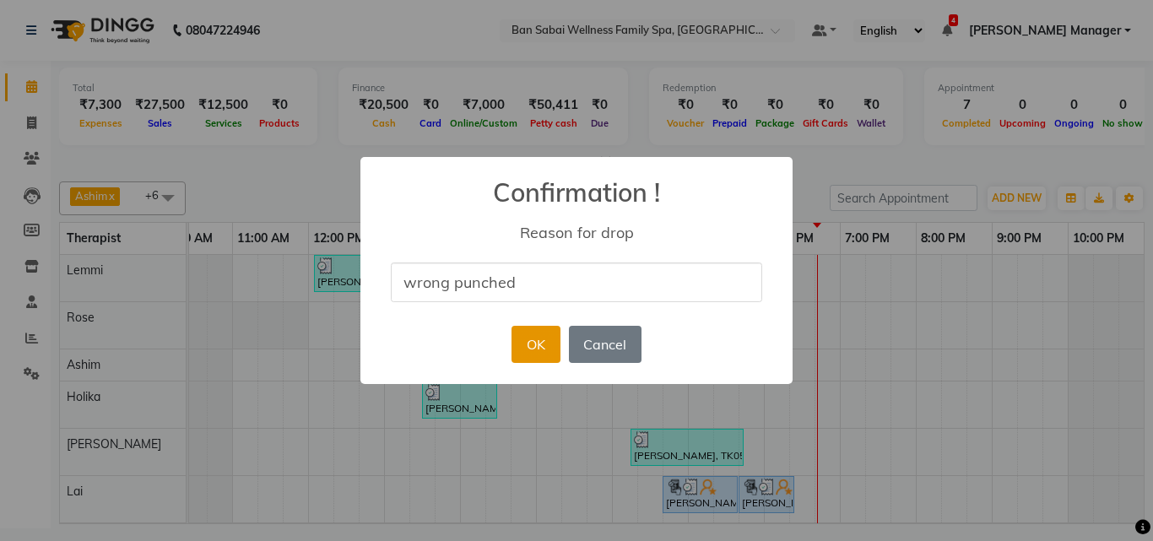
click at [544, 344] on button "OK" at bounding box center [536, 344] width 48 height 37
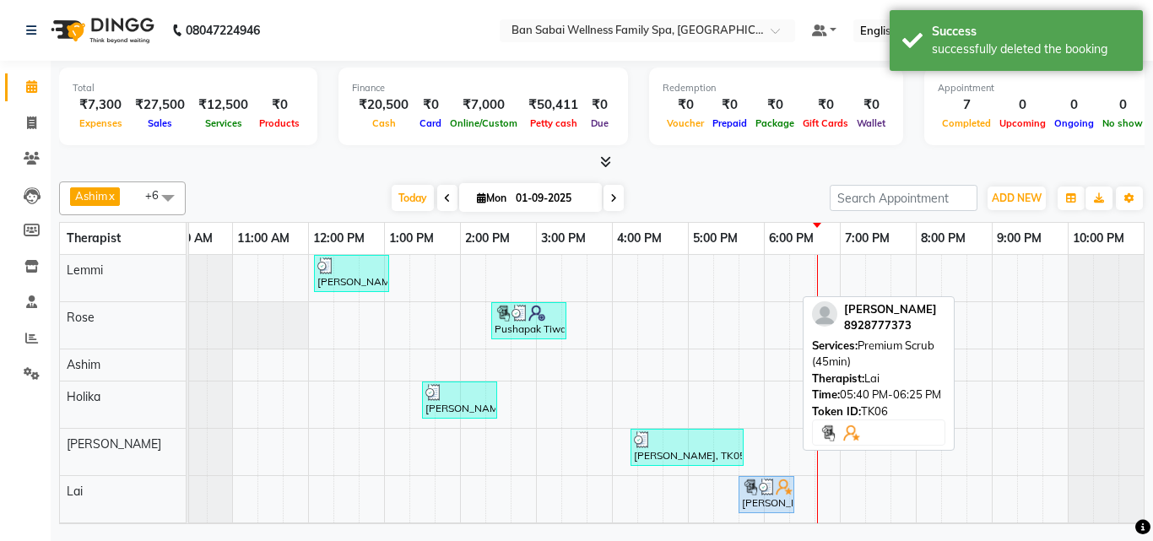
click at [766, 491] on img at bounding box center [767, 487] width 17 height 17
select select "5"
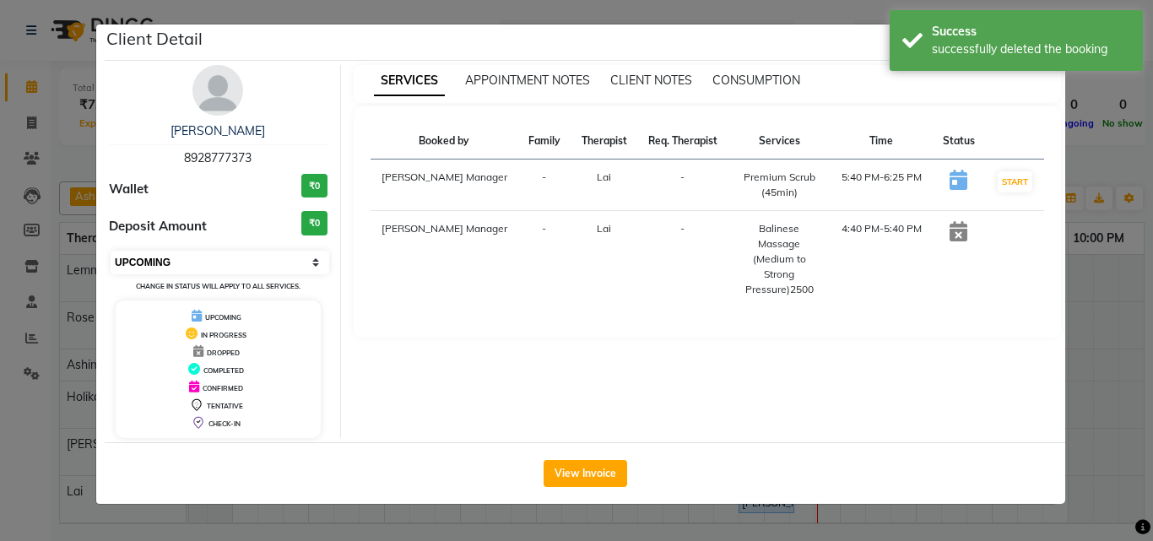
click at [313, 260] on select "Select IN SERVICE CONFIRMED TENTATIVE CHECK IN MARK DONE DROPPED UPCOMING" at bounding box center [220, 263] width 219 height 24
click at [111, 251] on select "Select IN SERVICE CONFIRMED TENTATIVE CHECK IN MARK DONE DROPPED UPCOMING" at bounding box center [220, 263] width 219 height 24
click at [1058, 76] on div "SERVICES APPOINTMENT NOTES CLIENT NOTES CONSUMPTION" at bounding box center [708, 81] width 708 height 18
click at [1125, 138] on ngb-modal-window "Client Detail [PERSON_NAME] 8928777373 Wallet ₹0 Deposit Amount ₹0 Select IN SE…" at bounding box center [576, 270] width 1153 height 541
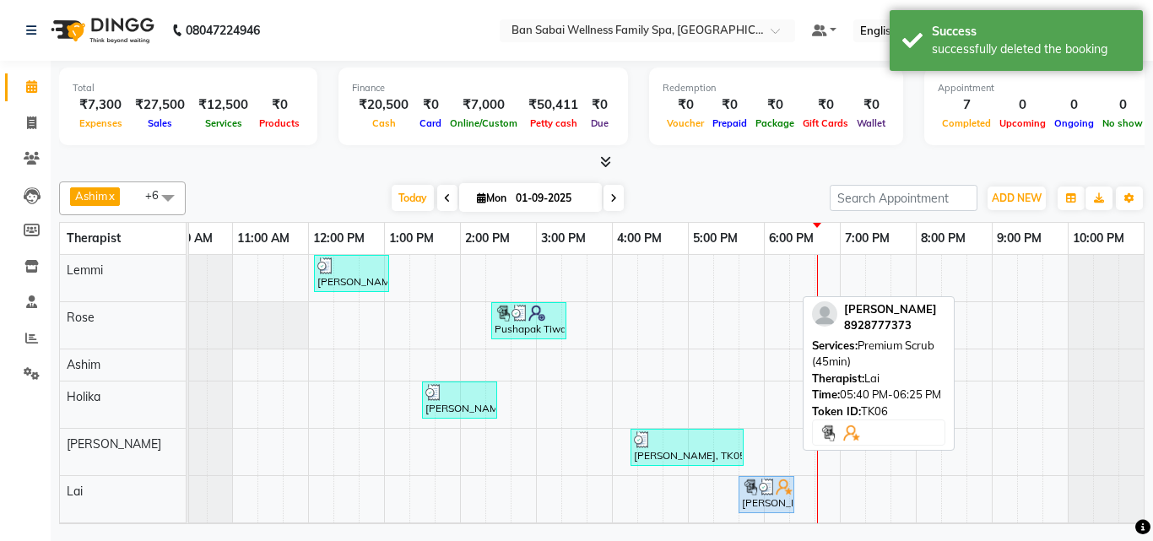
click at [784, 486] on img at bounding box center [784, 487] width 17 height 17
select select "5"
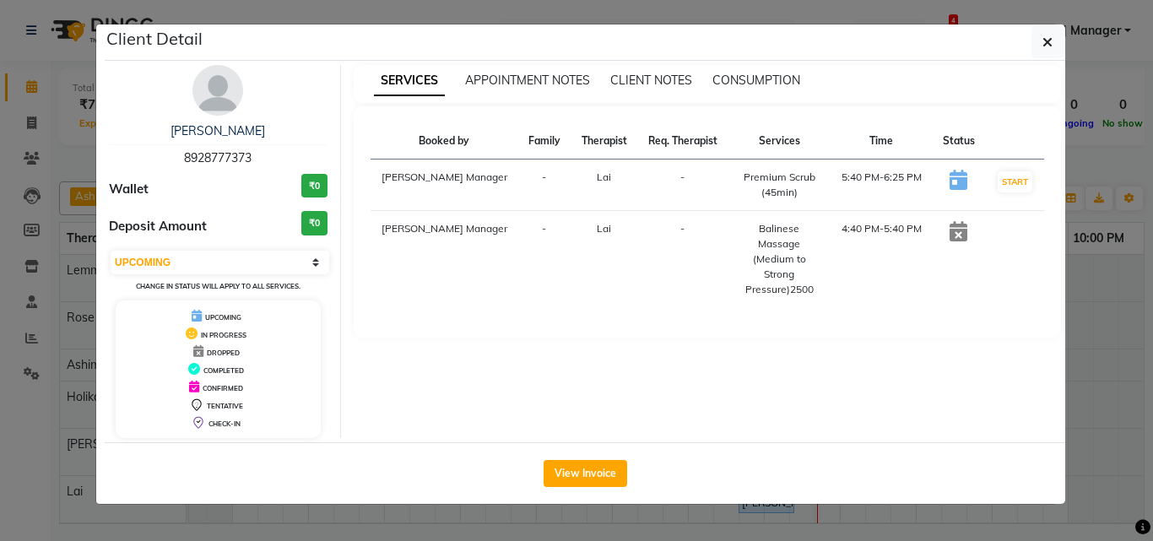
click at [1145, 143] on ngb-modal-window "Client Detail [PERSON_NAME] 8928777373 Wallet ₹0 Deposit Amount ₹0 Select IN SE…" at bounding box center [576, 270] width 1153 height 541
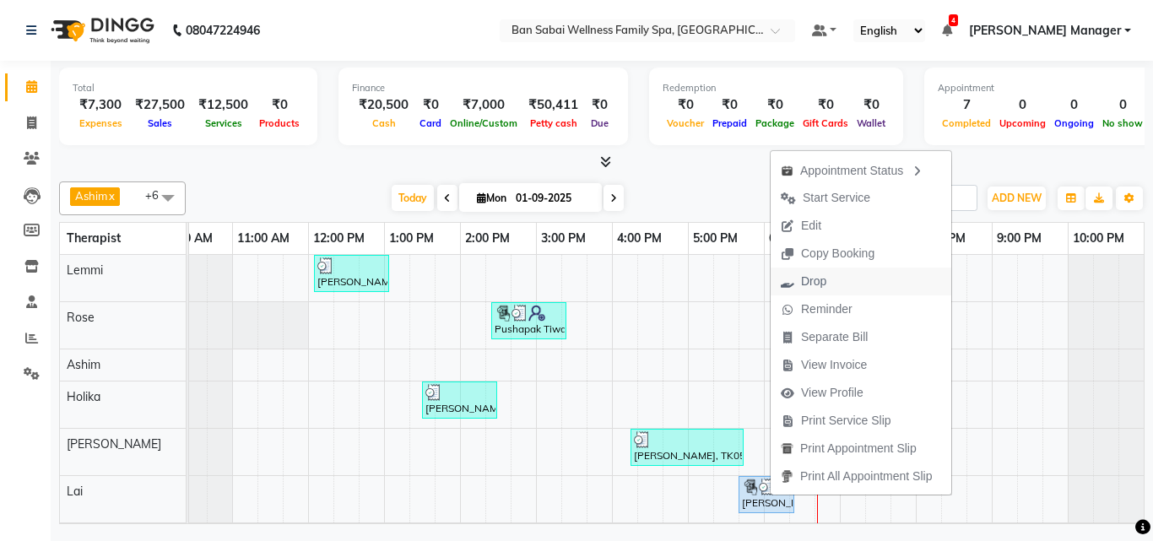
click at [835, 271] on span "Drop" at bounding box center [804, 282] width 66 height 28
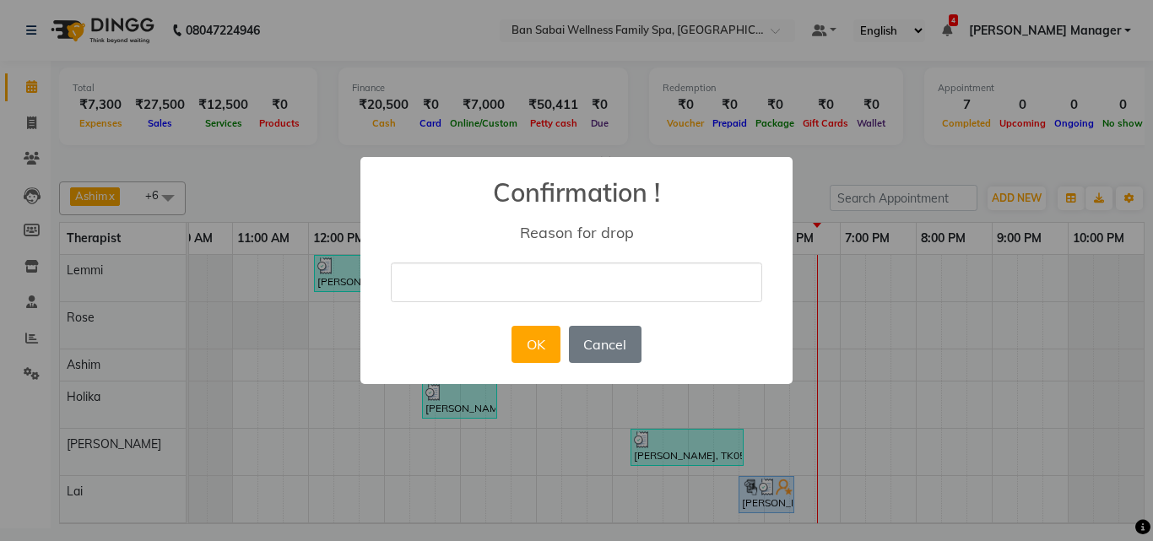
click at [565, 283] on input "text" at bounding box center [576, 283] width 371 height 40
type input "wrong punched"
click at [539, 341] on button "OK" at bounding box center [536, 344] width 48 height 37
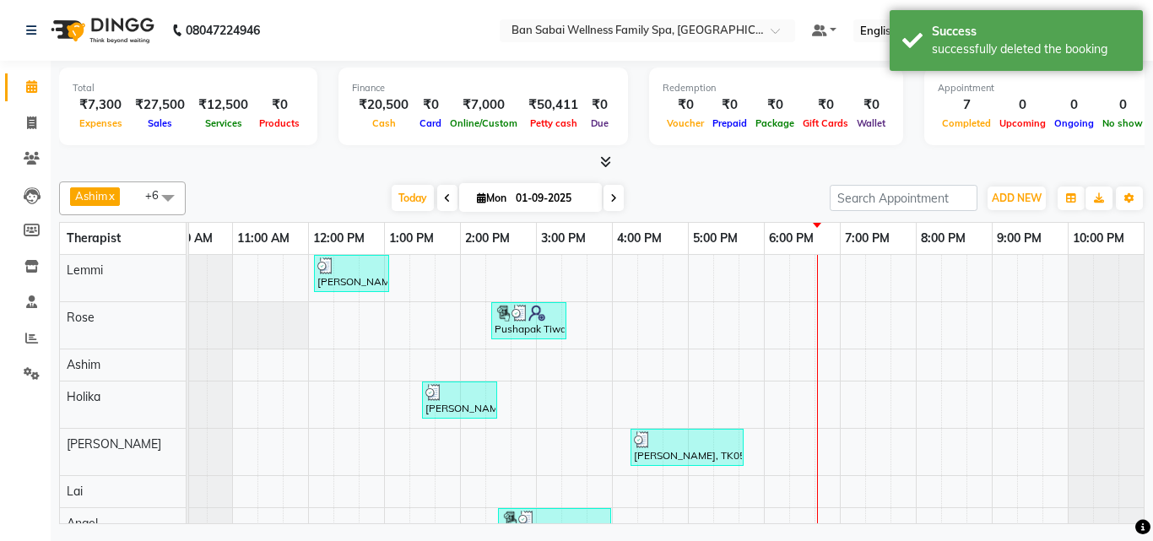
click at [662, 479] on div "[PERSON_NAME], TK01, 12:05 PM-01:05 PM, Swedish Massage (Medium Pressure)-60min…" at bounding box center [650, 405] width 988 height 300
select select "90338"
select select "tentative"
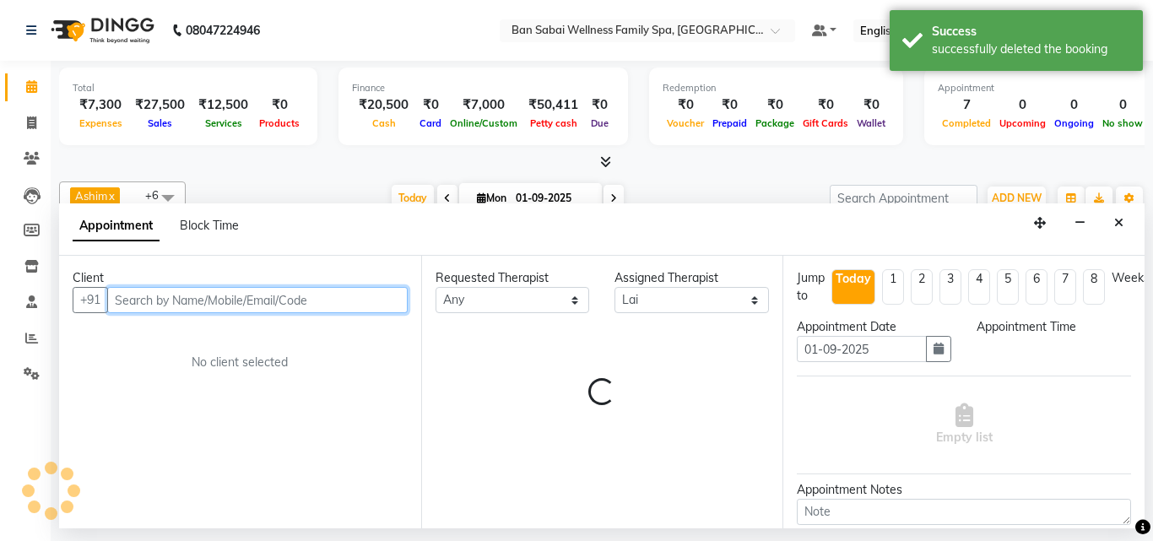
select select "975"
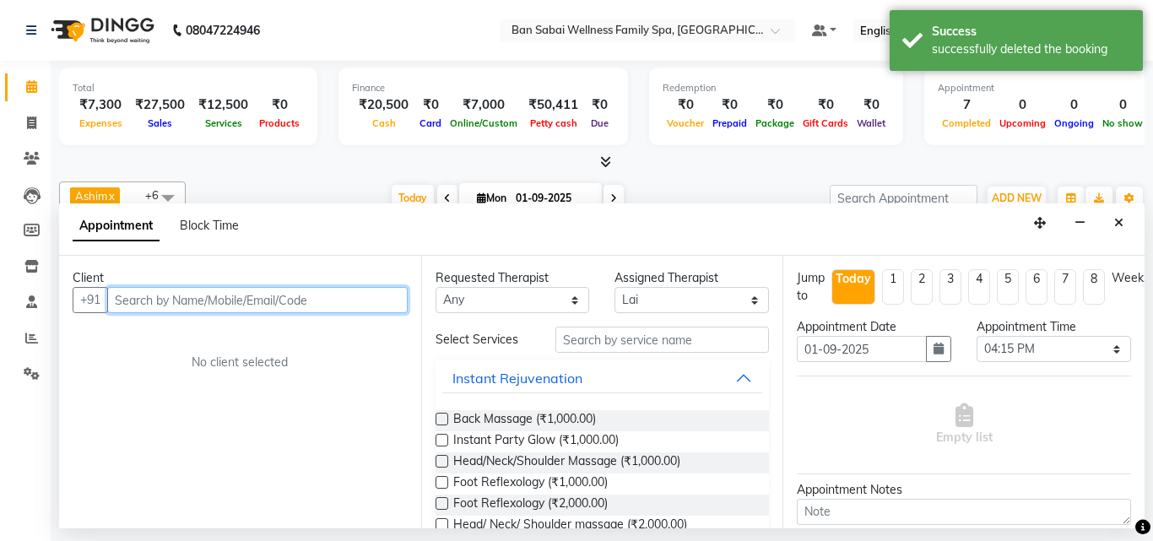
click at [331, 295] on input "text" at bounding box center [257, 300] width 300 height 26
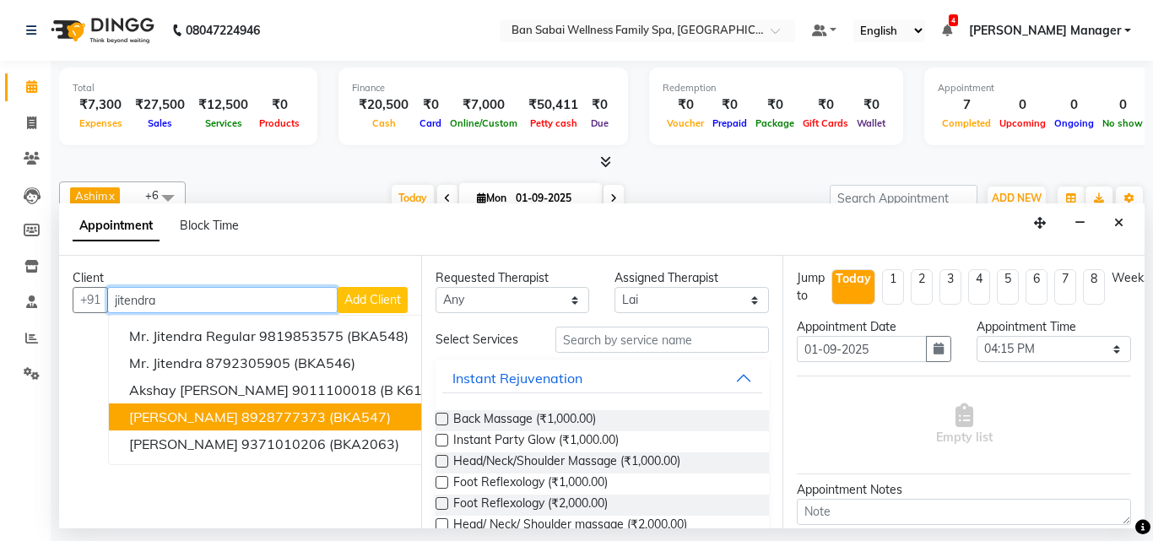
click at [247, 420] on button "[PERSON_NAME] 8928777373 (BKA547)" at bounding box center [279, 416] width 341 height 27
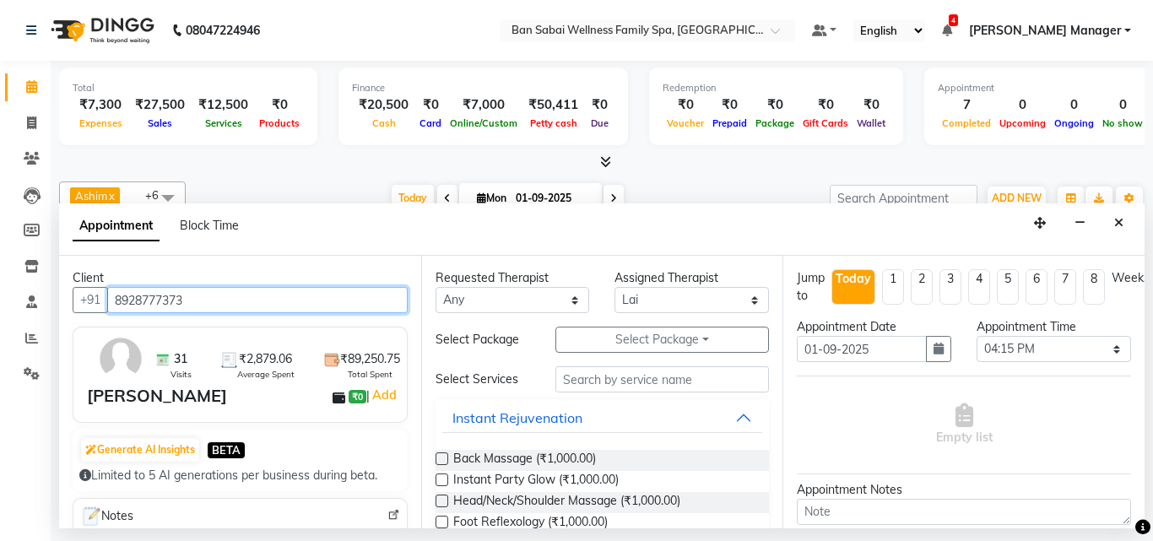
type input "8928777373"
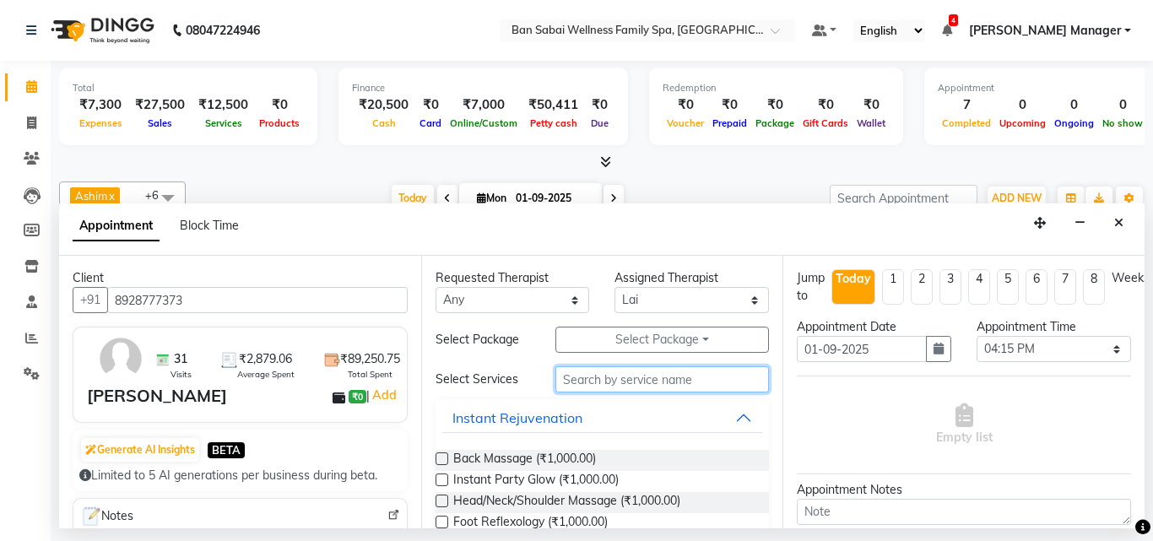
click at [629, 384] on input "text" at bounding box center [662, 379] width 214 height 26
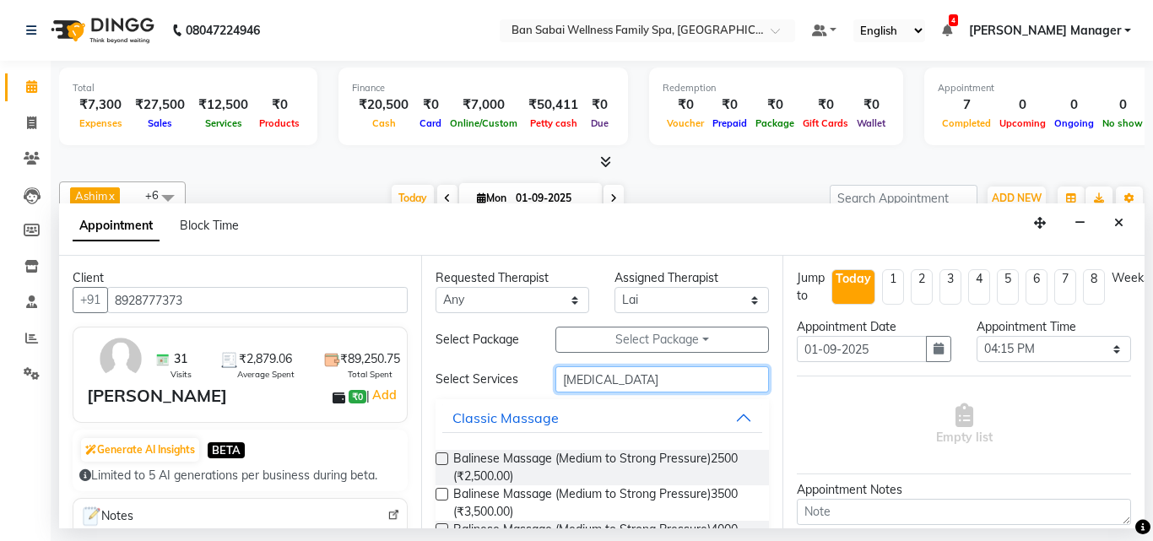
type input "[MEDICAL_DATA]"
click at [441, 457] on label at bounding box center [442, 458] width 13 height 13
click at [441, 457] on input "checkbox" at bounding box center [441, 460] width 11 height 11
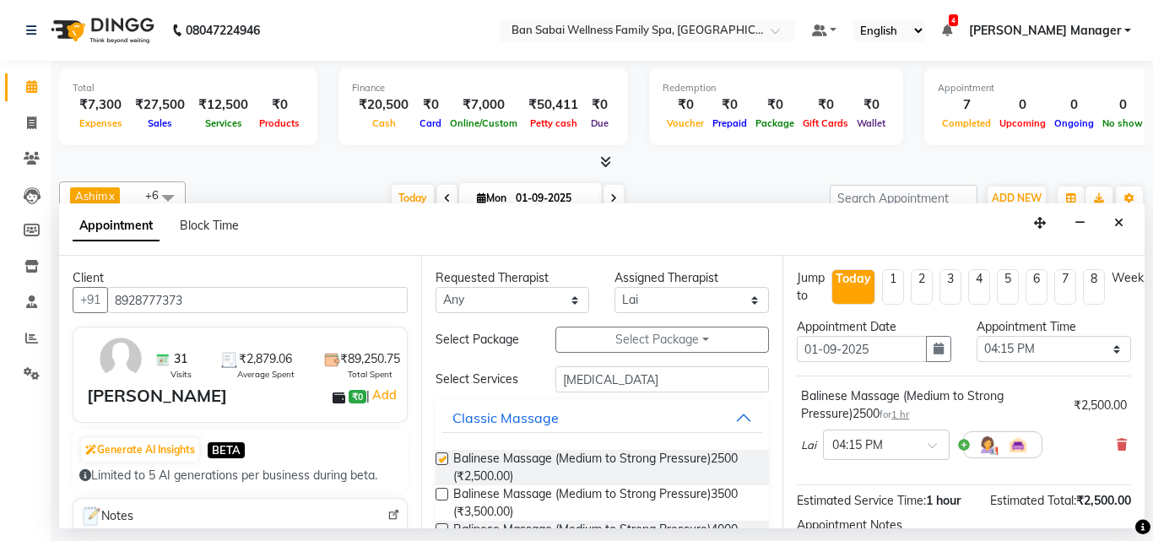
checkbox input "false"
click at [1058, 349] on select "Select 11:00 AM 11:05 AM 11:10 AM 11:15 AM 11:20 AM 11:25 AM 11:30 AM 11:35 AM …" at bounding box center [1054, 349] width 154 height 26
select select "1000"
click at [977, 336] on select "Select 11:00 AM 11:05 AM 11:10 AM 11:15 AM 11:20 AM 11:25 AM 11:30 AM 11:35 AM …" at bounding box center [1054, 349] width 154 height 26
click at [619, 382] on input "[MEDICAL_DATA]" at bounding box center [662, 379] width 214 height 26
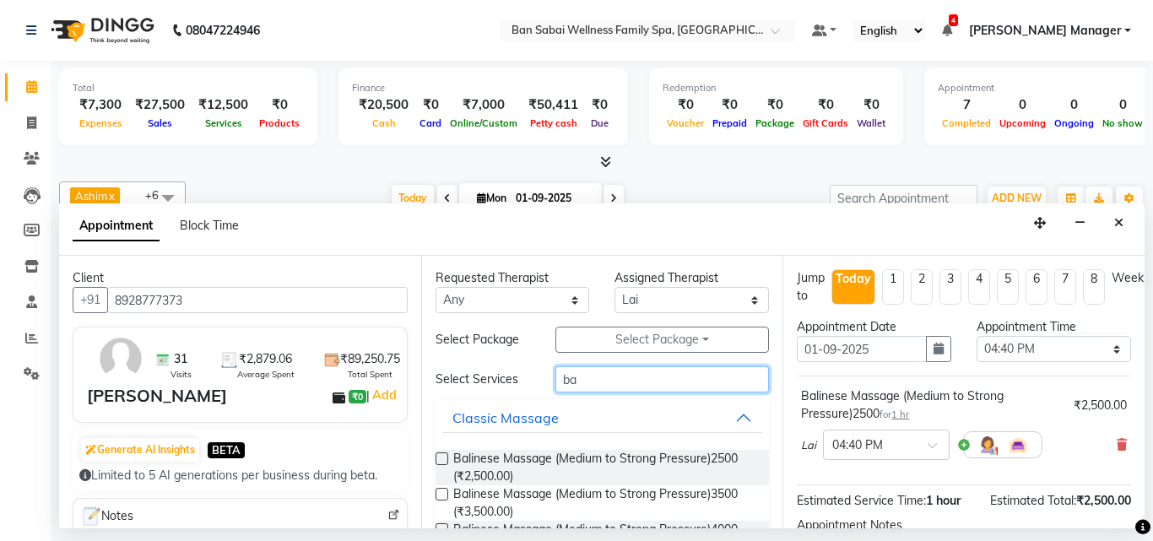
type input "b"
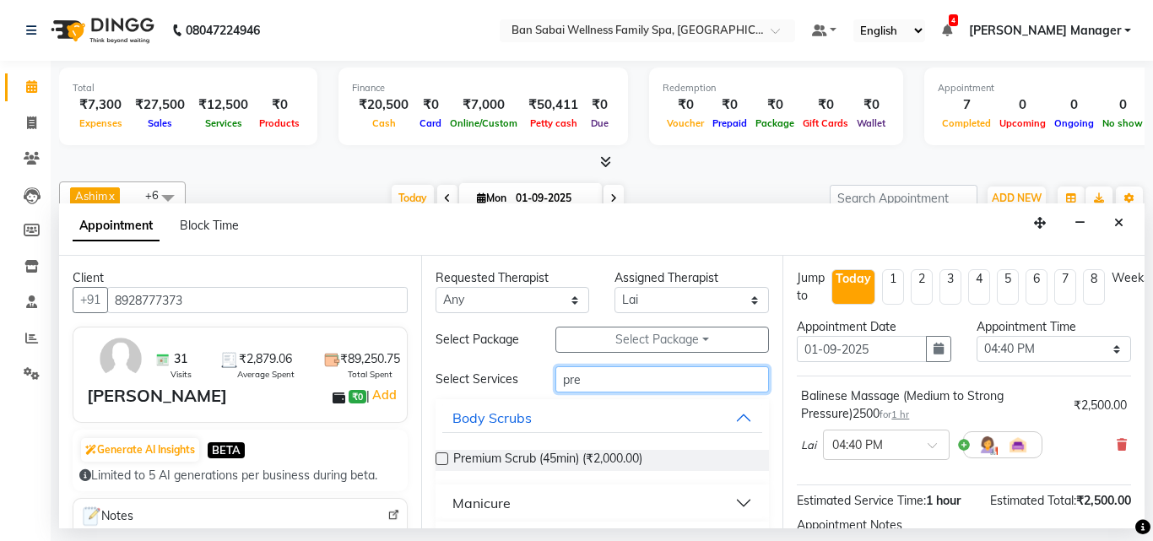
type input "pre"
click at [441, 456] on label at bounding box center [442, 458] width 13 height 13
click at [441, 456] on input "checkbox" at bounding box center [441, 460] width 11 height 11
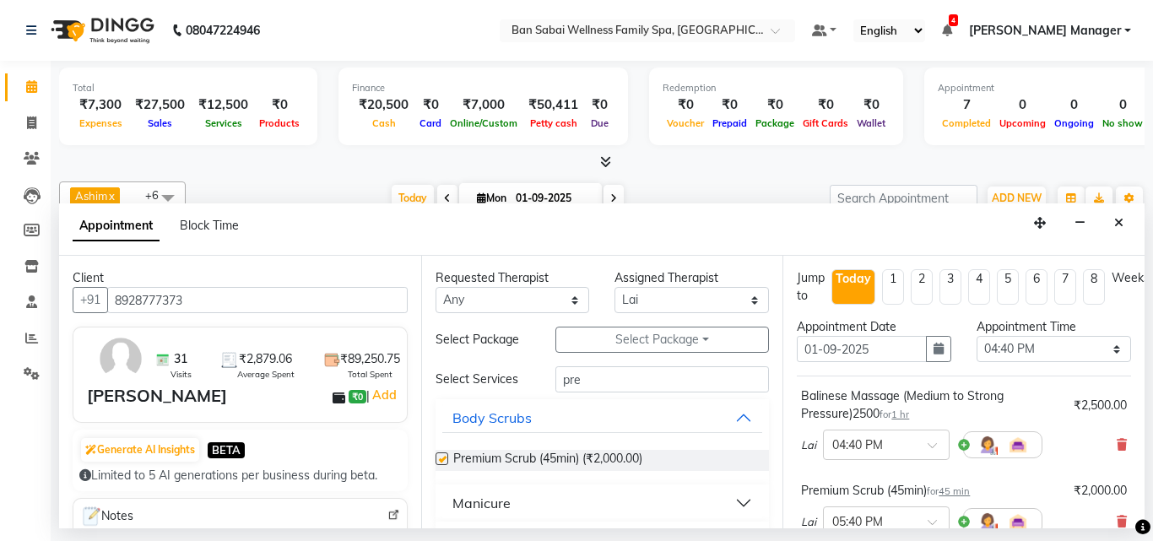
checkbox input "false"
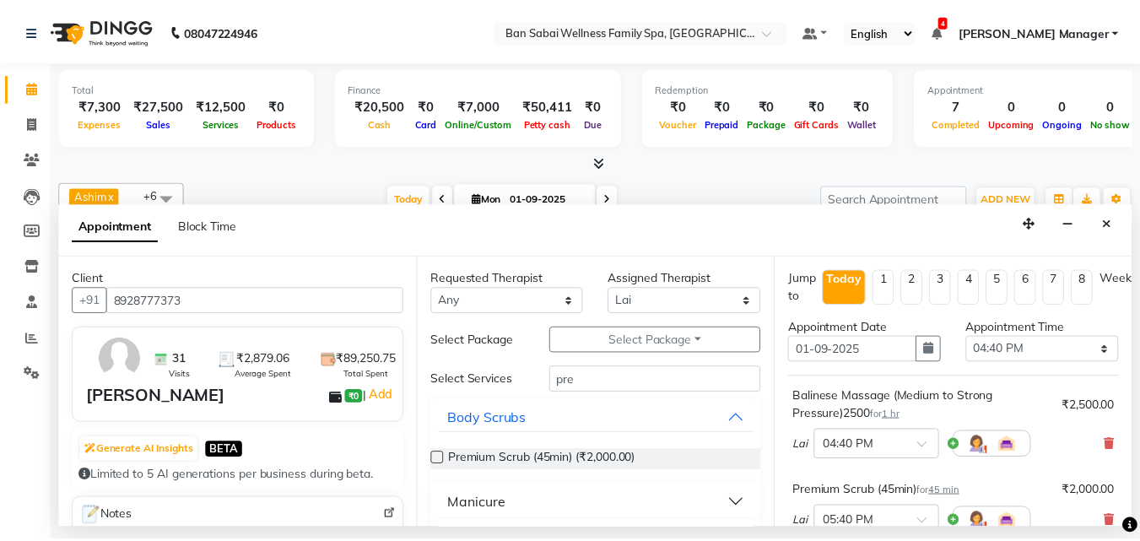
scroll to position [296, 0]
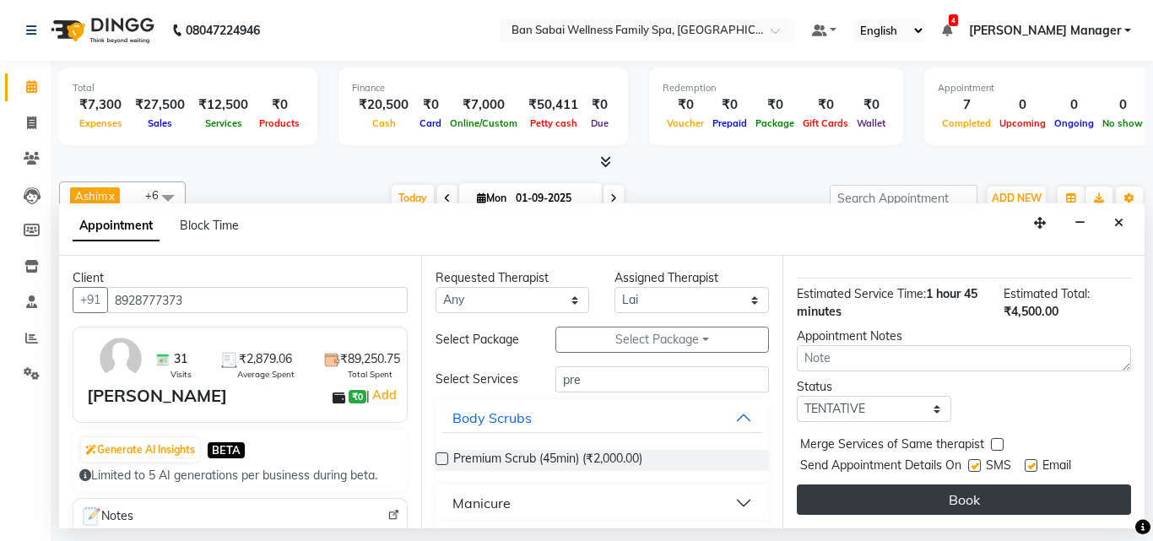
click at [1037, 487] on button "Book" at bounding box center [964, 499] width 334 height 30
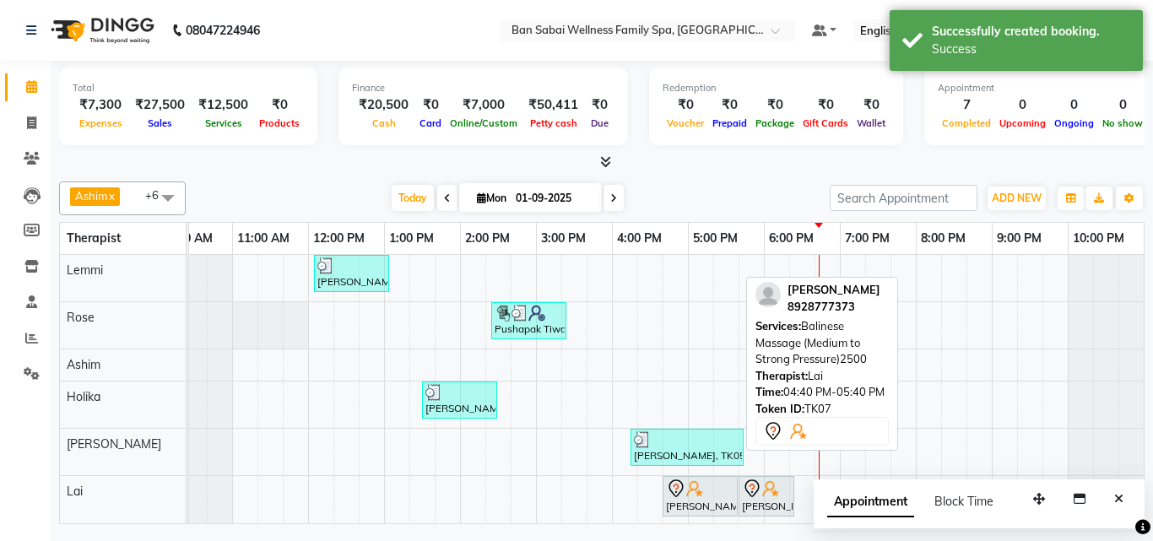
click at [704, 492] on div at bounding box center [700, 489] width 68 height 20
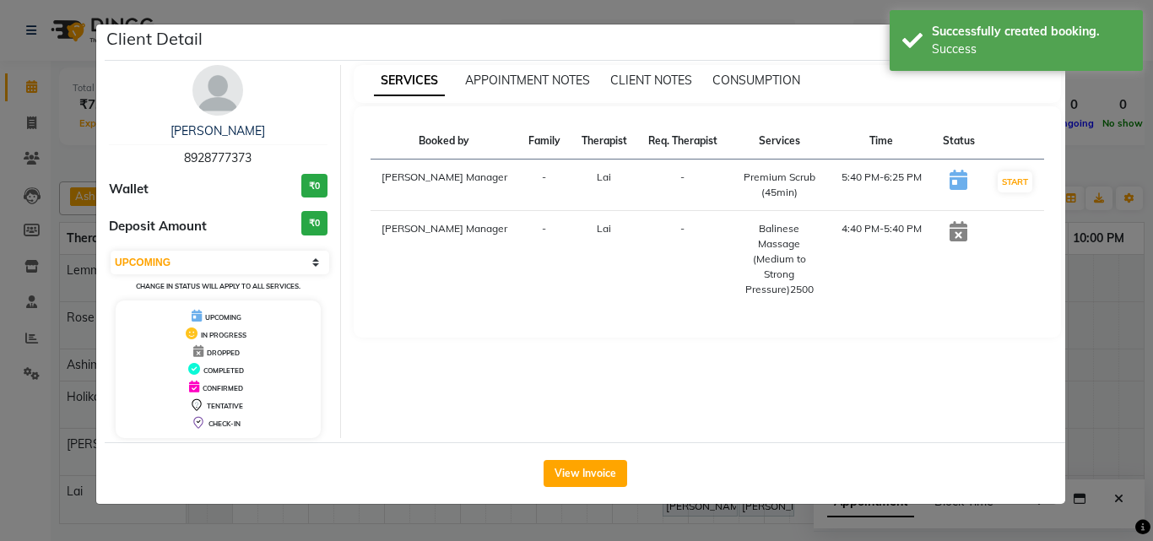
select select "7"
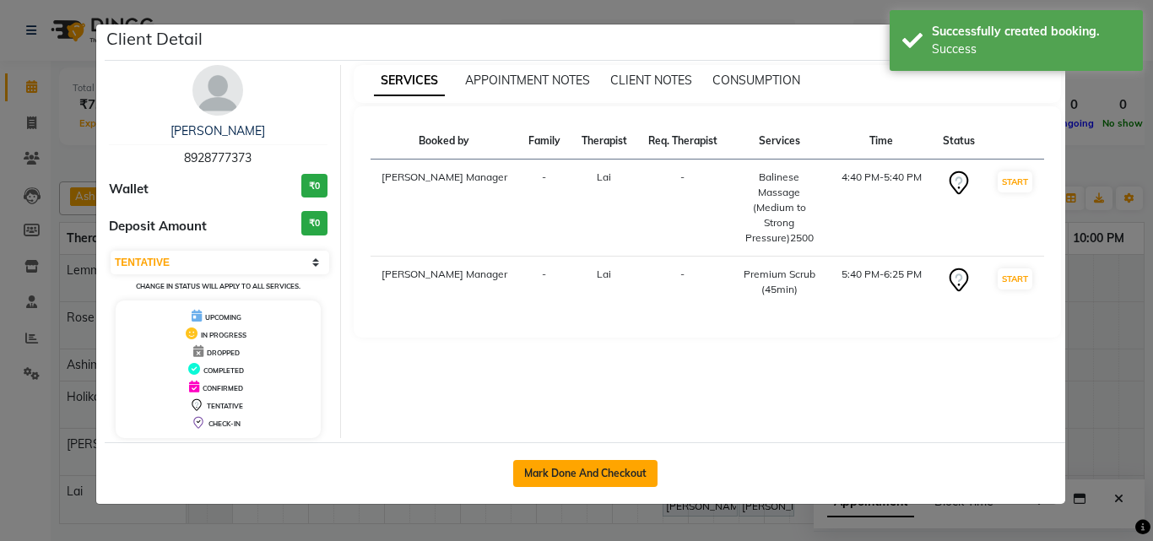
click at [619, 469] on button "Mark Done And Checkout" at bounding box center [585, 473] width 144 height 27
select select "service"
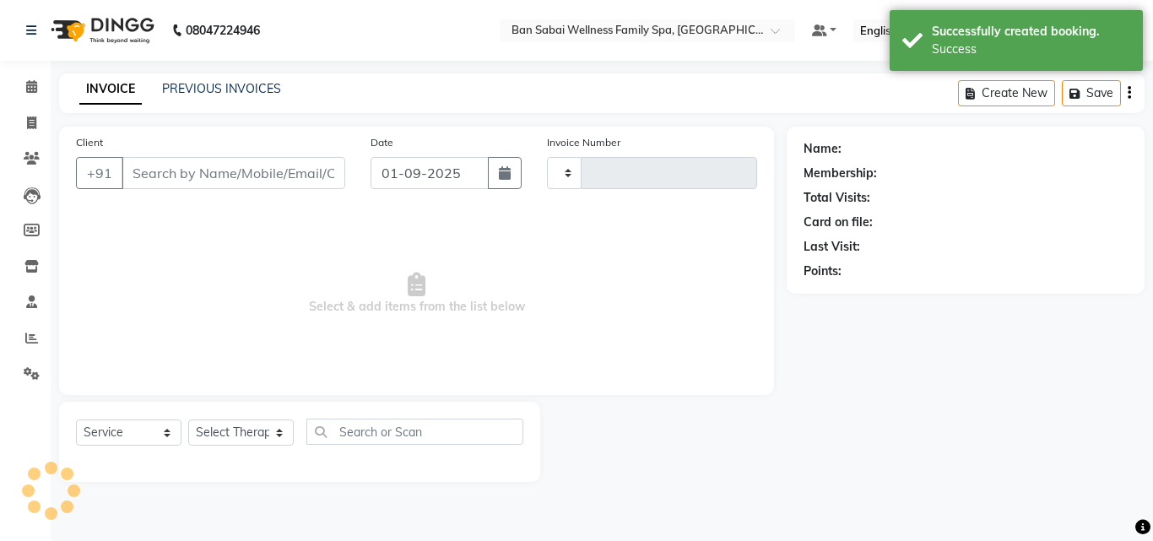
type input "2221"
select select "8225"
type input "8928777373"
select select "90338"
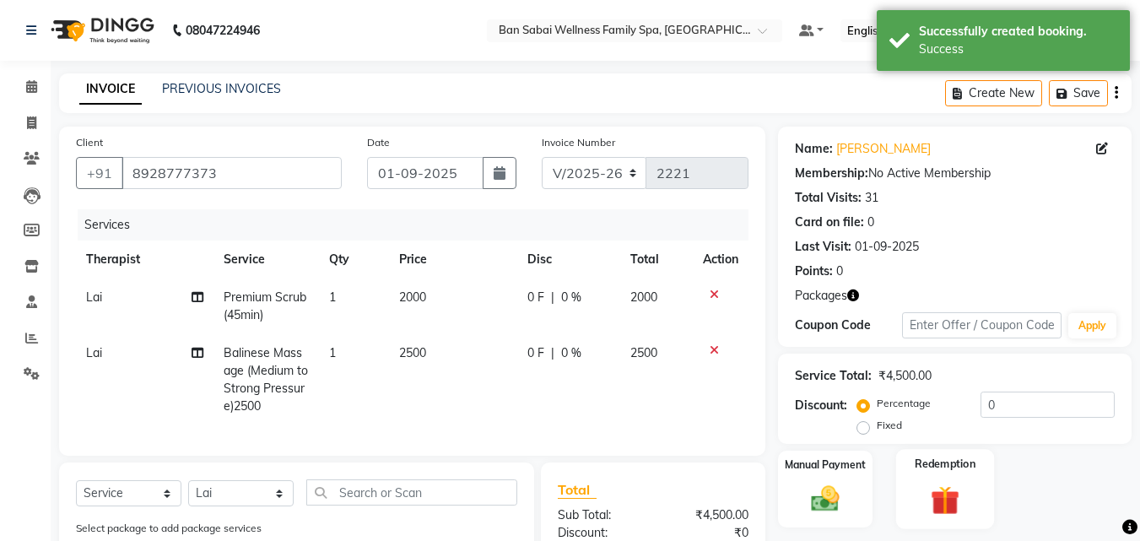
click at [955, 470] on label "Redemption" at bounding box center [946, 464] width 61 height 16
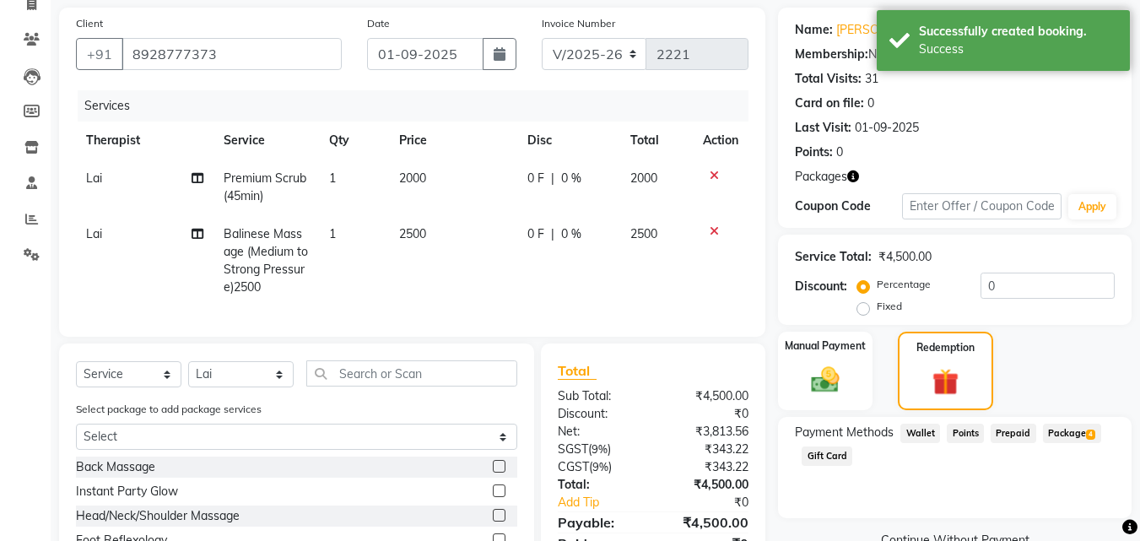
scroll to position [253, 0]
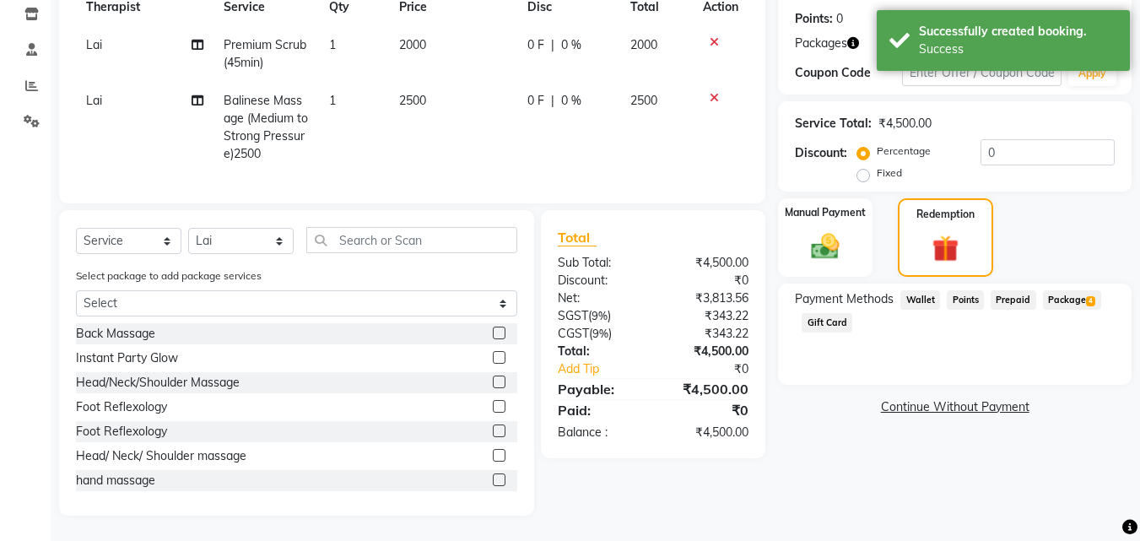
click at [1080, 295] on span "Package 4" at bounding box center [1072, 299] width 58 height 19
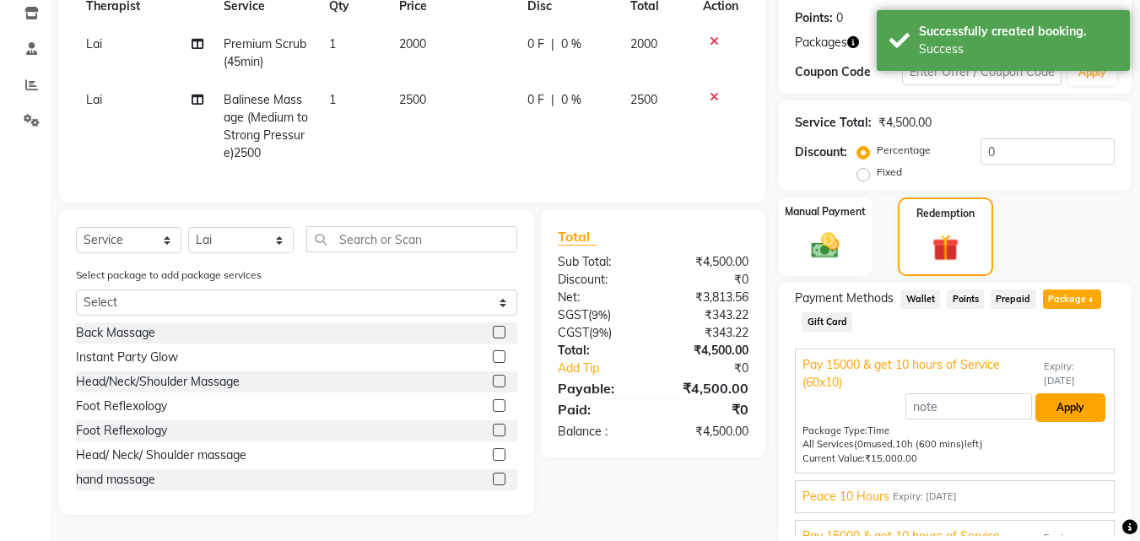
click at [1067, 406] on button "Apply" at bounding box center [1071, 407] width 70 height 29
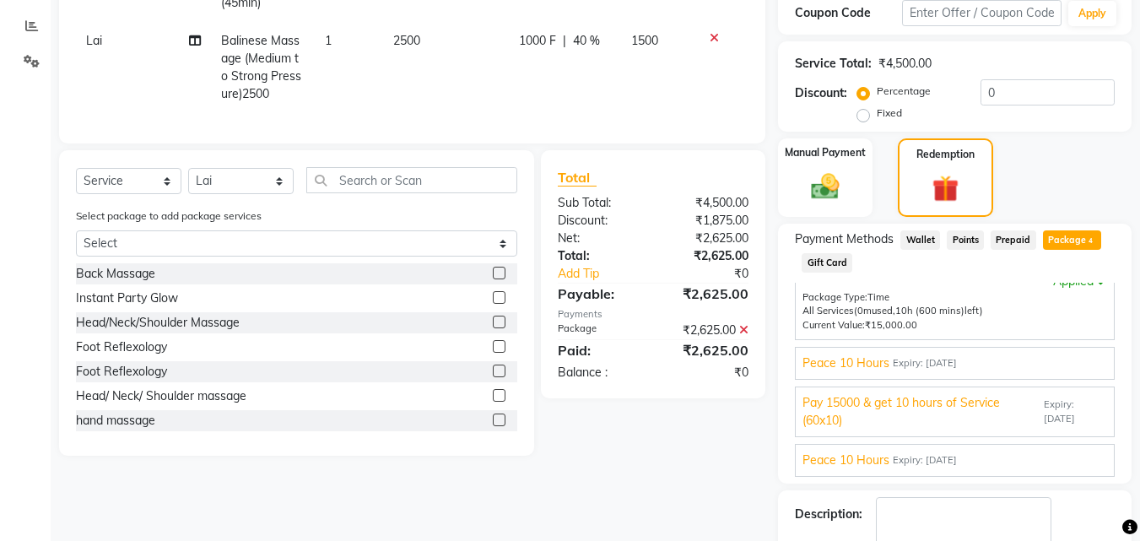
scroll to position [410, 0]
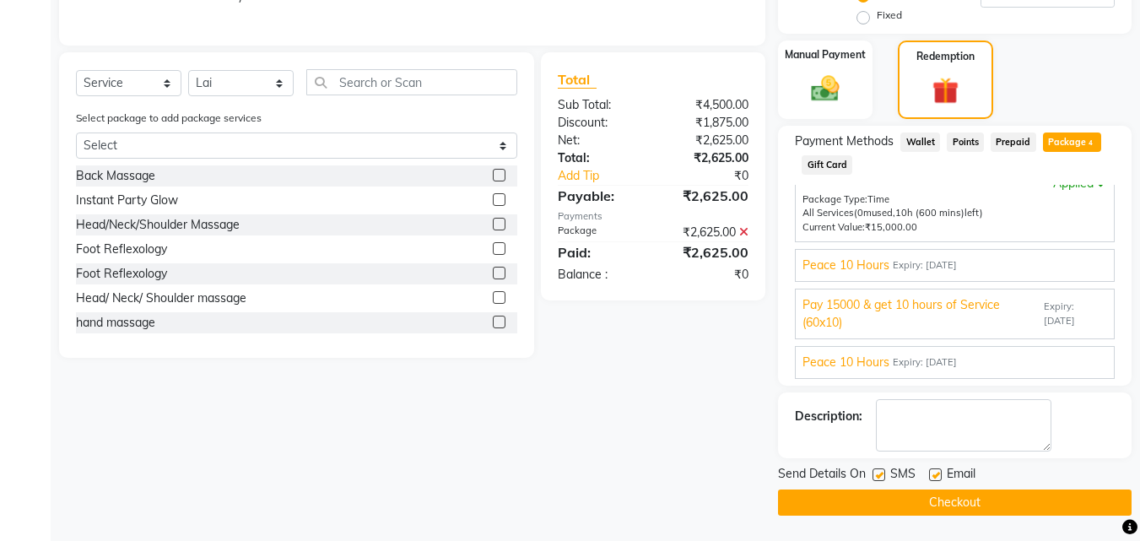
click at [1001, 500] on button "Checkout" at bounding box center [955, 503] width 354 height 26
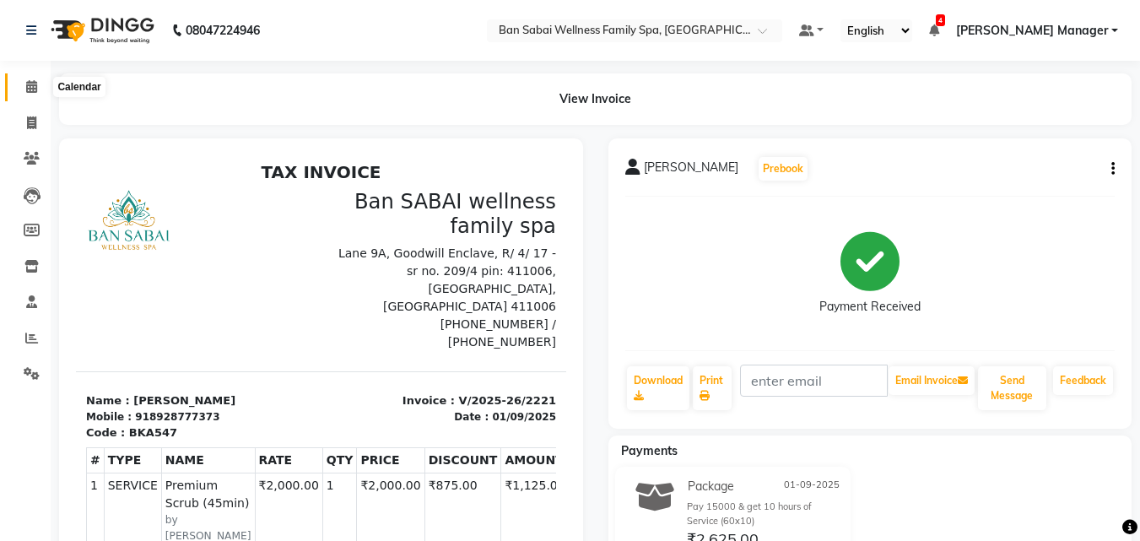
click at [26, 83] on icon at bounding box center [31, 86] width 11 height 13
